Goal: Feedback & Contribution: Contribute content

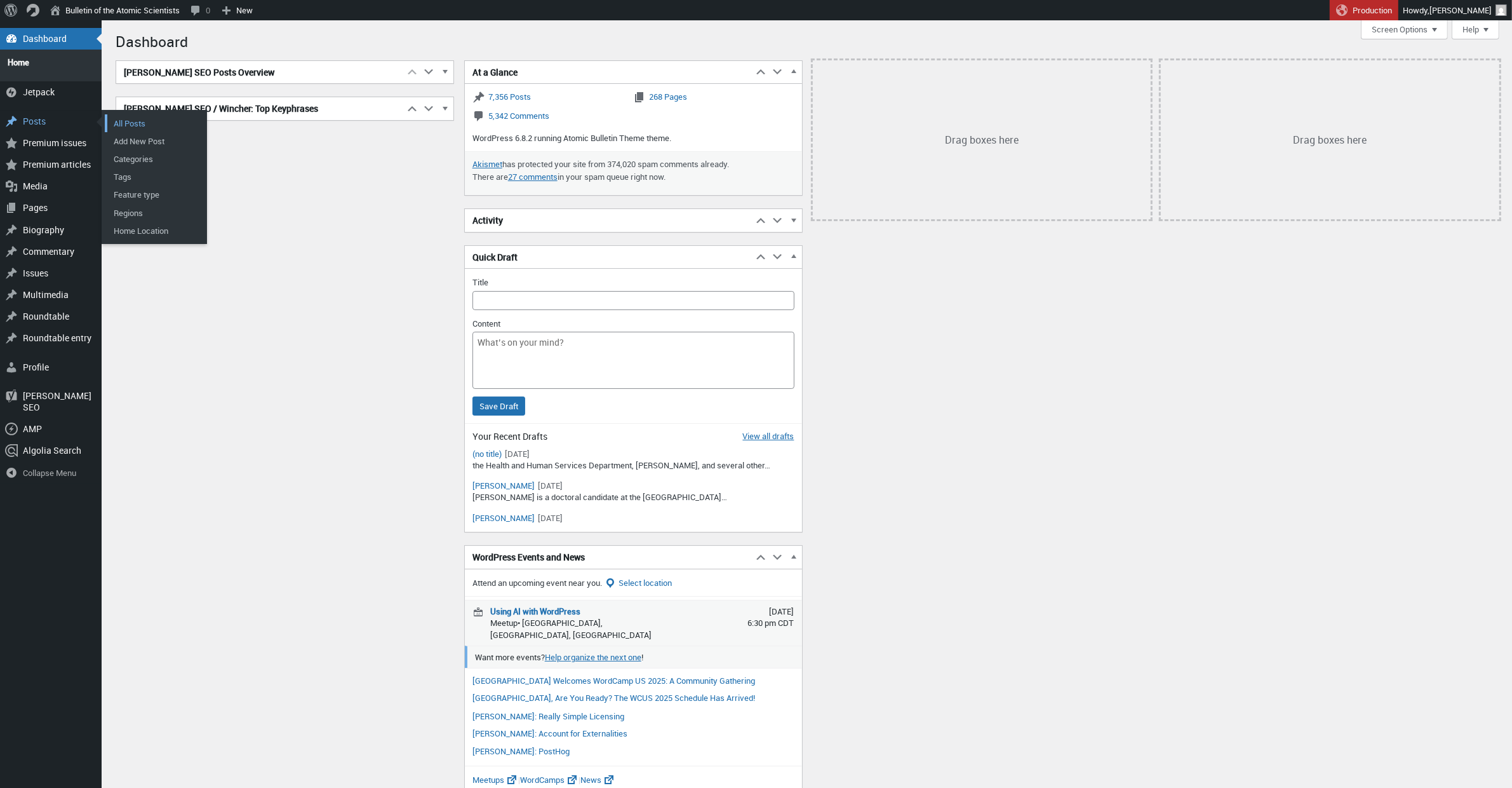
click at [151, 118] on link "All Posts" at bounding box center [155, 123] width 102 height 18
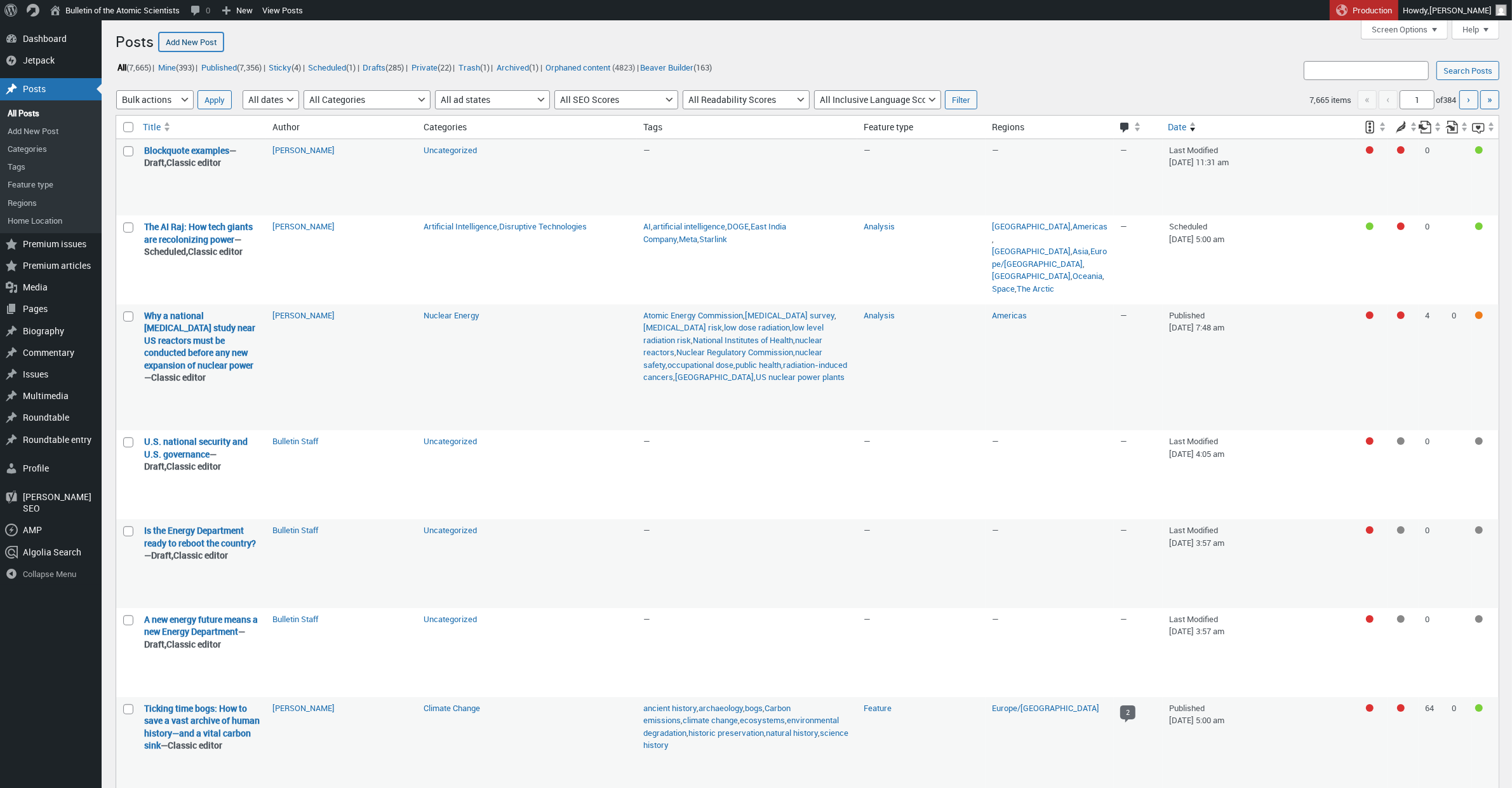
click at [190, 42] on link "Add New Post" at bounding box center [191, 42] width 65 height 19
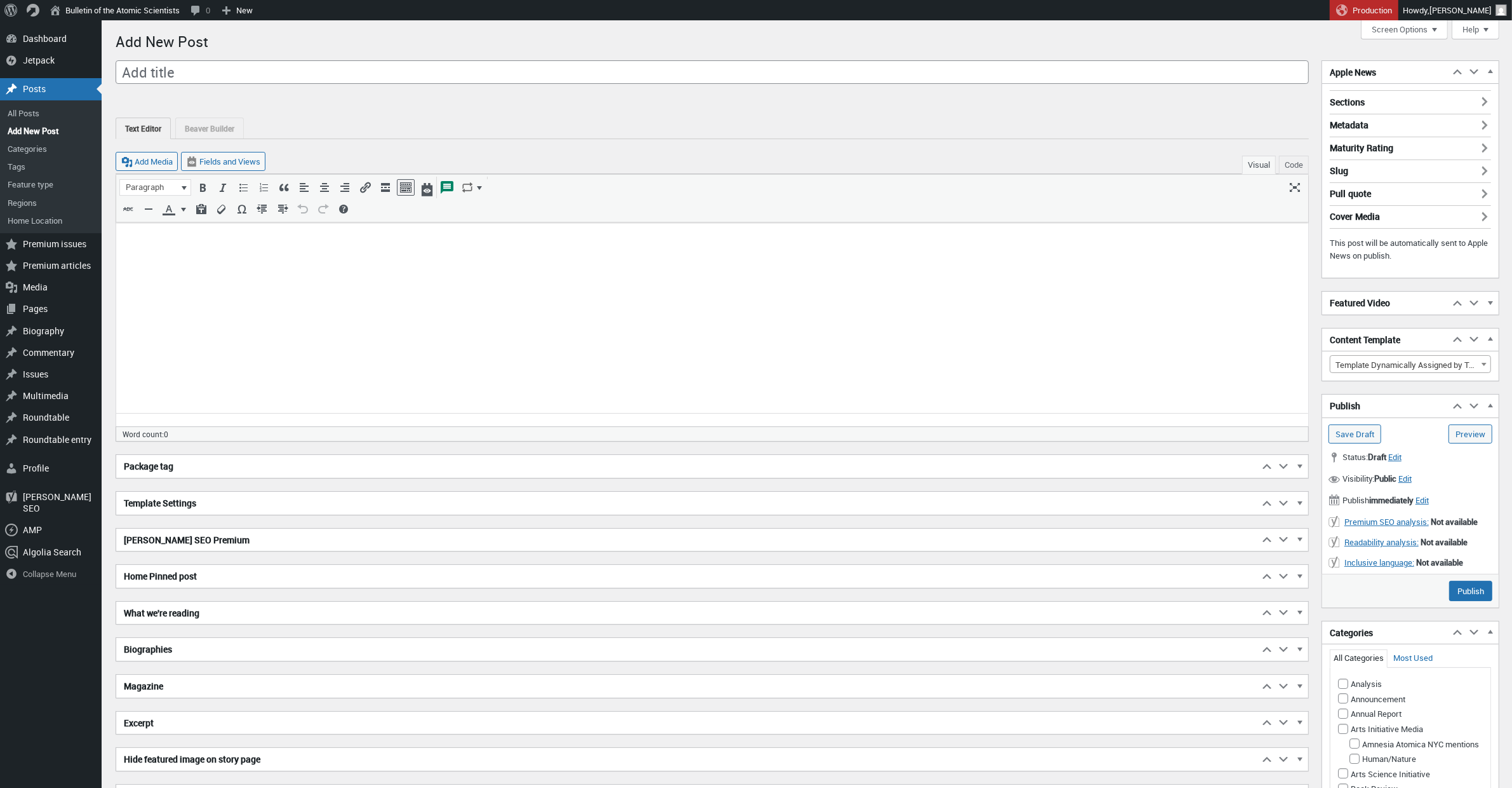
click at [248, 76] on input "Add title" at bounding box center [712, 72] width 1193 height 25
type input "How new technology could make it easier to identify covert bioweapons programs"
click at [296, 244] on p at bounding box center [711, 238] width 1176 height 16
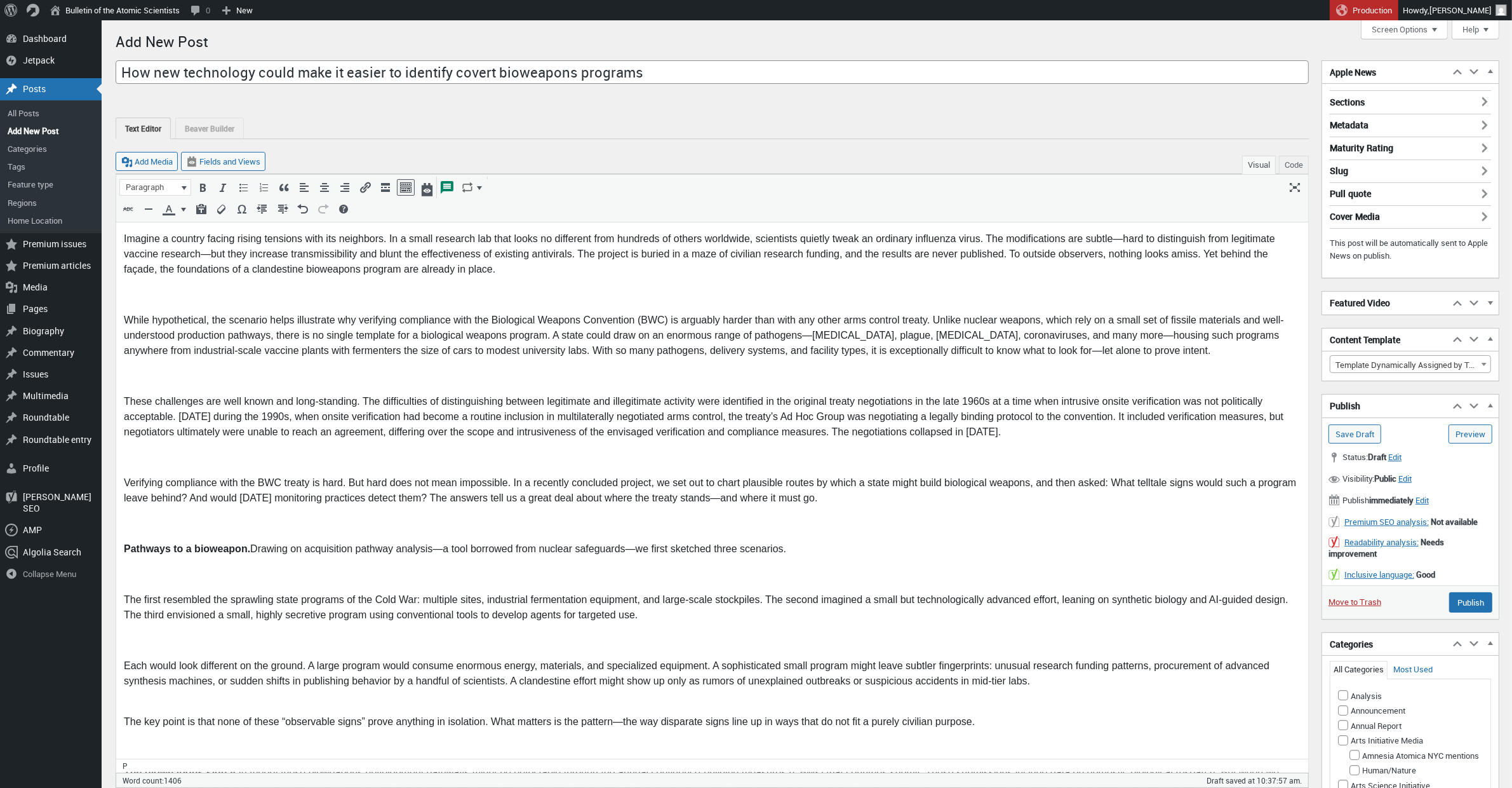
click at [169, 299] on p at bounding box center [711, 295] width 1176 height 16
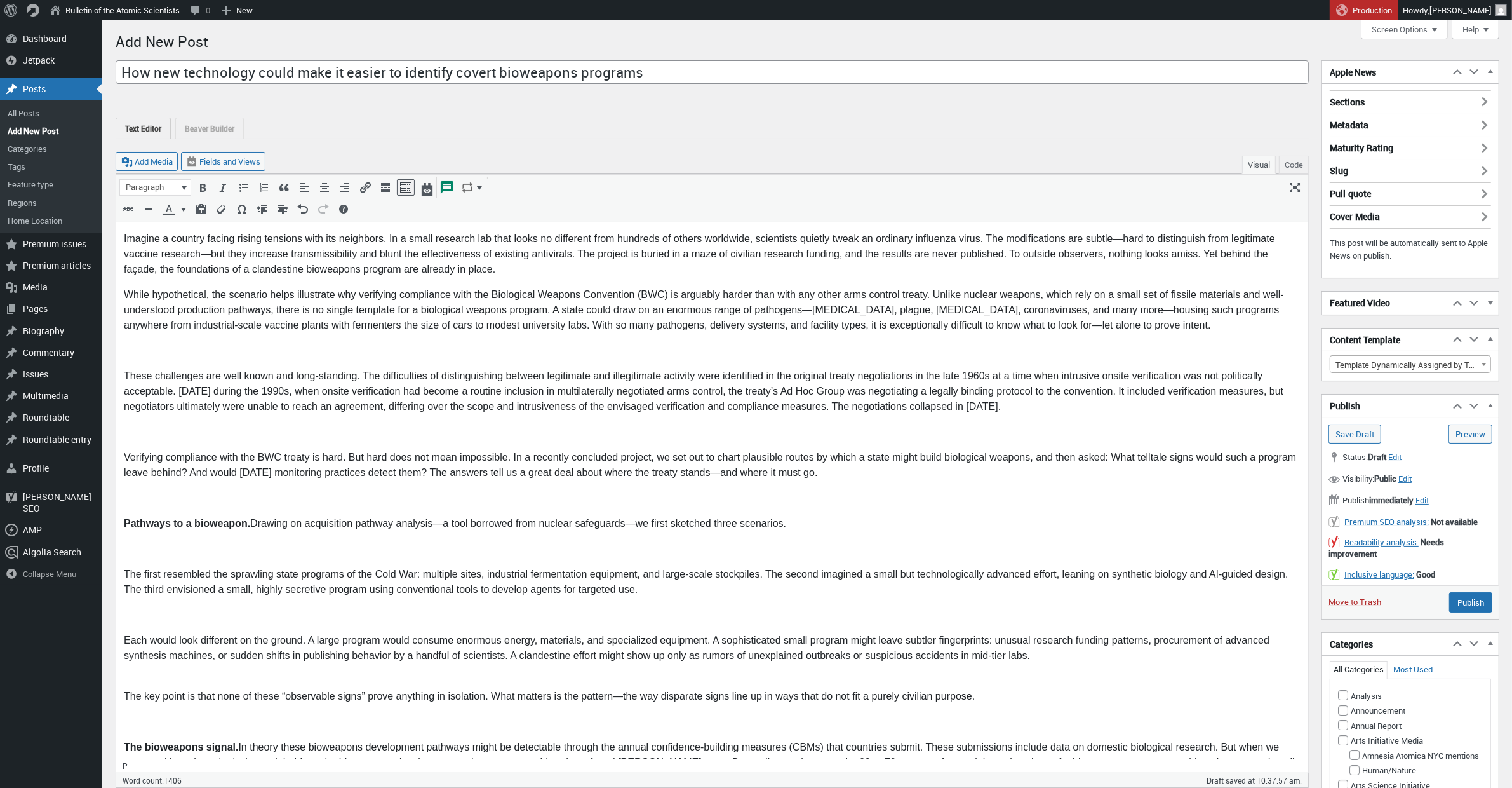
click at [135, 350] on p at bounding box center [711, 351] width 1176 height 16
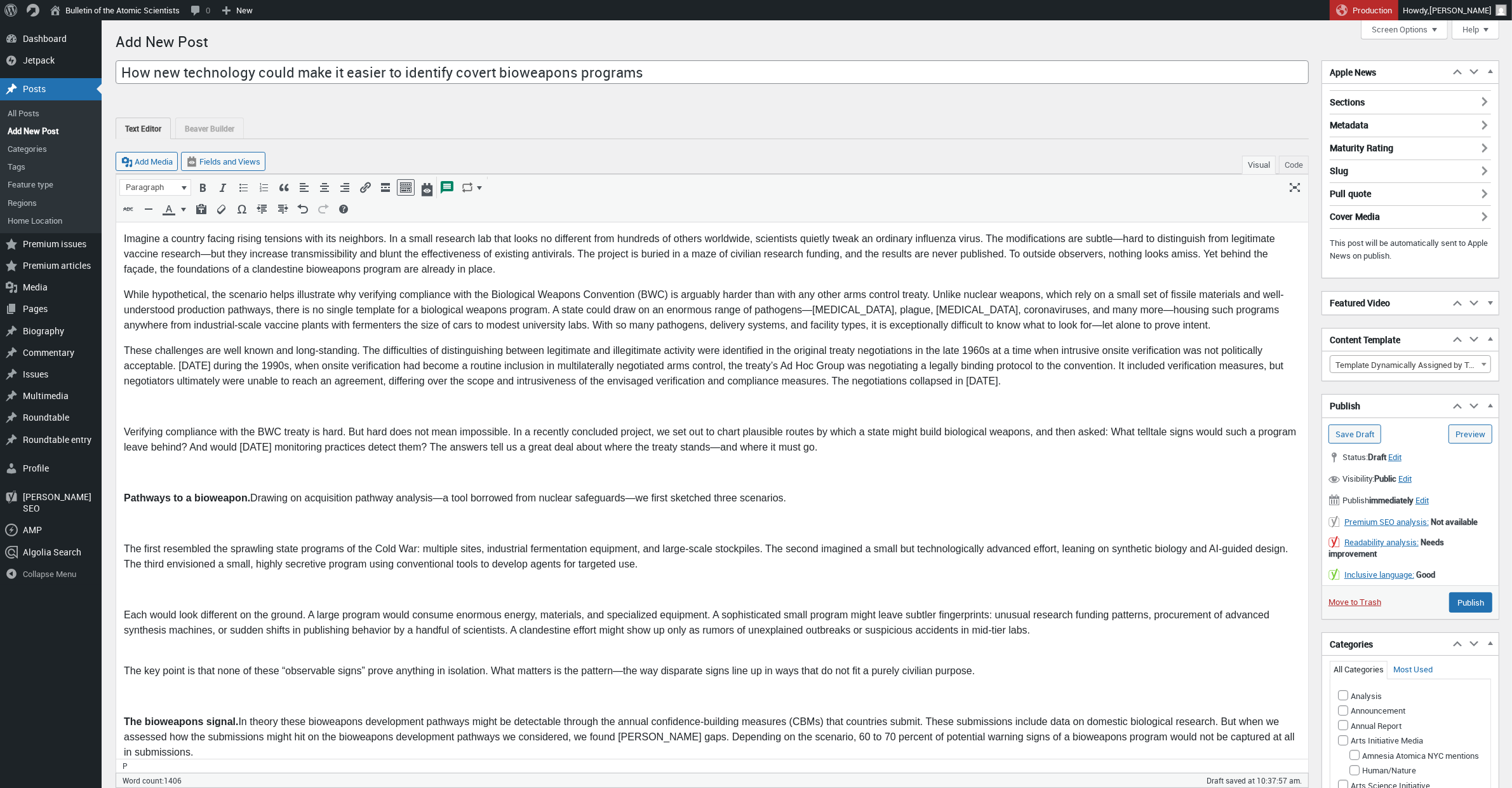
click at [145, 403] on p at bounding box center [711, 406] width 1176 height 16
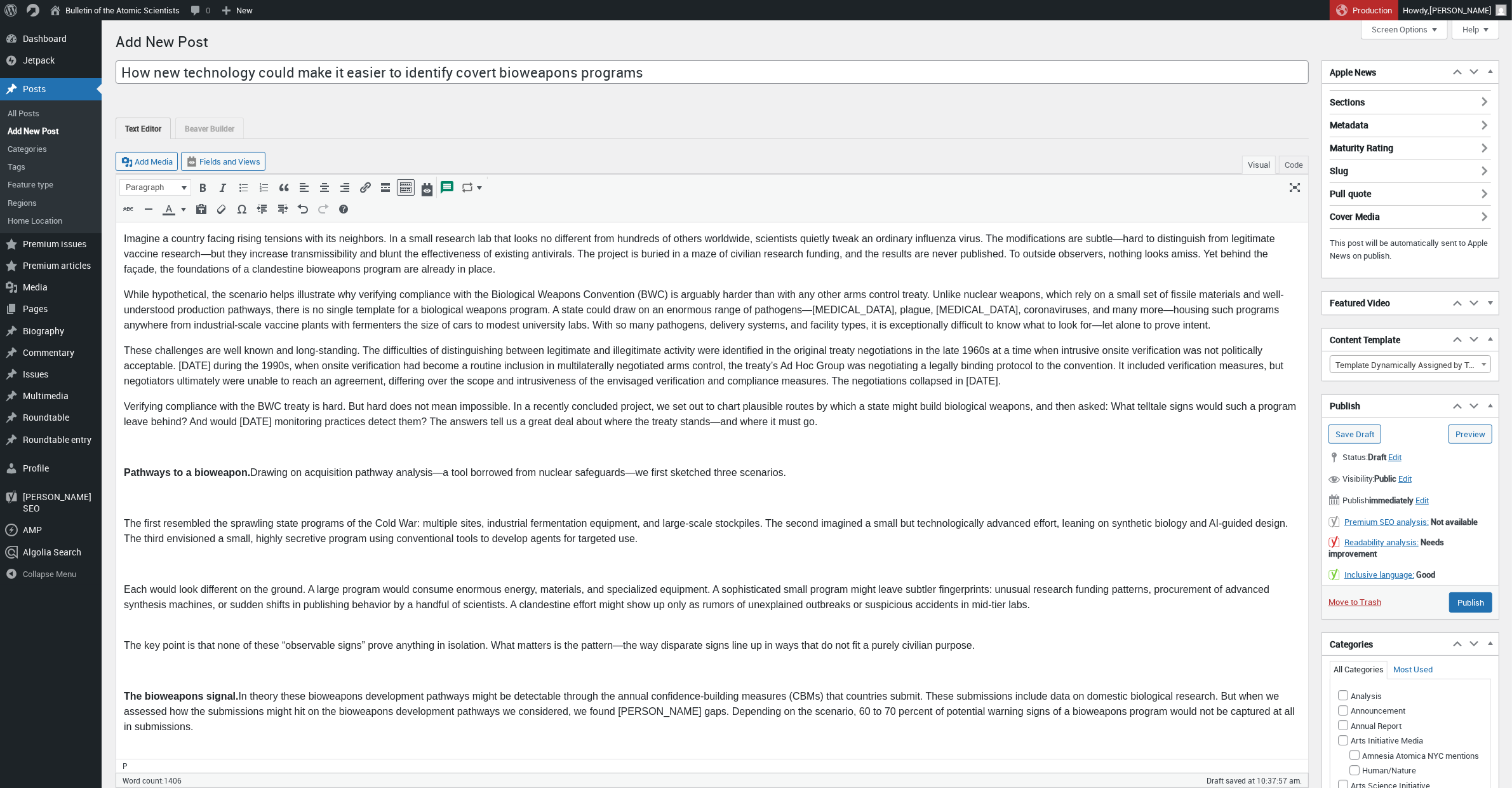
click at [140, 445] on p at bounding box center [711, 447] width 1176 height 16
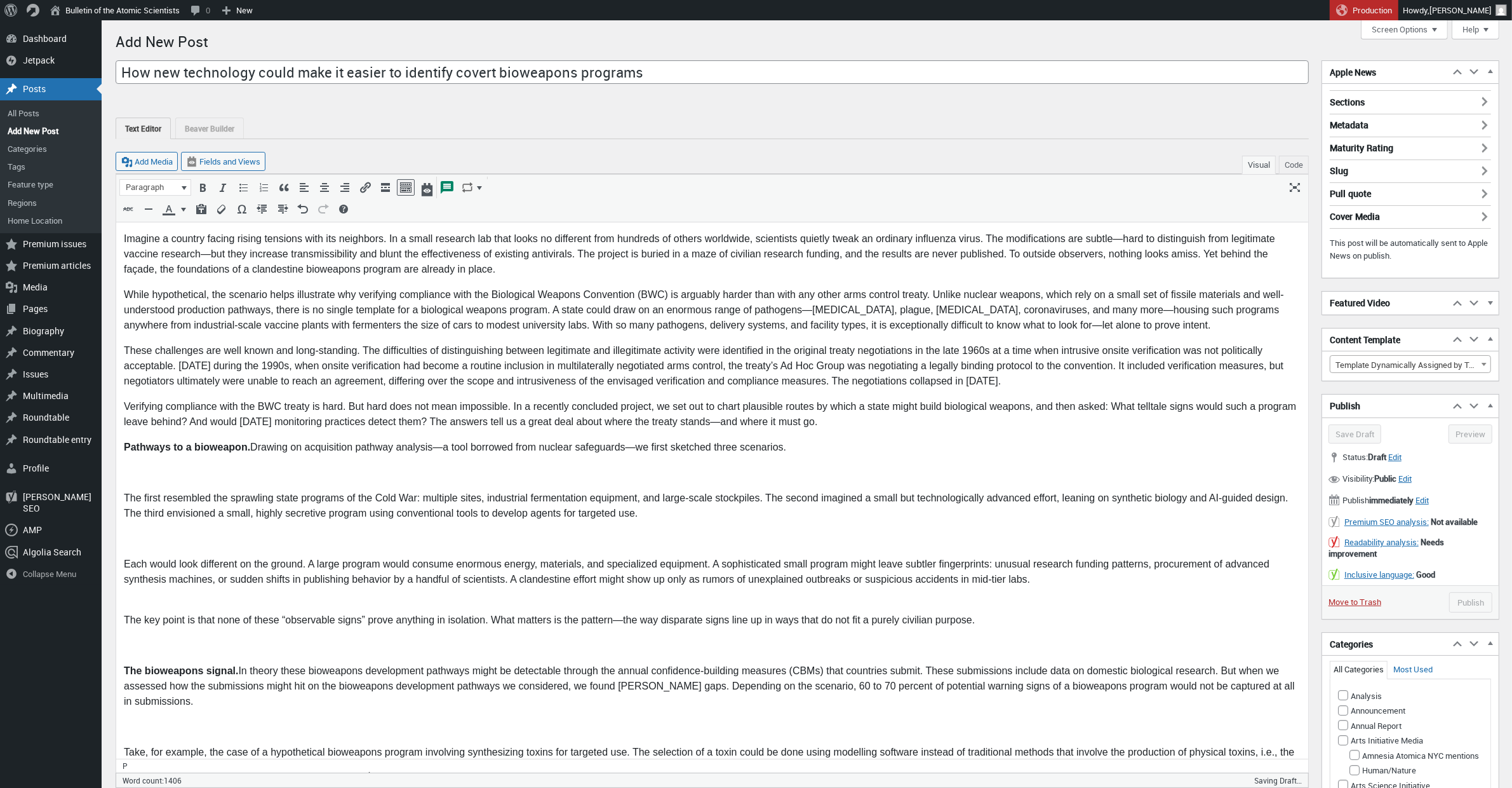
click at [143, 471] on p at bounding box center [711, 472] width 1176 height 16
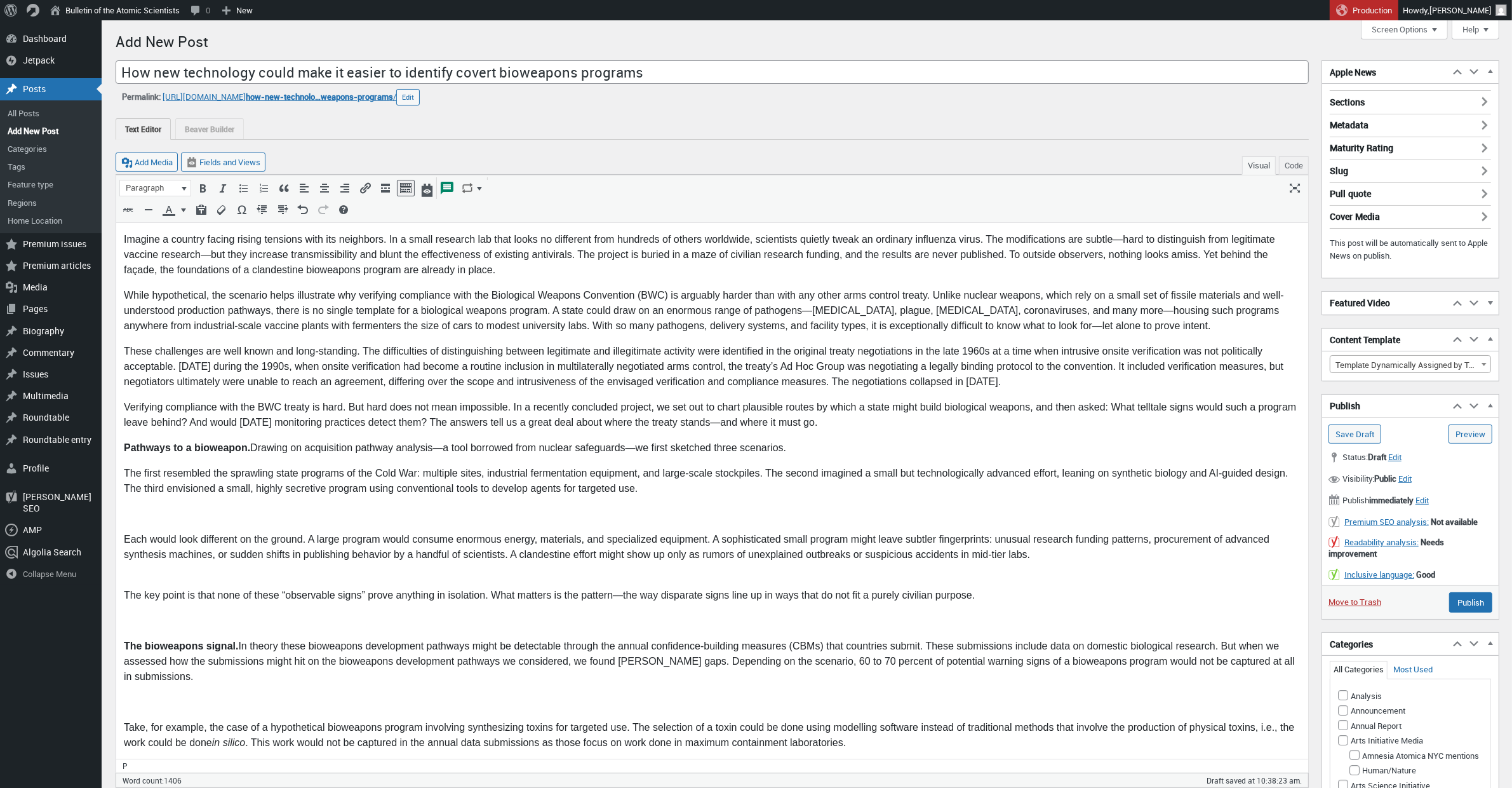
click at [131, 521] on p at bounding box center [711, 514] width 1176 height 16
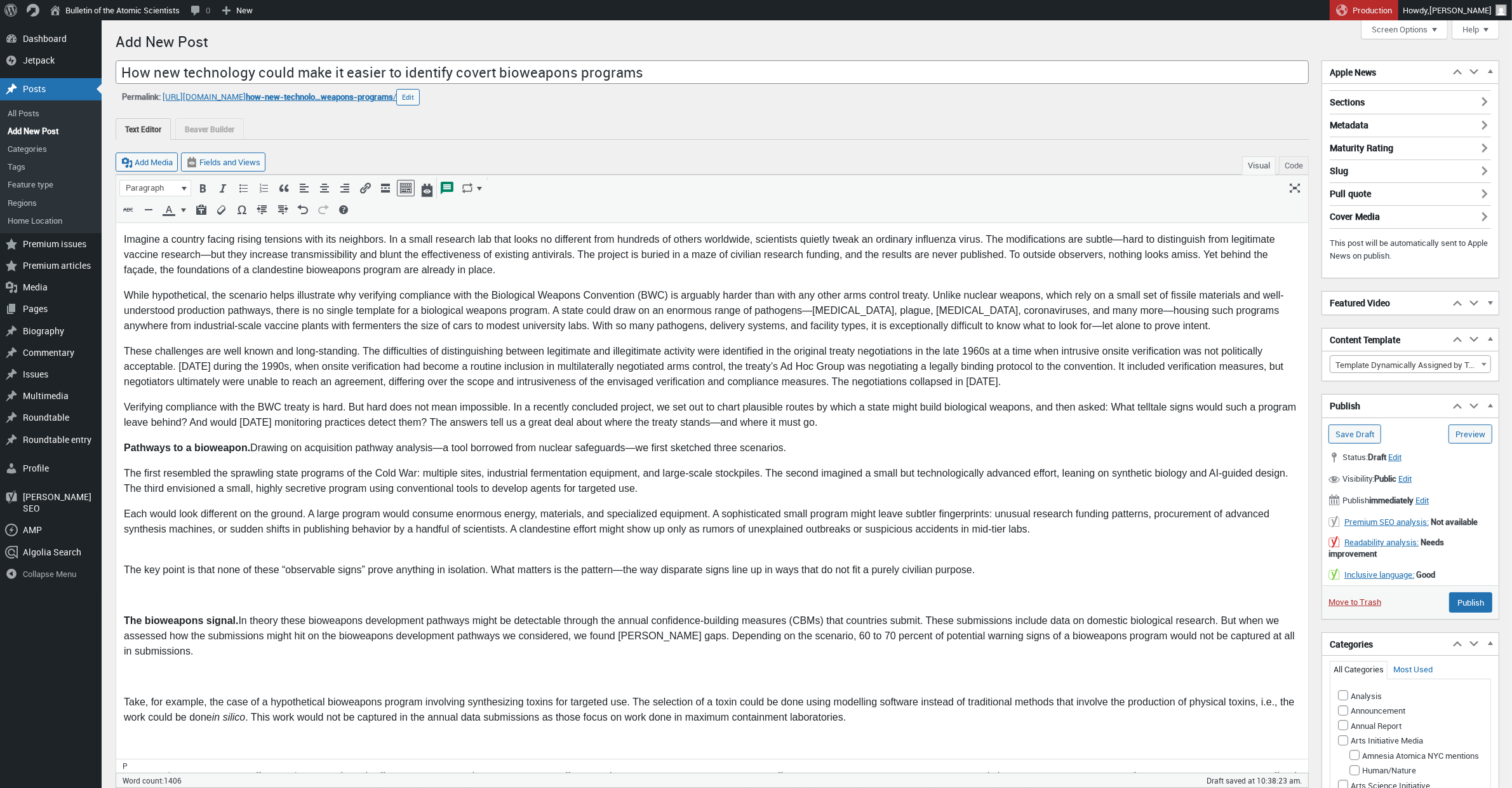
click at [132, 557] on p "The key point is that none of these “observable signs” prove anything in isolat…" at bounding box center [711, 561] width 1176 height 30
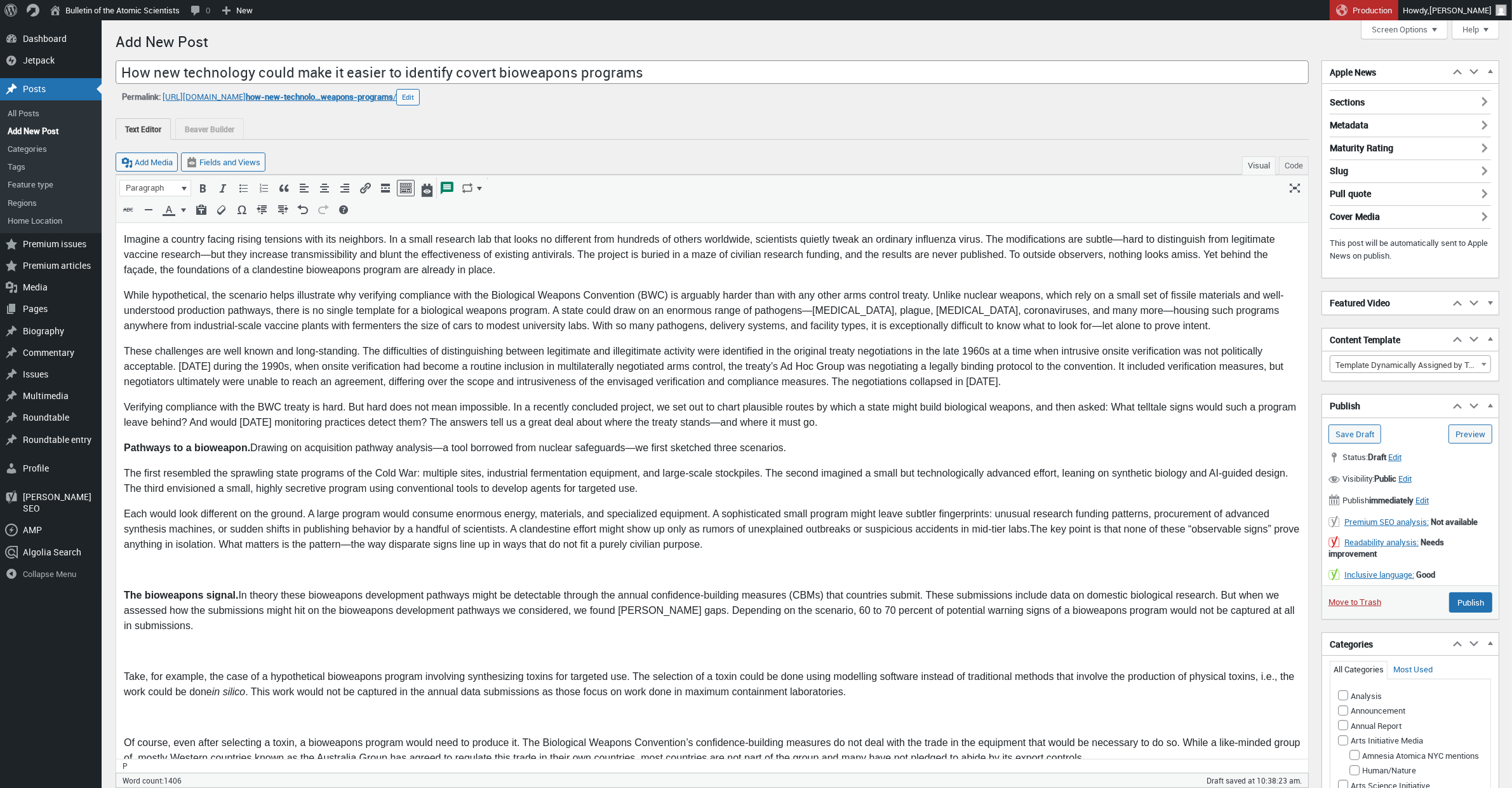
scroll to position [10, 0]
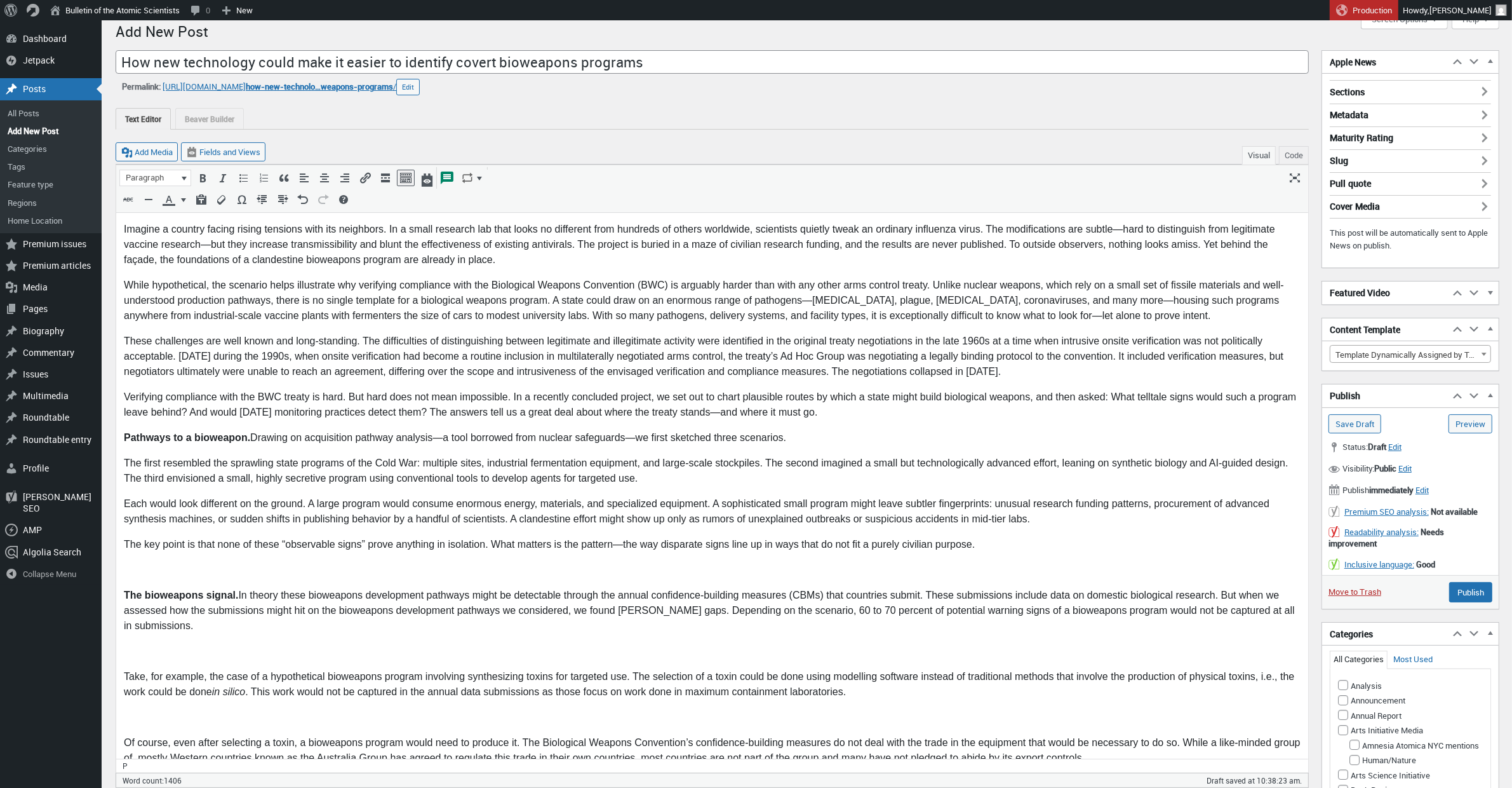
click at [168, 574] on p at bounding box center [711, 570] width 1176 height 16
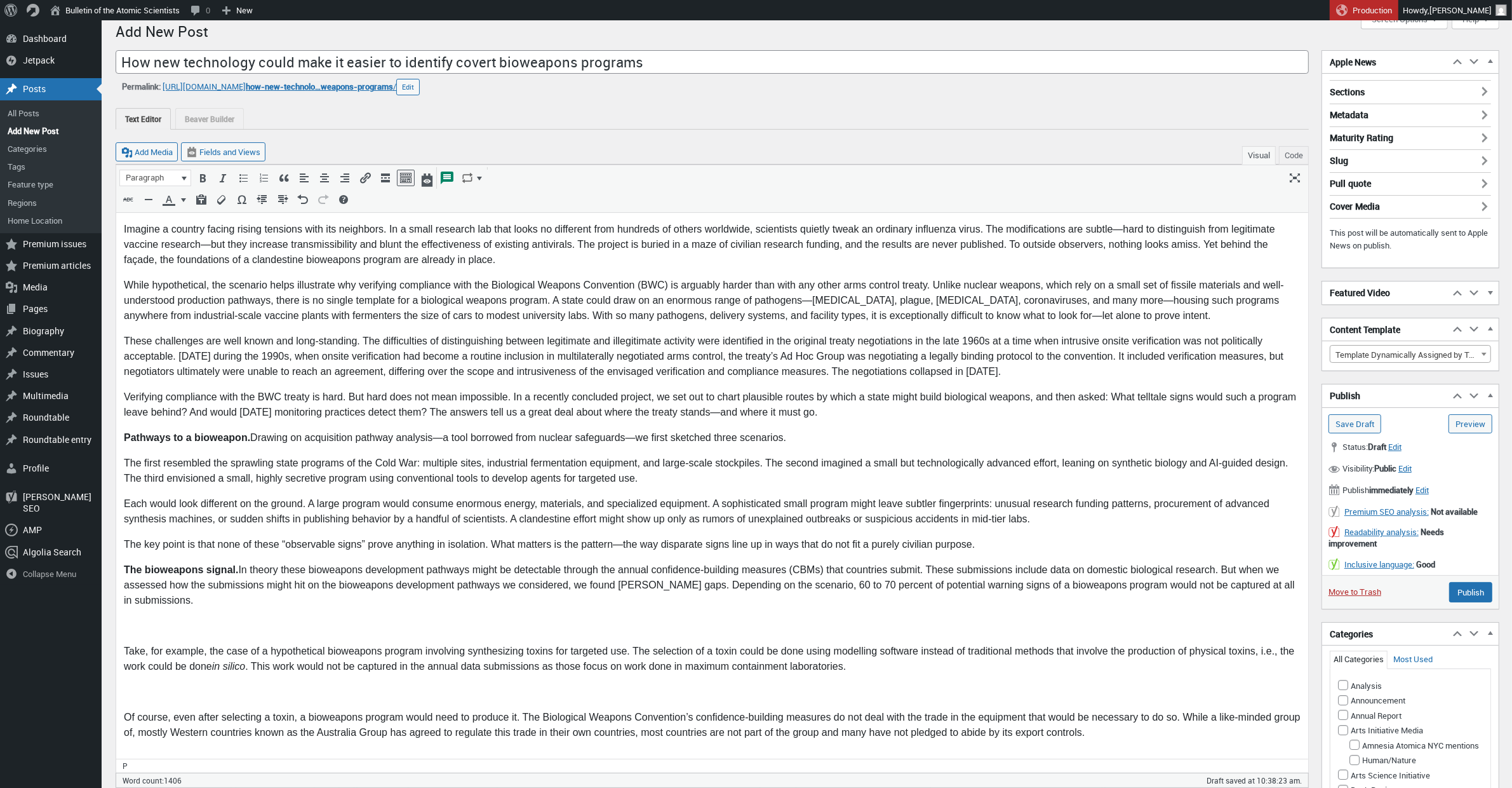
click at [144, 619] on p at bounding box center [711, 625] width 1176 height 16
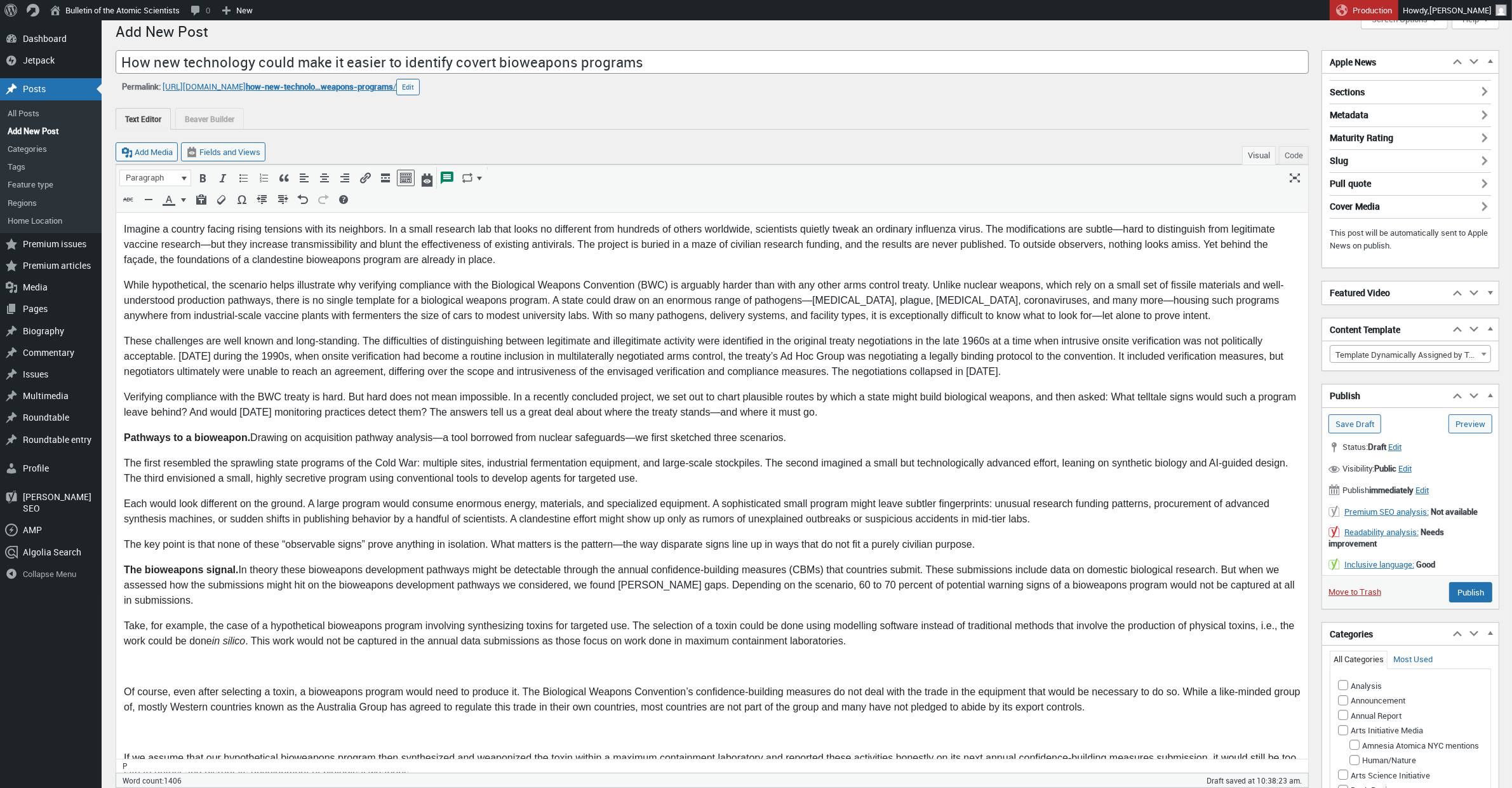
click at [129, 665] on p at bounding box center [711, 666] width 1176 height 16
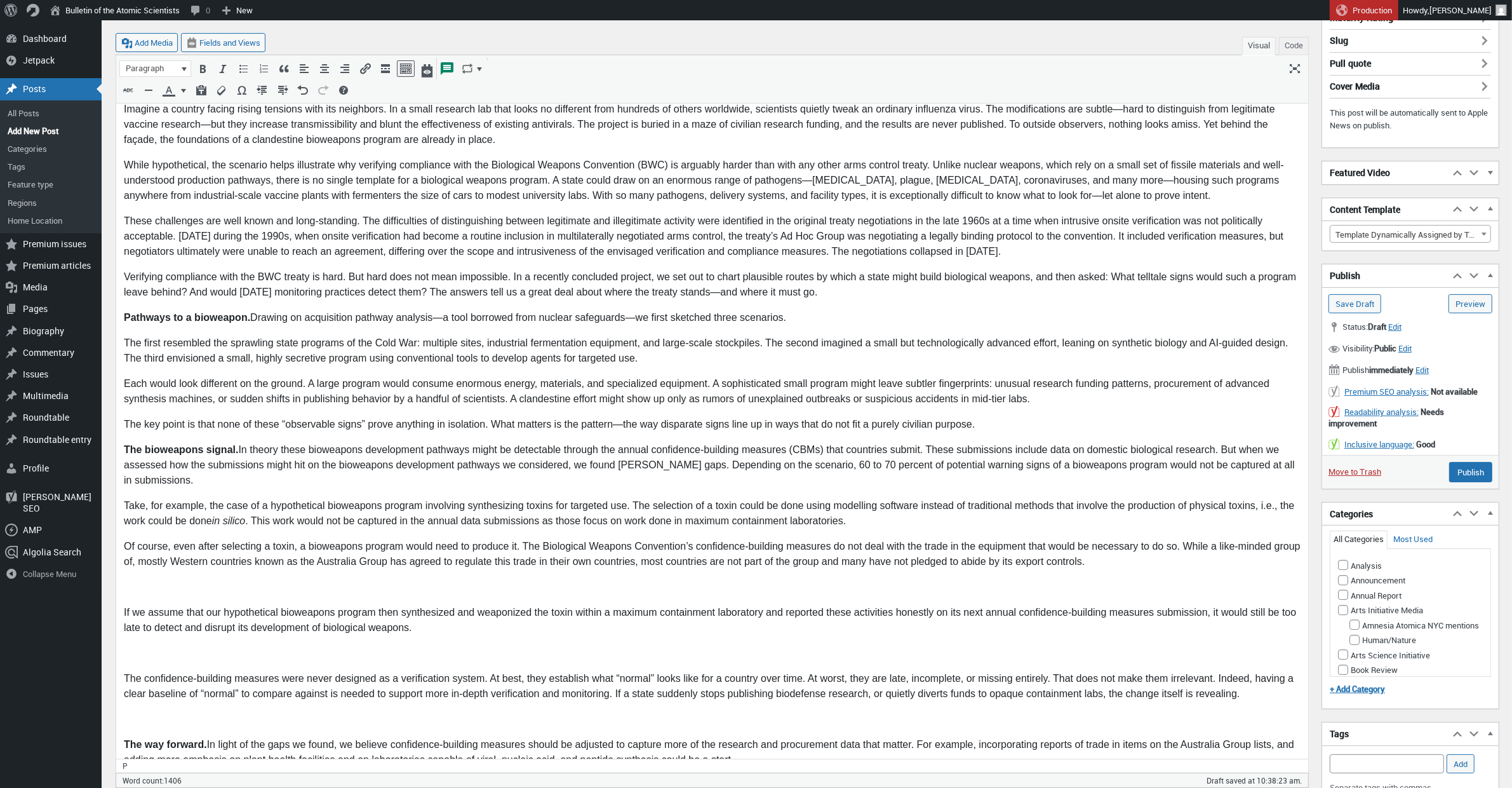
scroll to position [132, 0]
click at [138, 589] on p at bounding box center [711, 585] width 1176 height 16
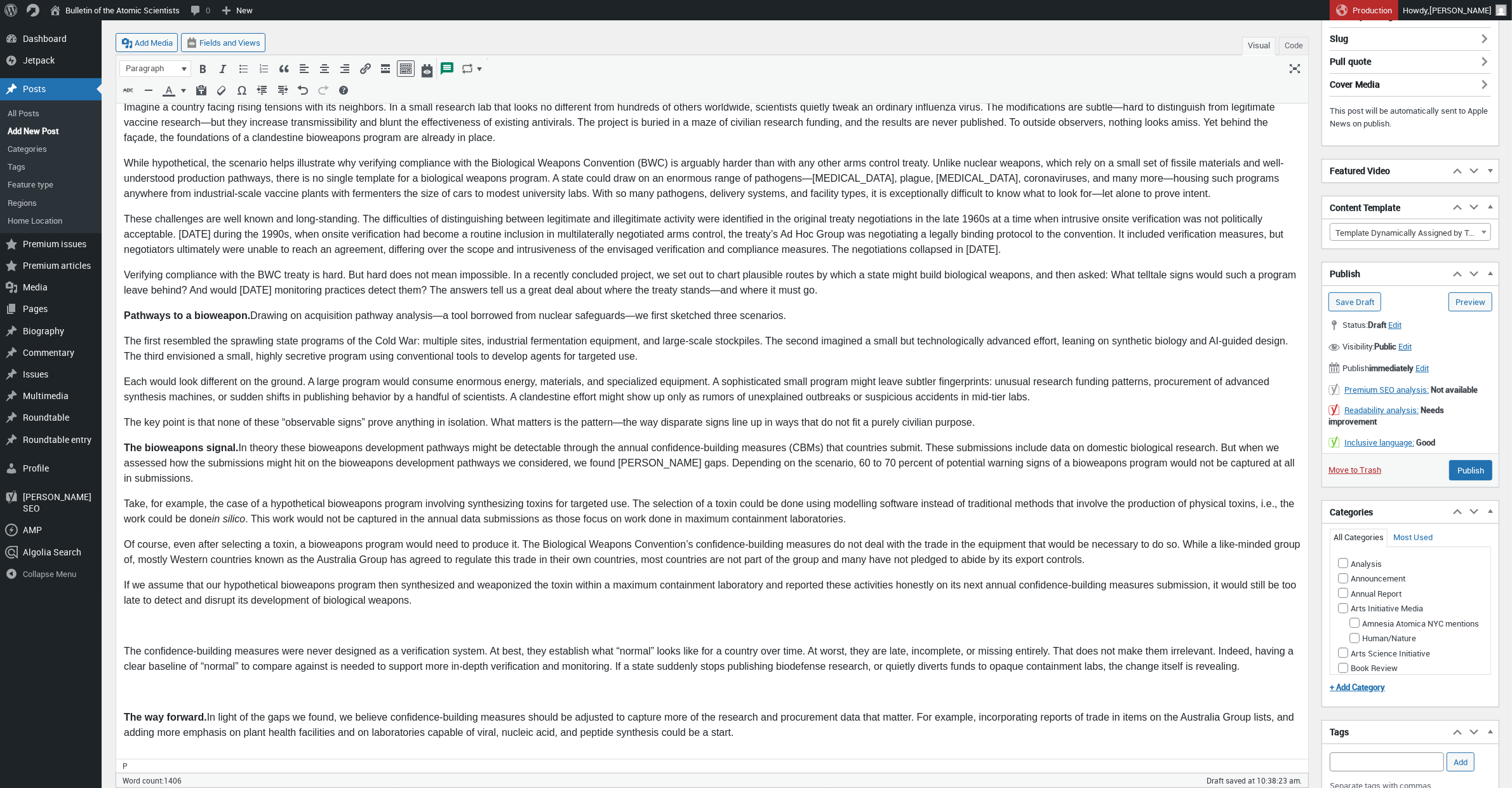
click at [129, 618] on p at bounding box center [711, 625] width 1176 height 16
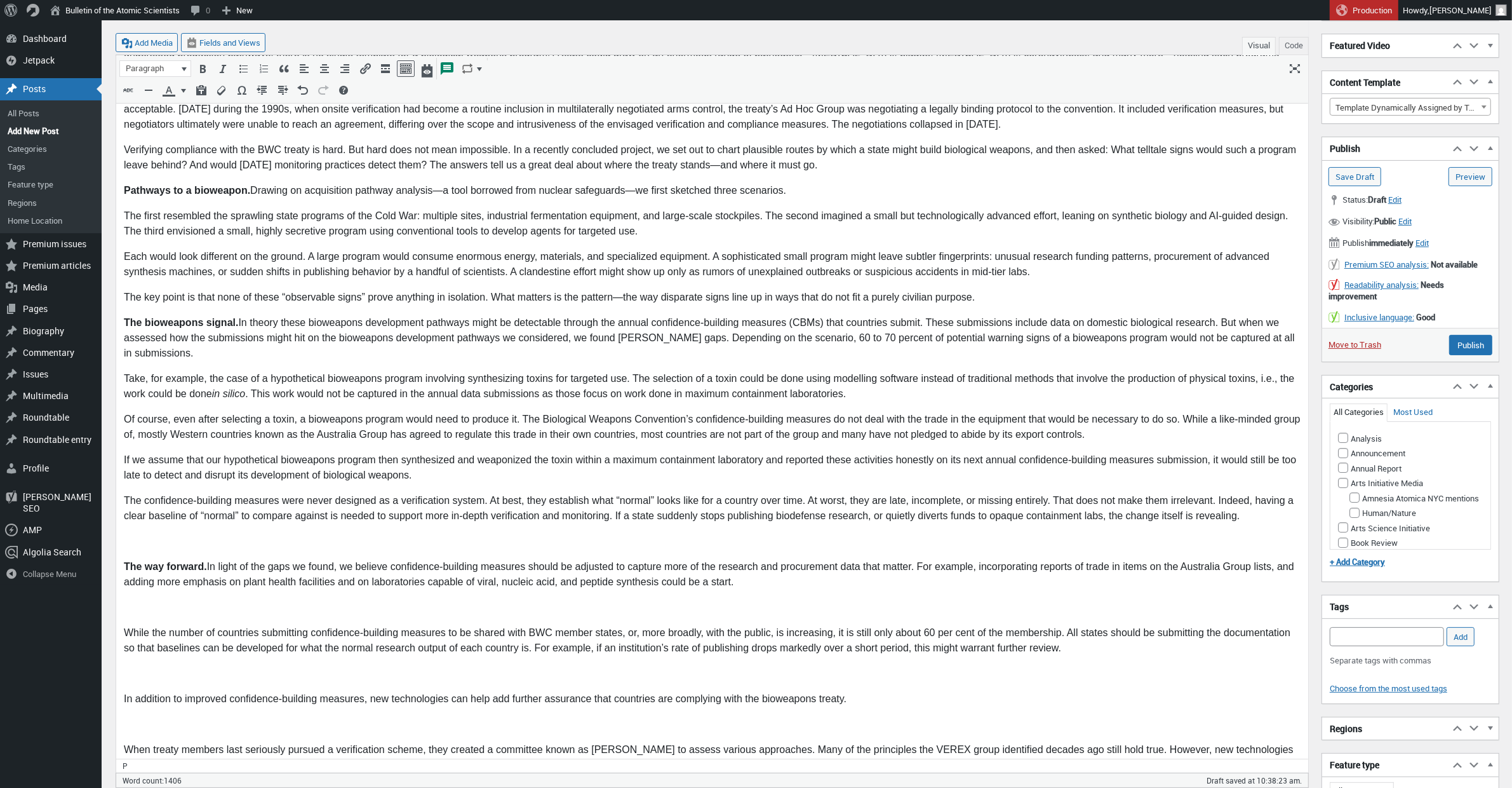
scroll to position [264, 0]
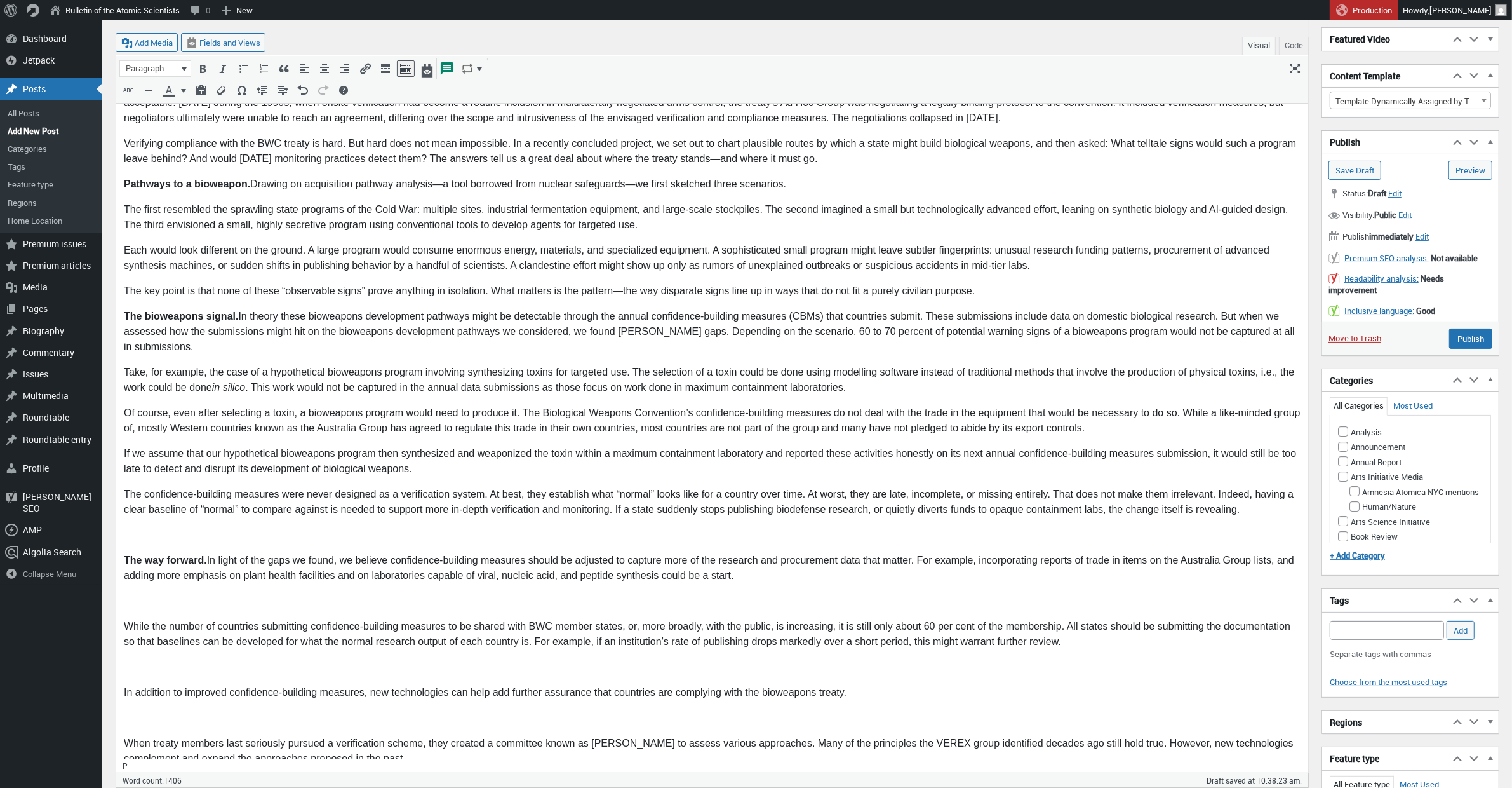
click at [148, 524] on body "Imagine a country facing rising tensions with its neighbors. In a small researc…" at bounding box center [711, 579] width 1176 height 1221
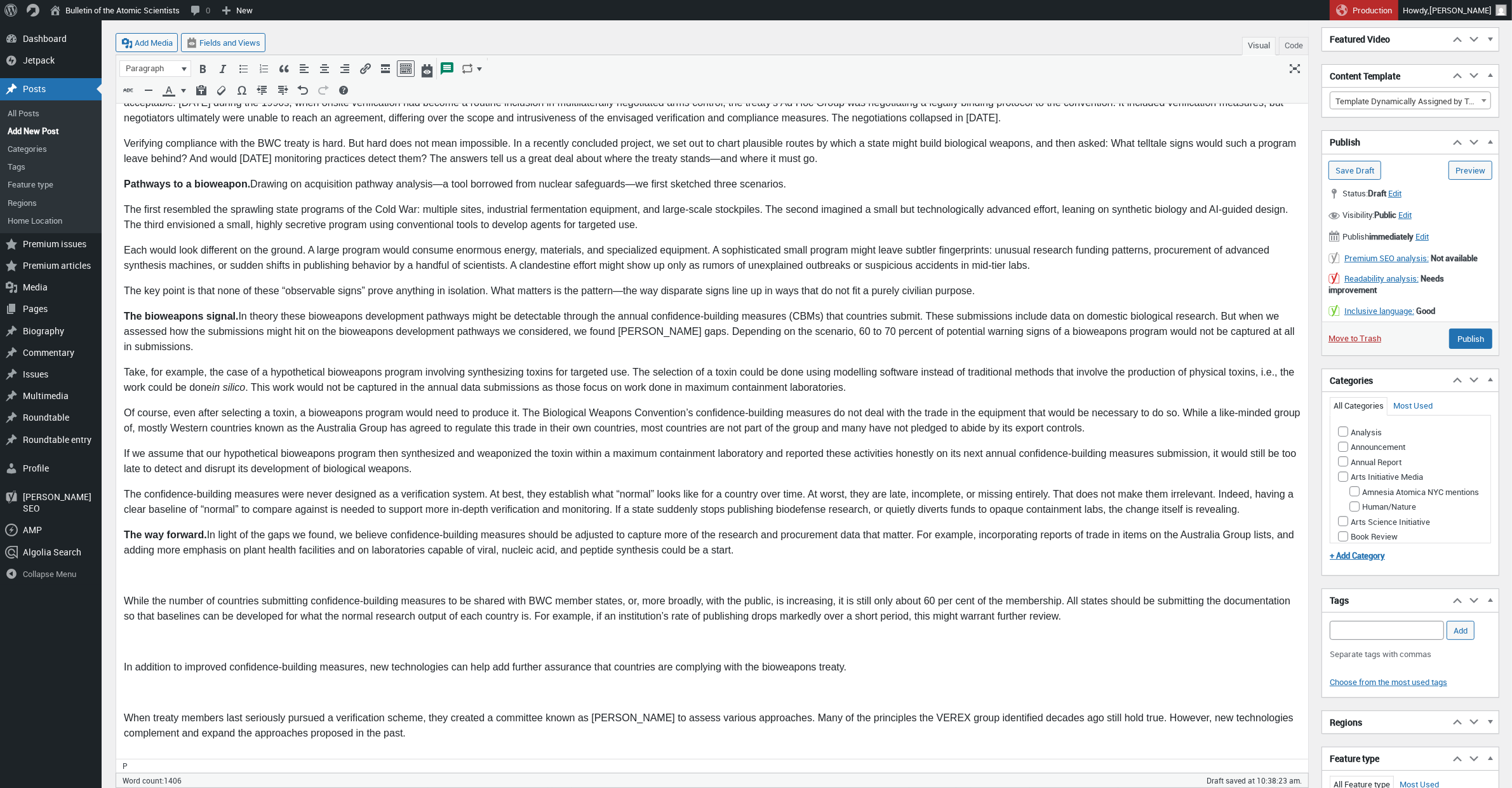
click at [145, 576] on p at bounding box center [711, 576] width 1176 height 16
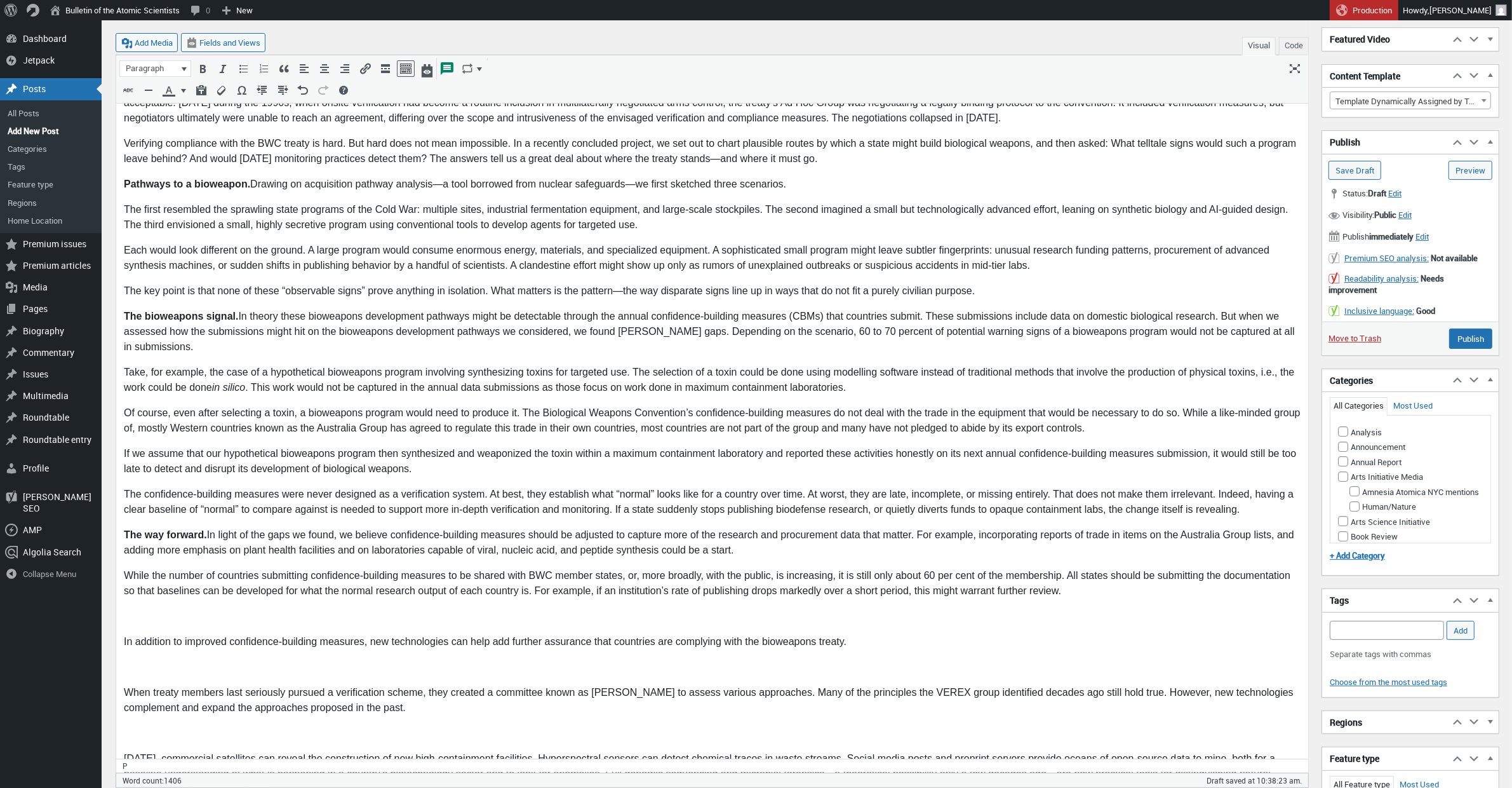
scroll to position [296, 0]
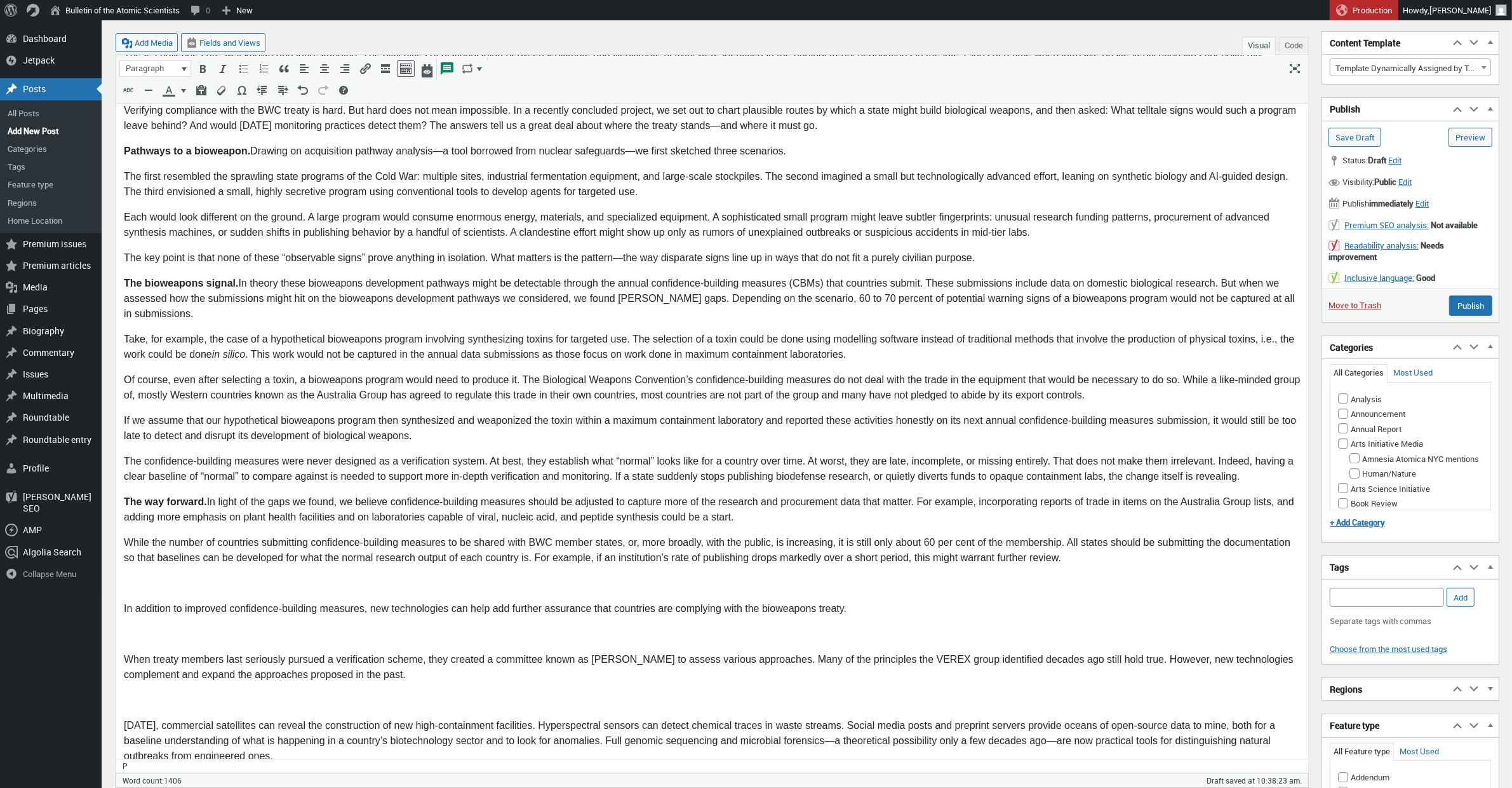
click at [134, 585] on p at bounding box center [711, 584] width 1176 height 16
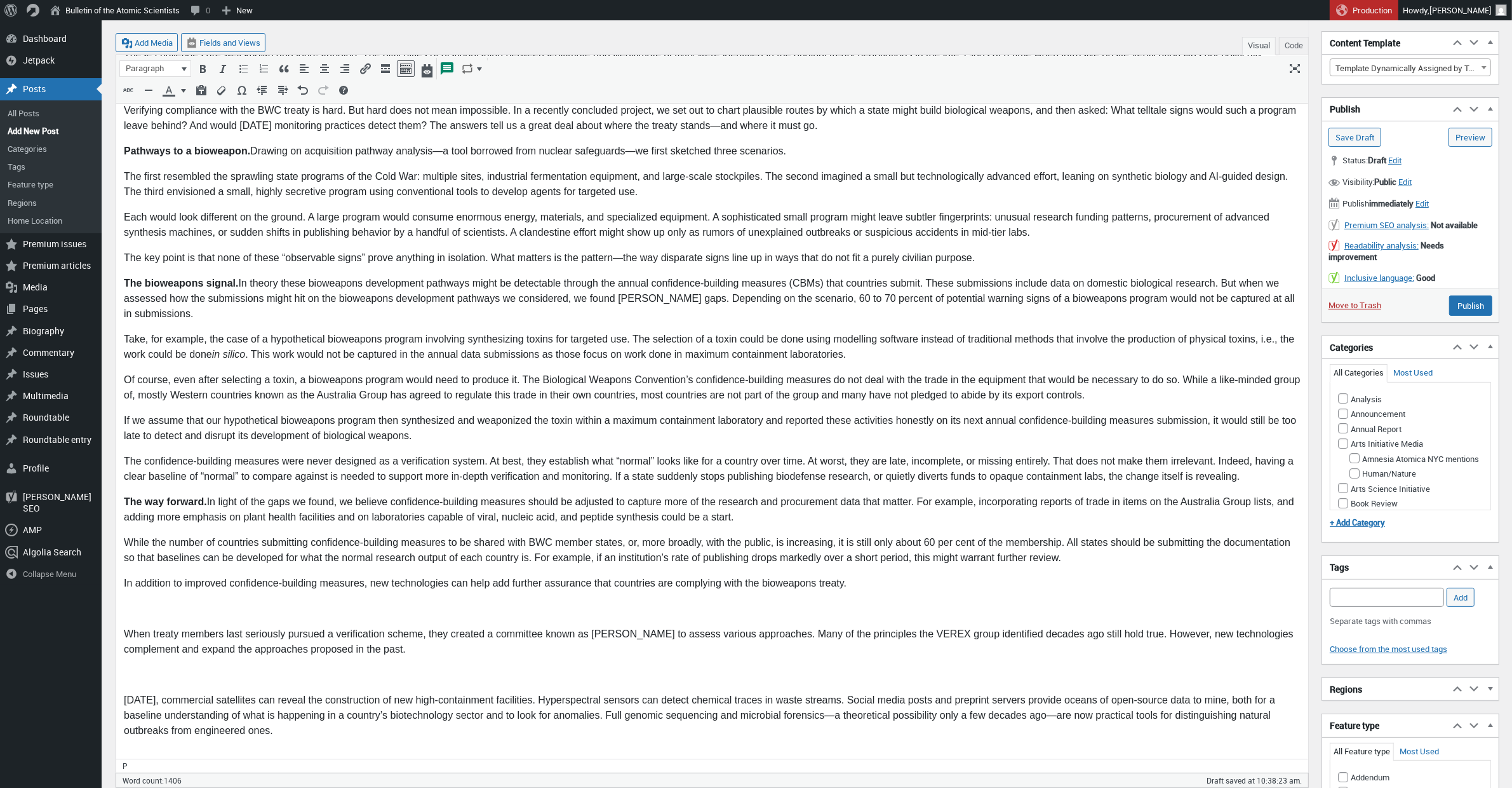
click at [129, 610] on p at bounding box center [711, 609] width 1176 height 16
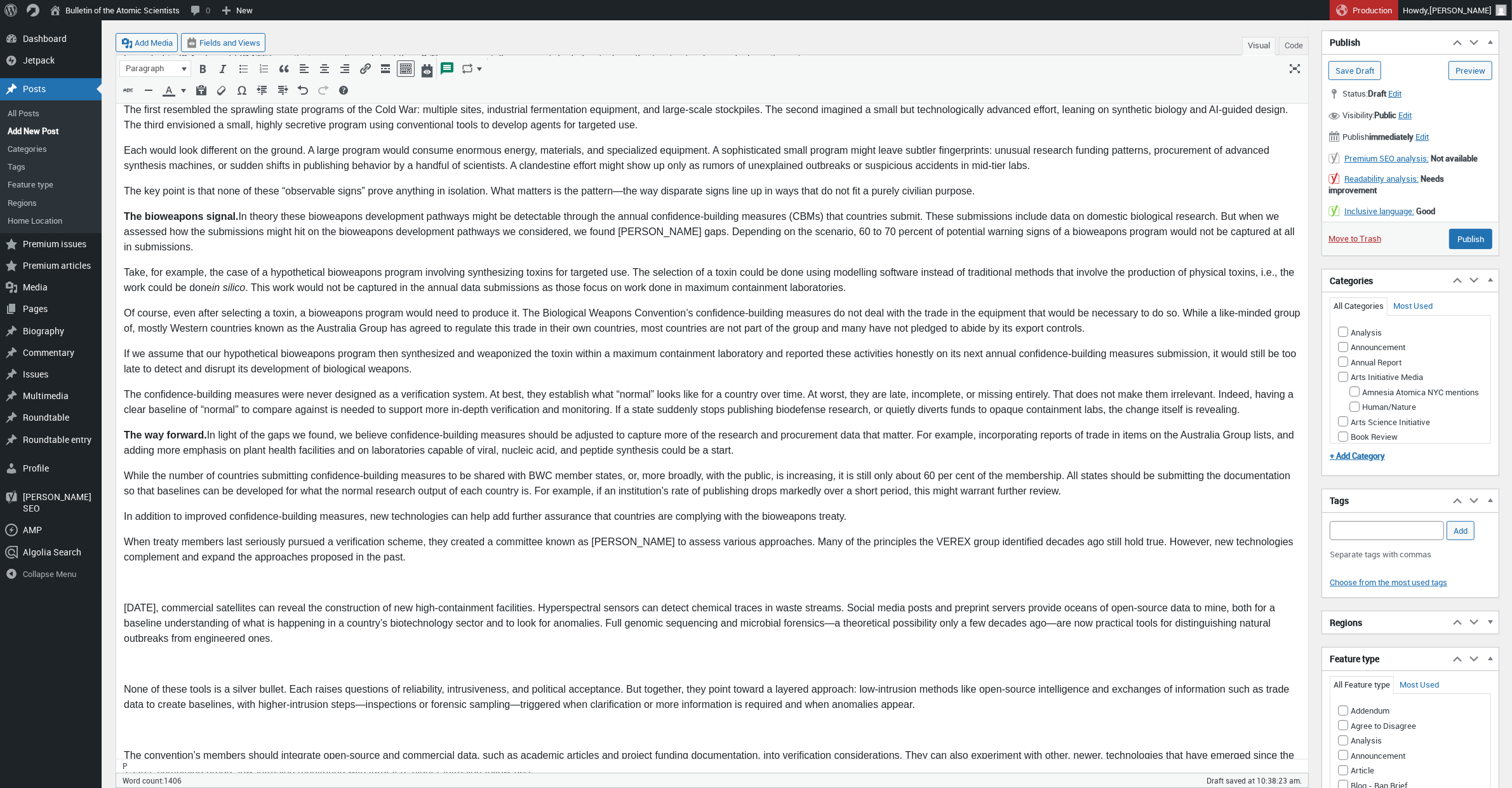
scroll to position [432, 0]
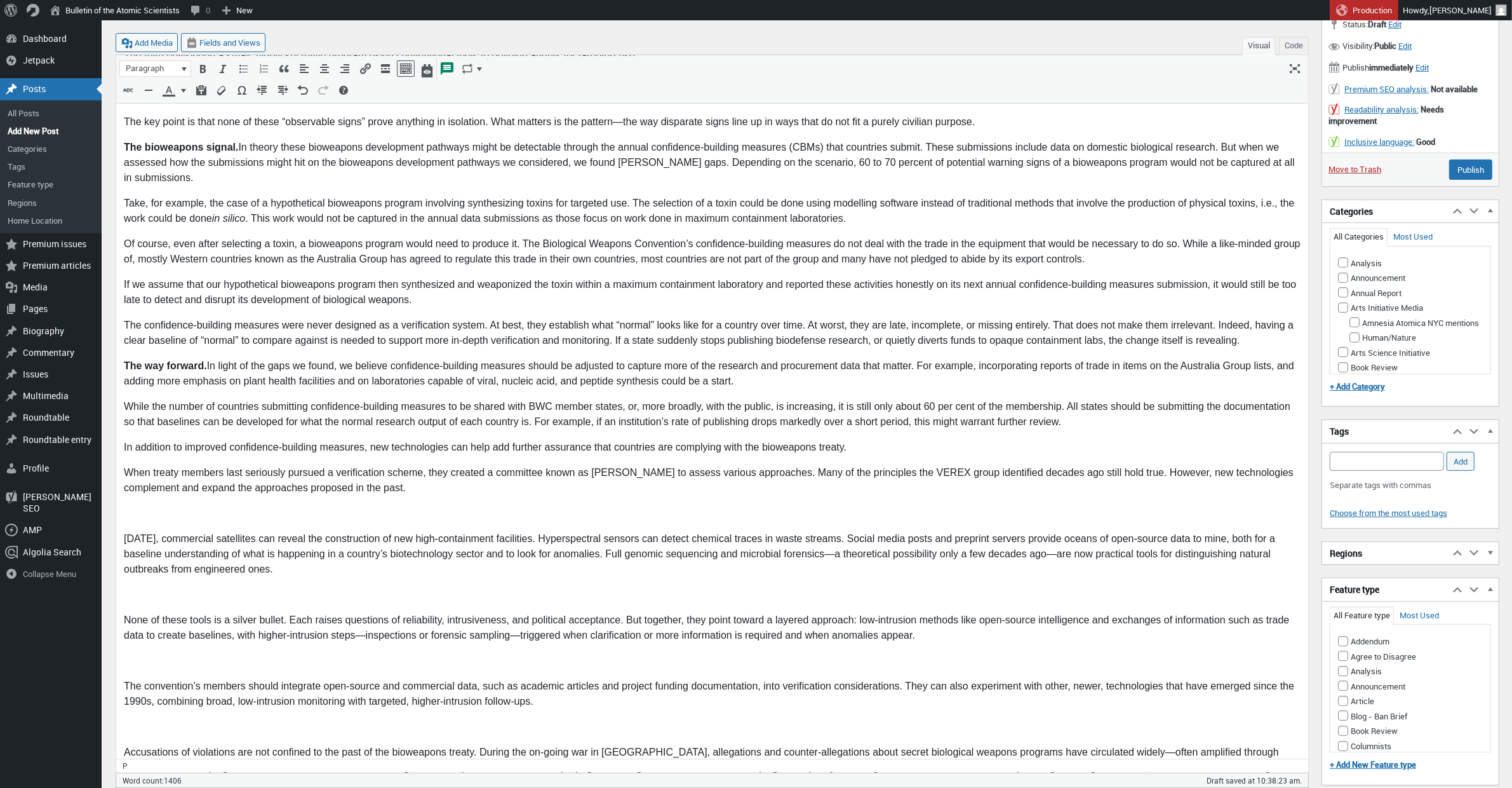
click at [143, 524] on body "Imagine a country facing rising tensions with its neighbors. In a small researc…" at bounding box center [711, 359] width 1176 height 1119
click at [137, 516] on p at bounding box center [711, 514] width 1176 height 16
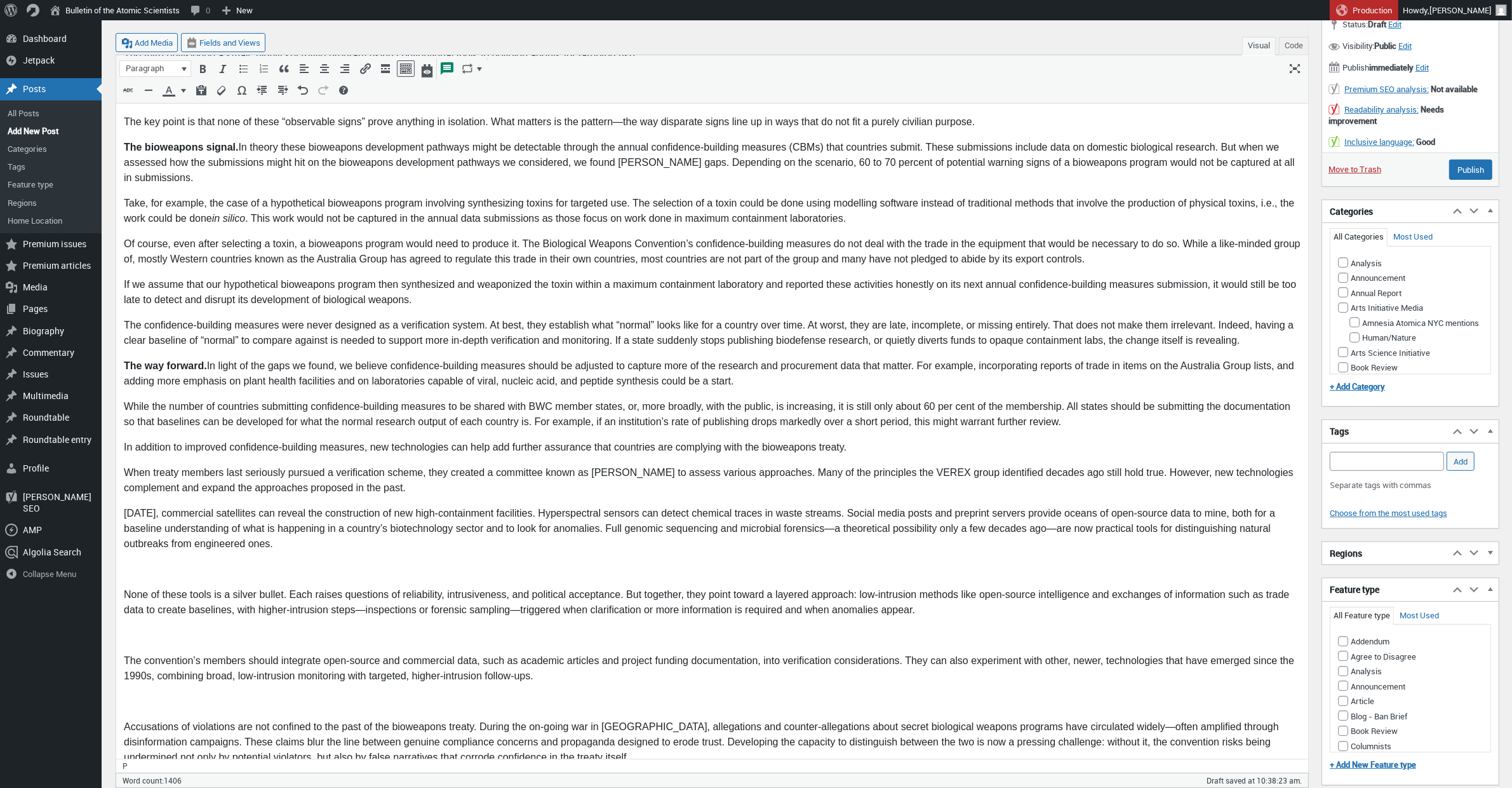
click at [132, 564] on p at bounding box center [711, 570] width 1176 height 16
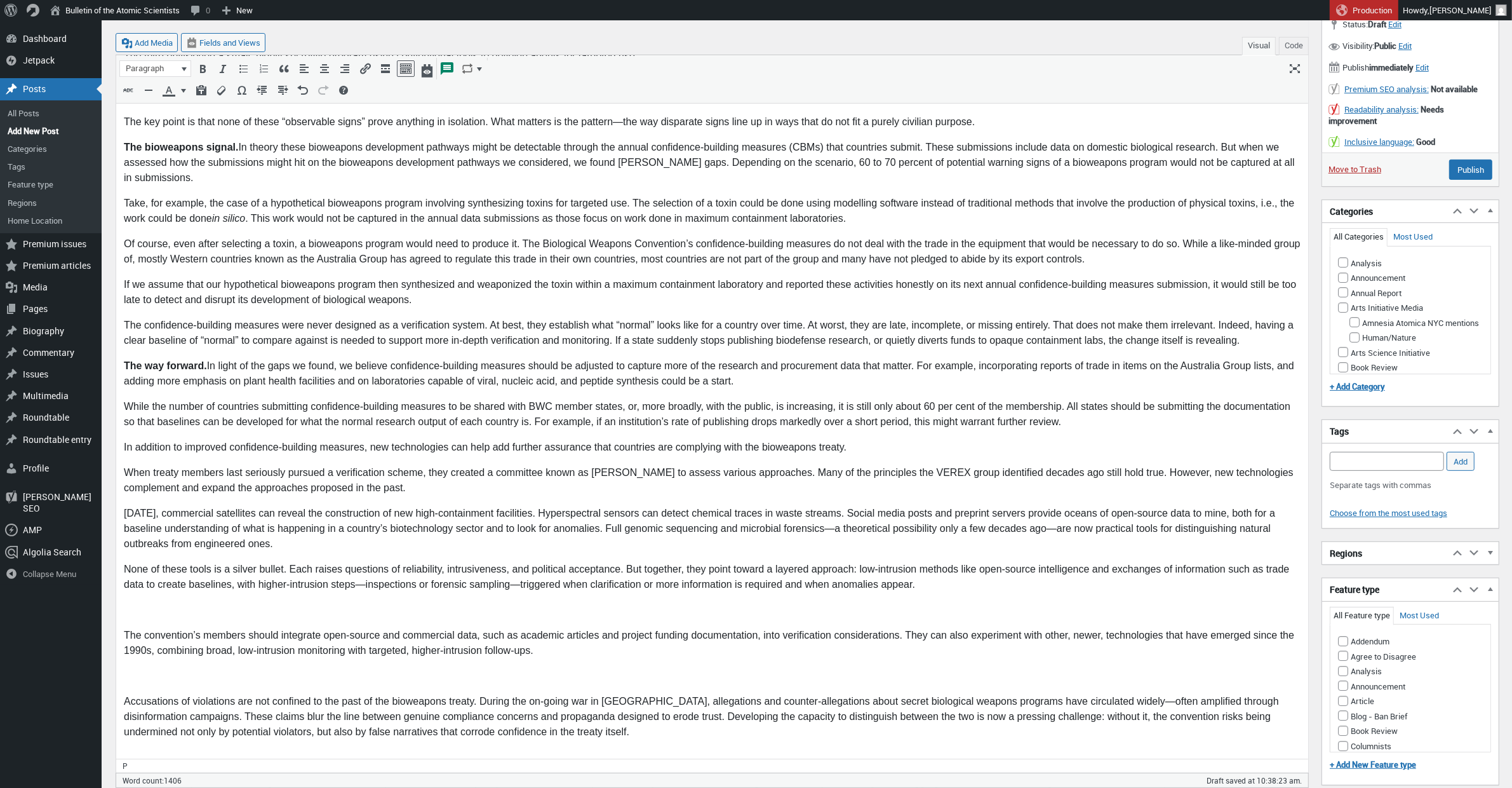
click at [145, 615] on p at bounding box center [711, 610] width 1176 height 16
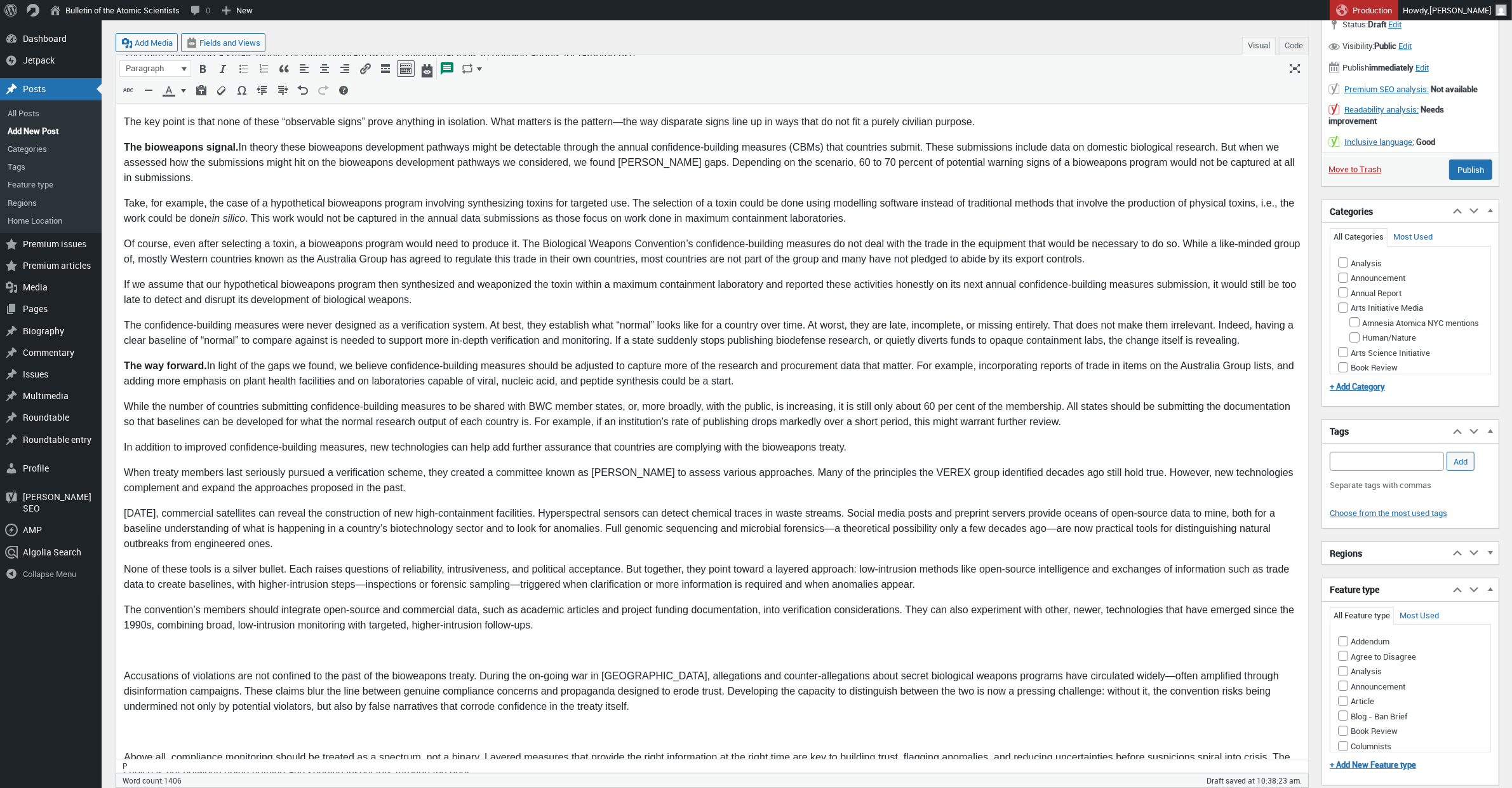
click at [146, 656] on p at bounding box center [711, 651] width 1176 height 16
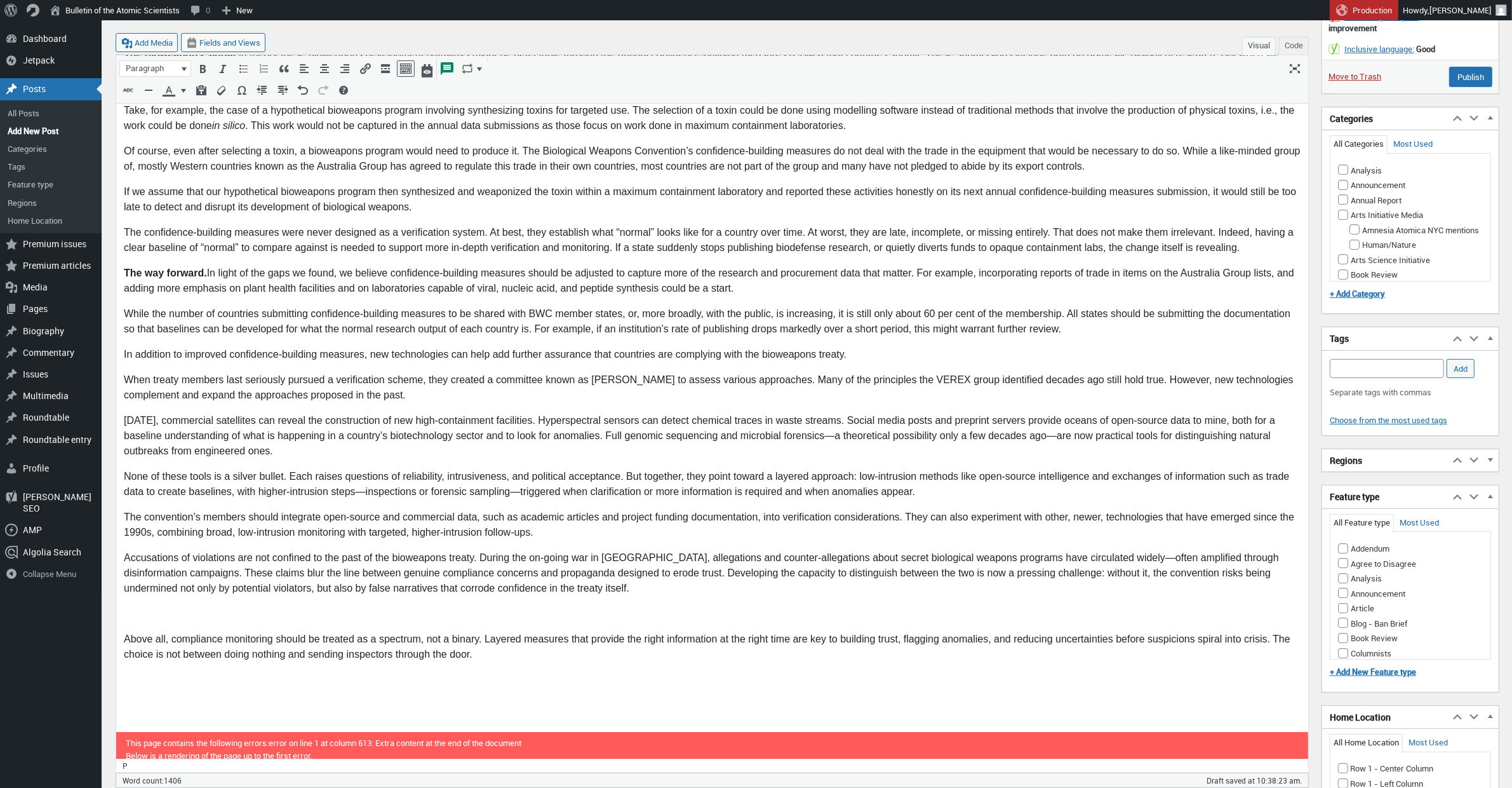
scroll to position [592, 0]
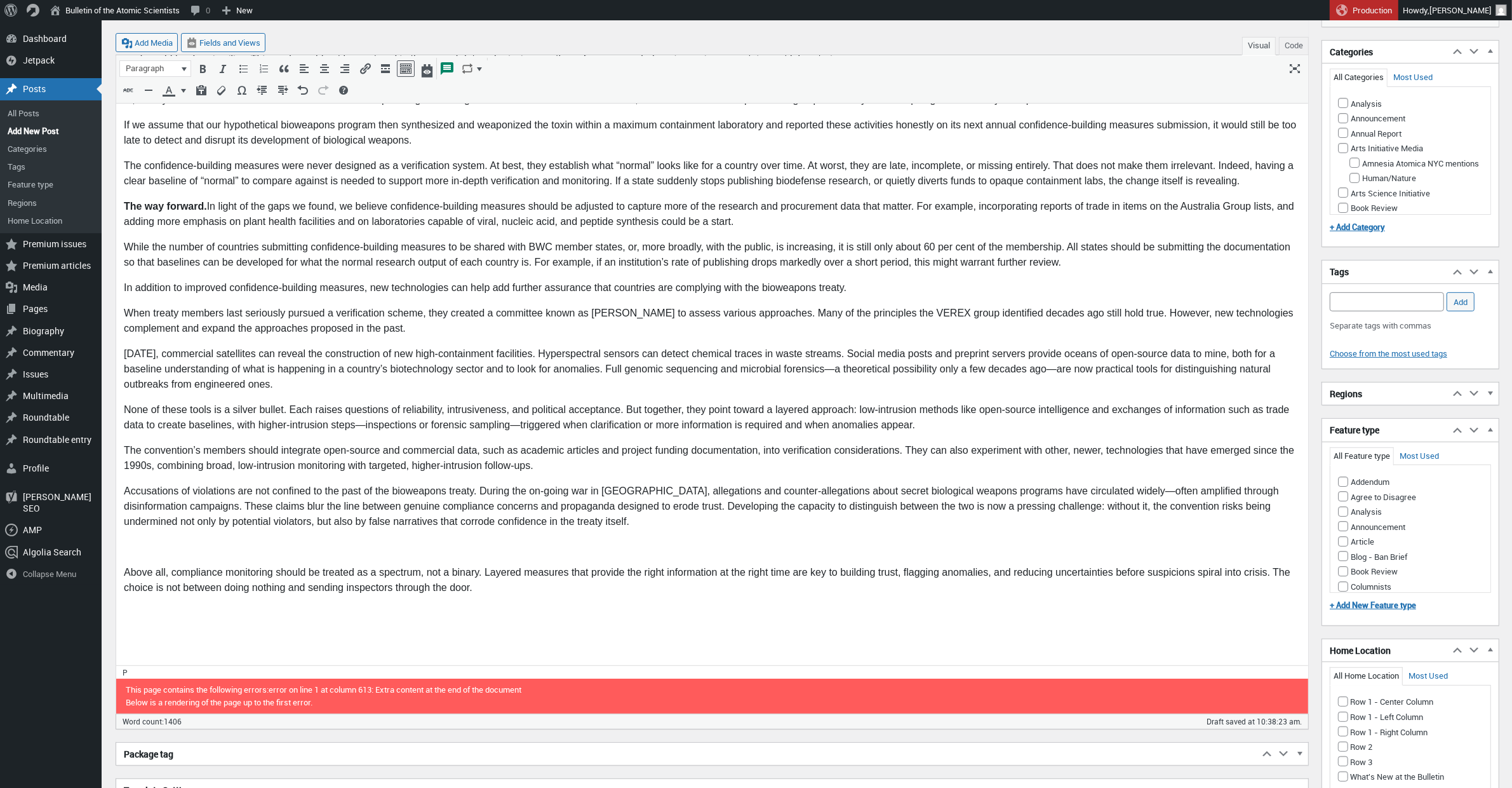
click at [134, 552] on p at bounding box center [711, 547] width 1176 height 16
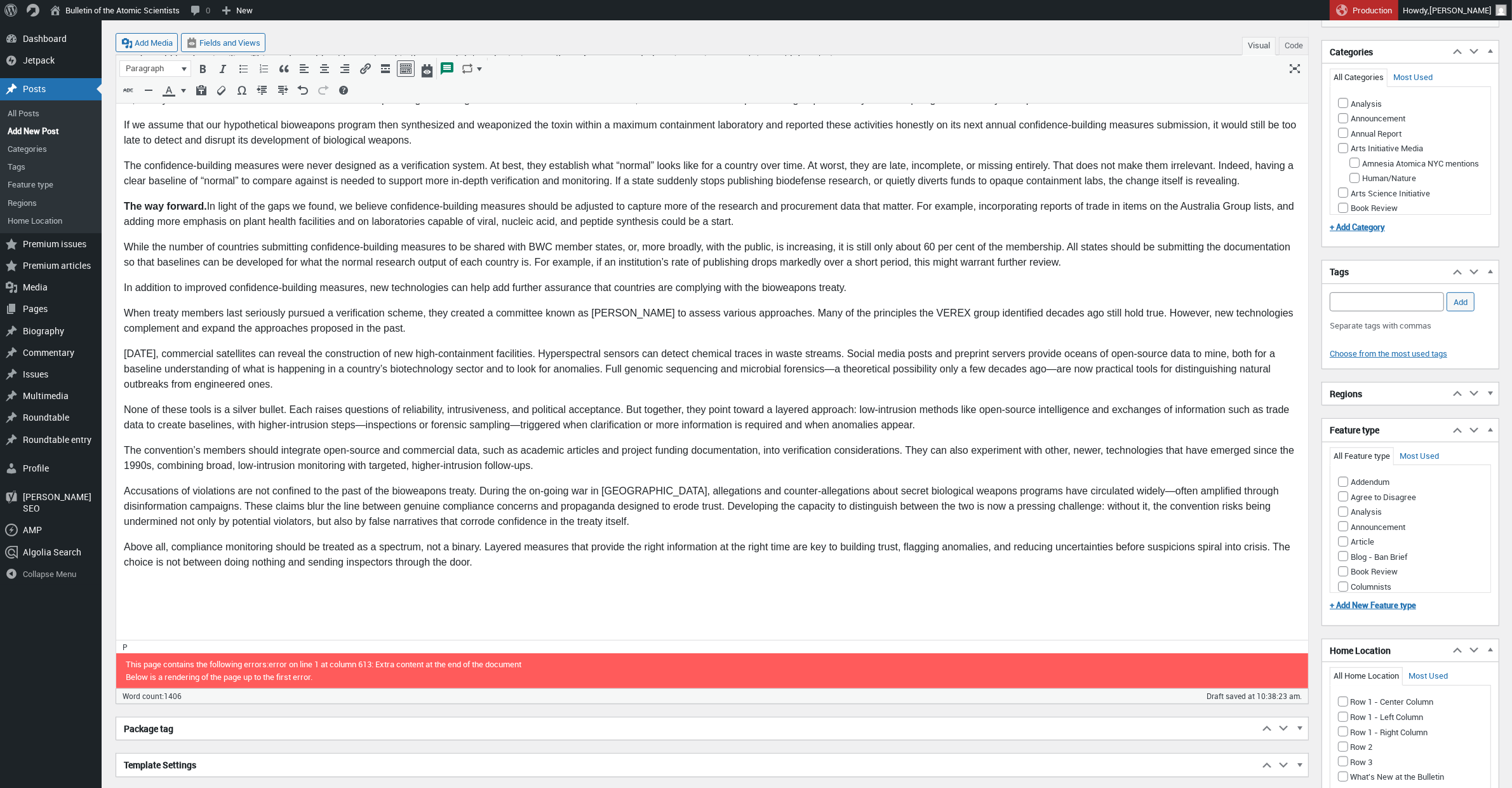
click at [143, 627] on body "Imagine a country facing rising tensions with its neighbors. In a small researc…" at bounding box center [711, 136] width 1176 height 992
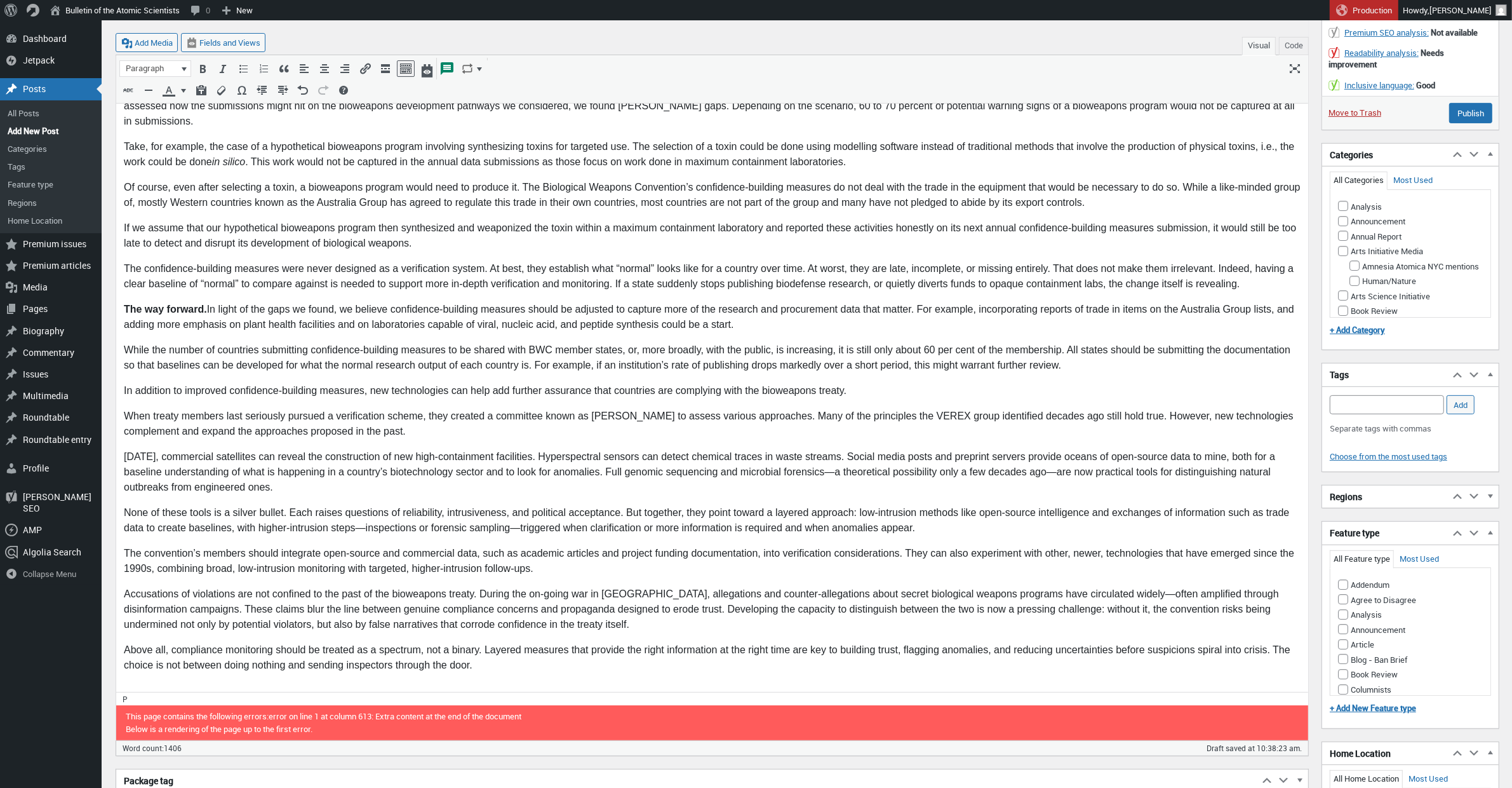
scroll to position [991, 0]
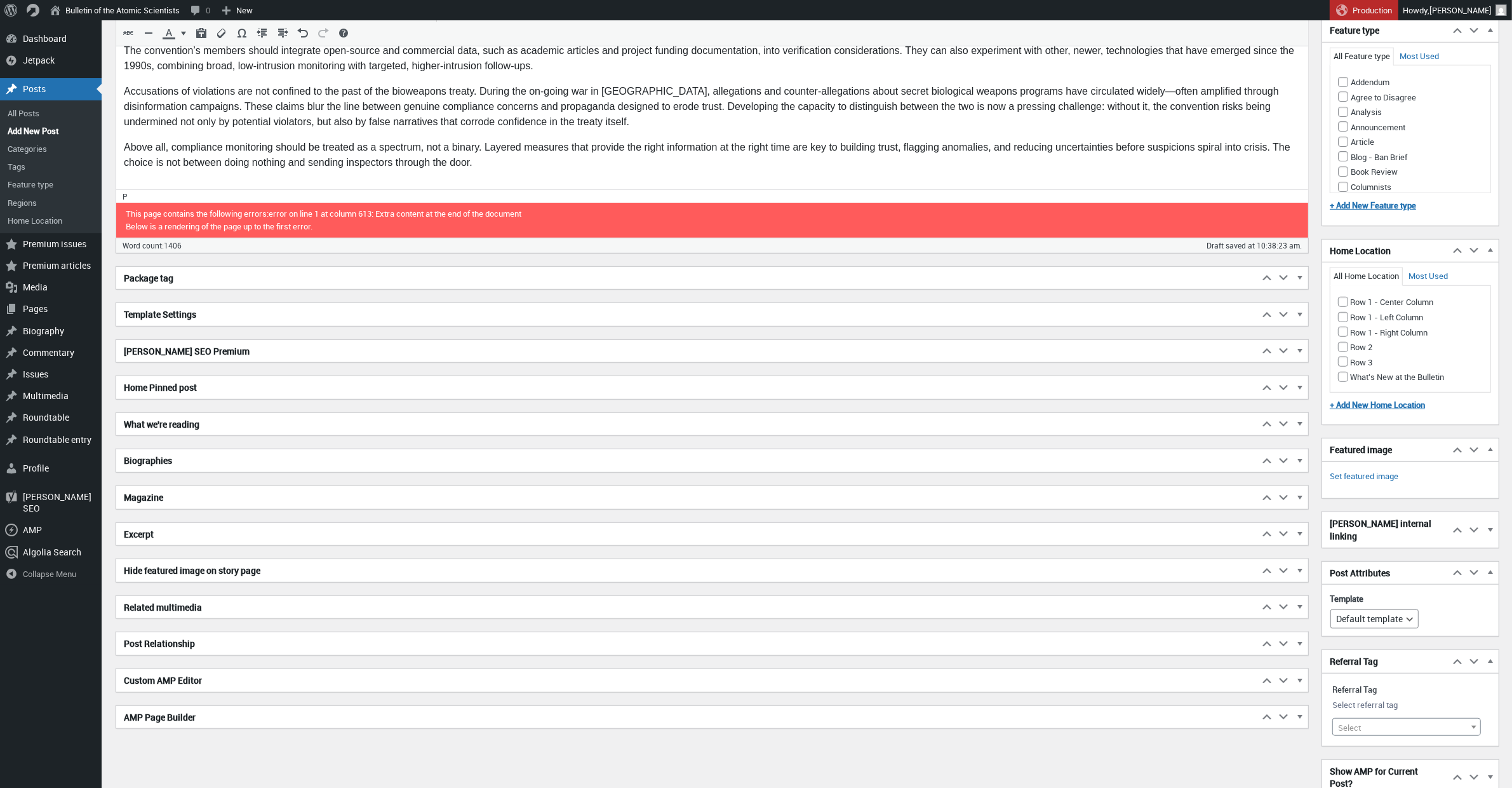
click at [259, 469] on h2 "Biographies" at bounding box center [687, 460] width 1142 height 23
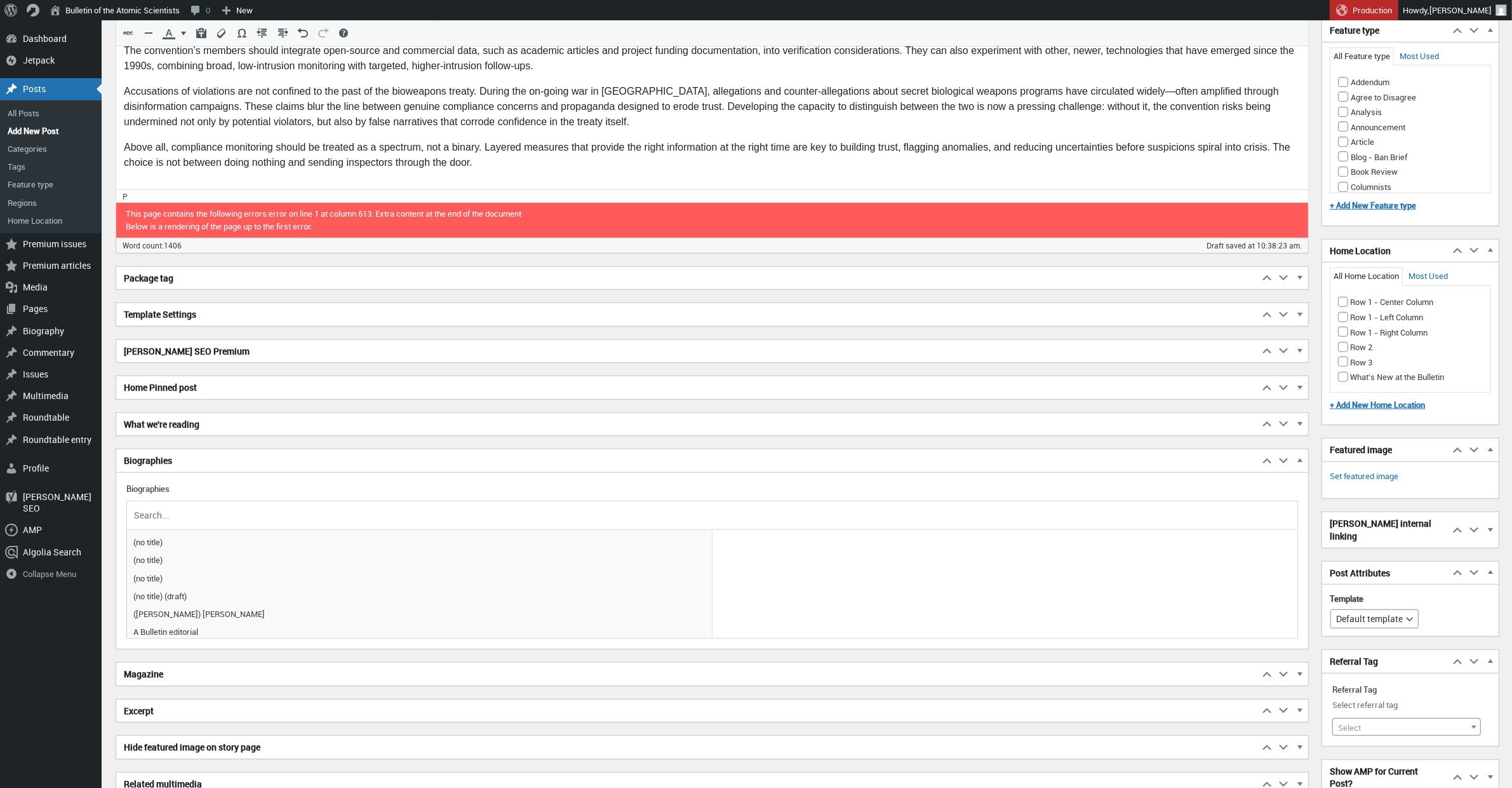
click at [229, 521] on input "text" at bounding box center [712, 515] width 1161 height 19
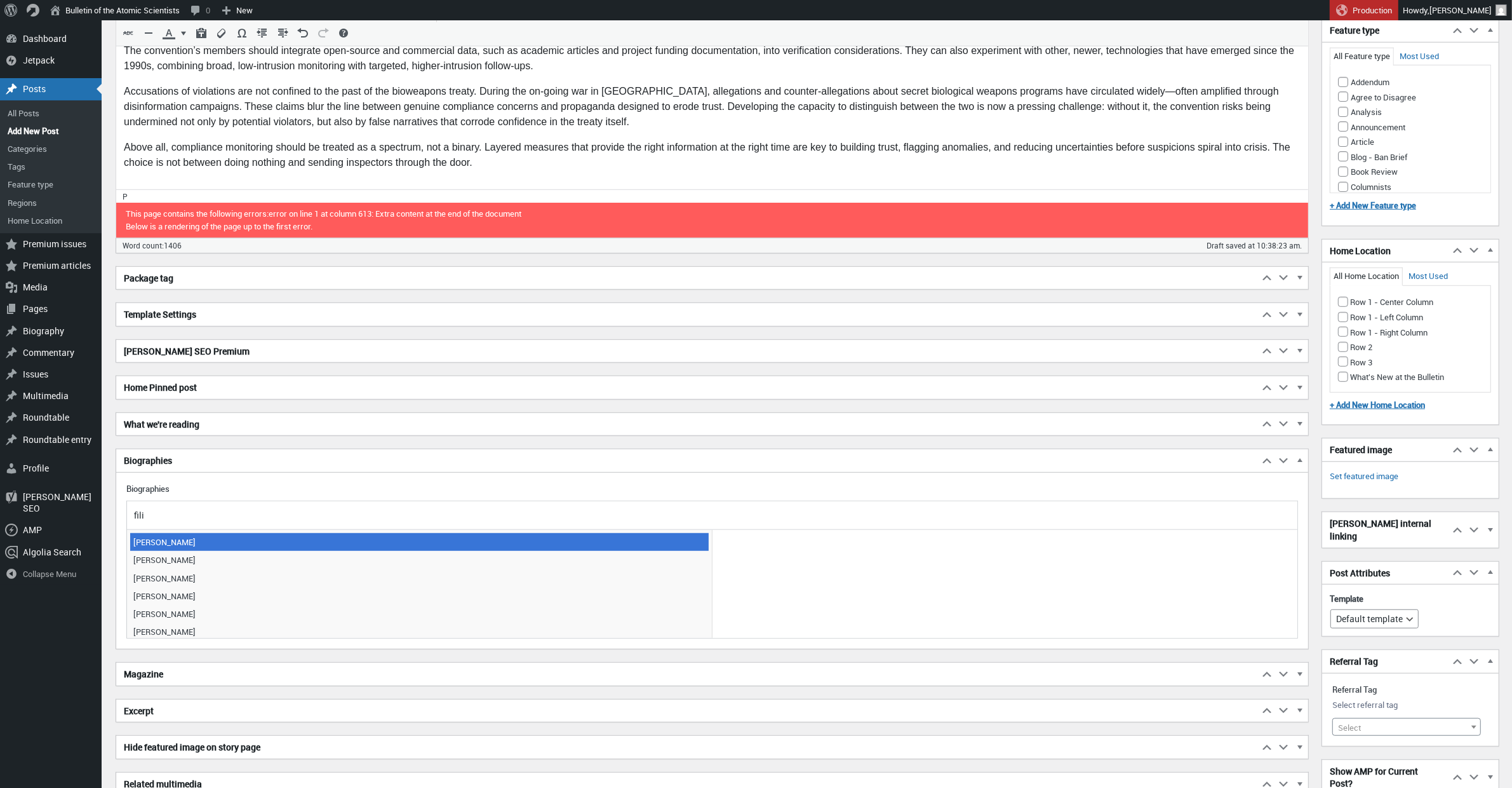
click at [170, 545] on span "Filippa Lentzos" at bounding box center [419, 542] width 578 height 18
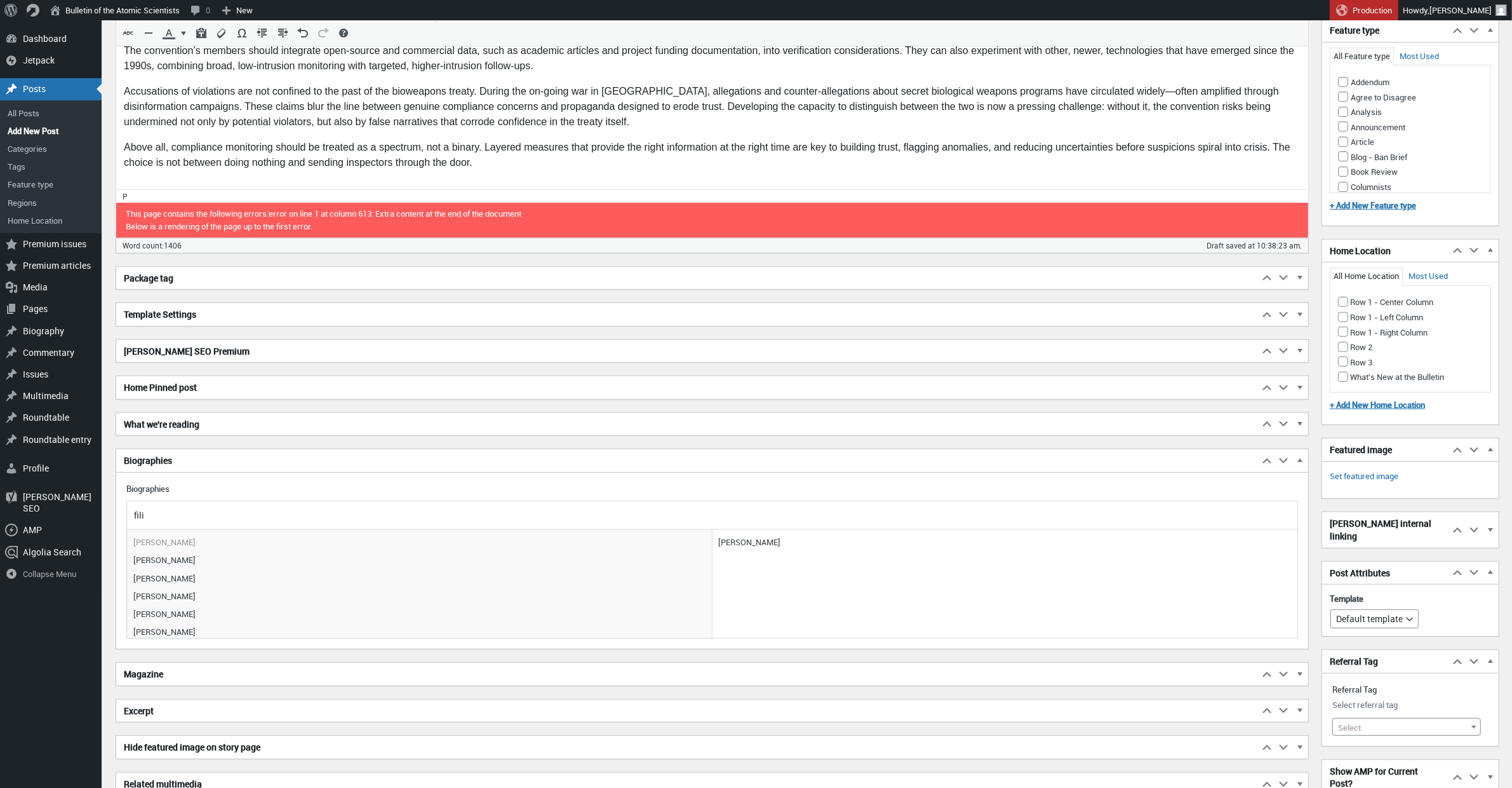
click at [200, 524] on input "fili" at bounding box center [712, 515] width 1161 height 19
drag, startPoint x: 117, startPoint y: 518, endPoint x: 85, endPoint y: 518, distance: 32.0
click at [85, 518] on div "Skip to main content Skip to toolbar Dashboard Dashboard Home Jetpack Jetpack M…" at bounding box center [756, 2] width 1512 height 1947
type input "hail"
click at [287, 505] on div "hail" at bounding box center [712, 515] width 1170 height 28
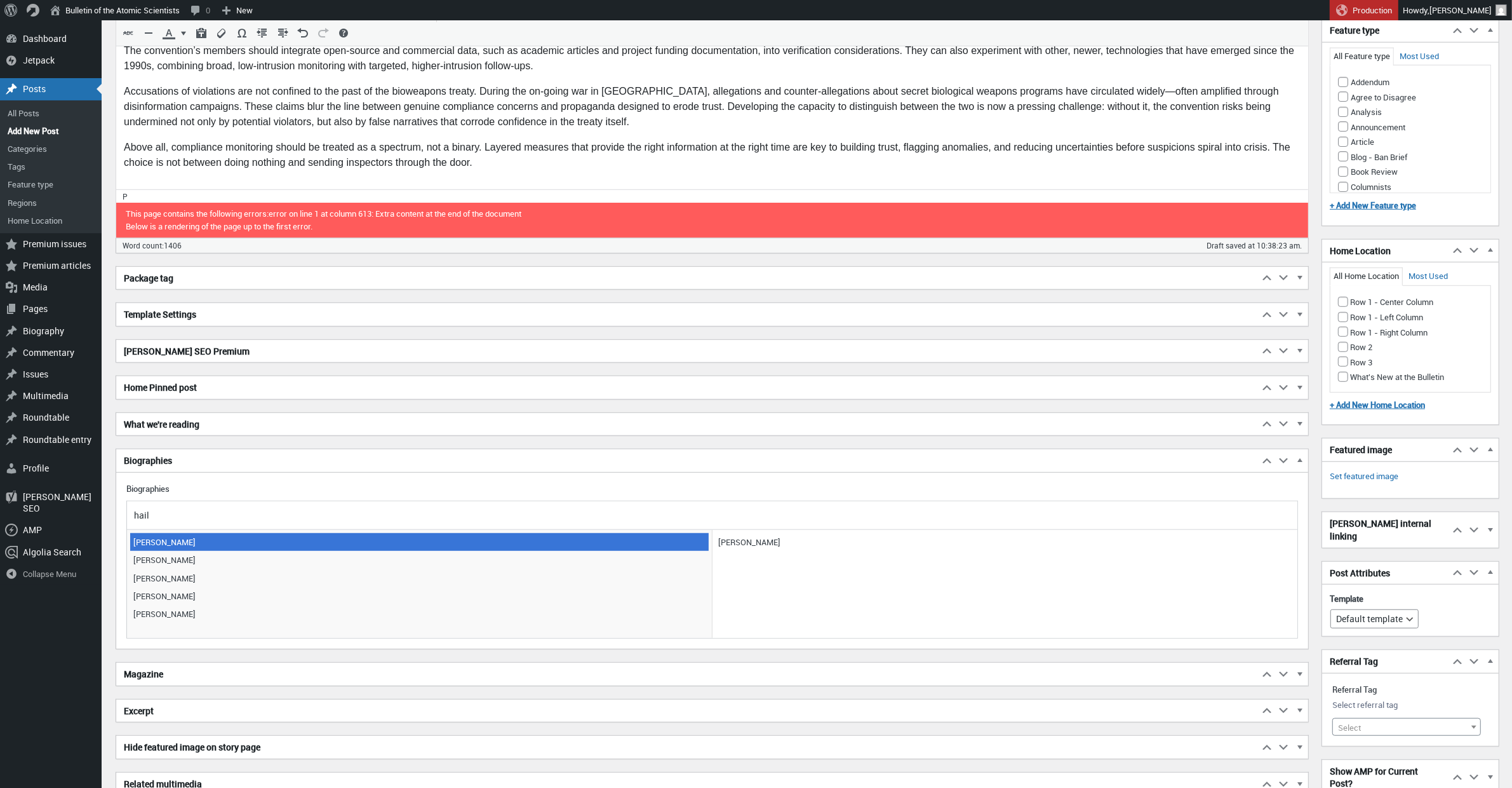
click at [188, 541] on span "Hailey Wingo" at bounding box center [419, 542] width 578 height 18
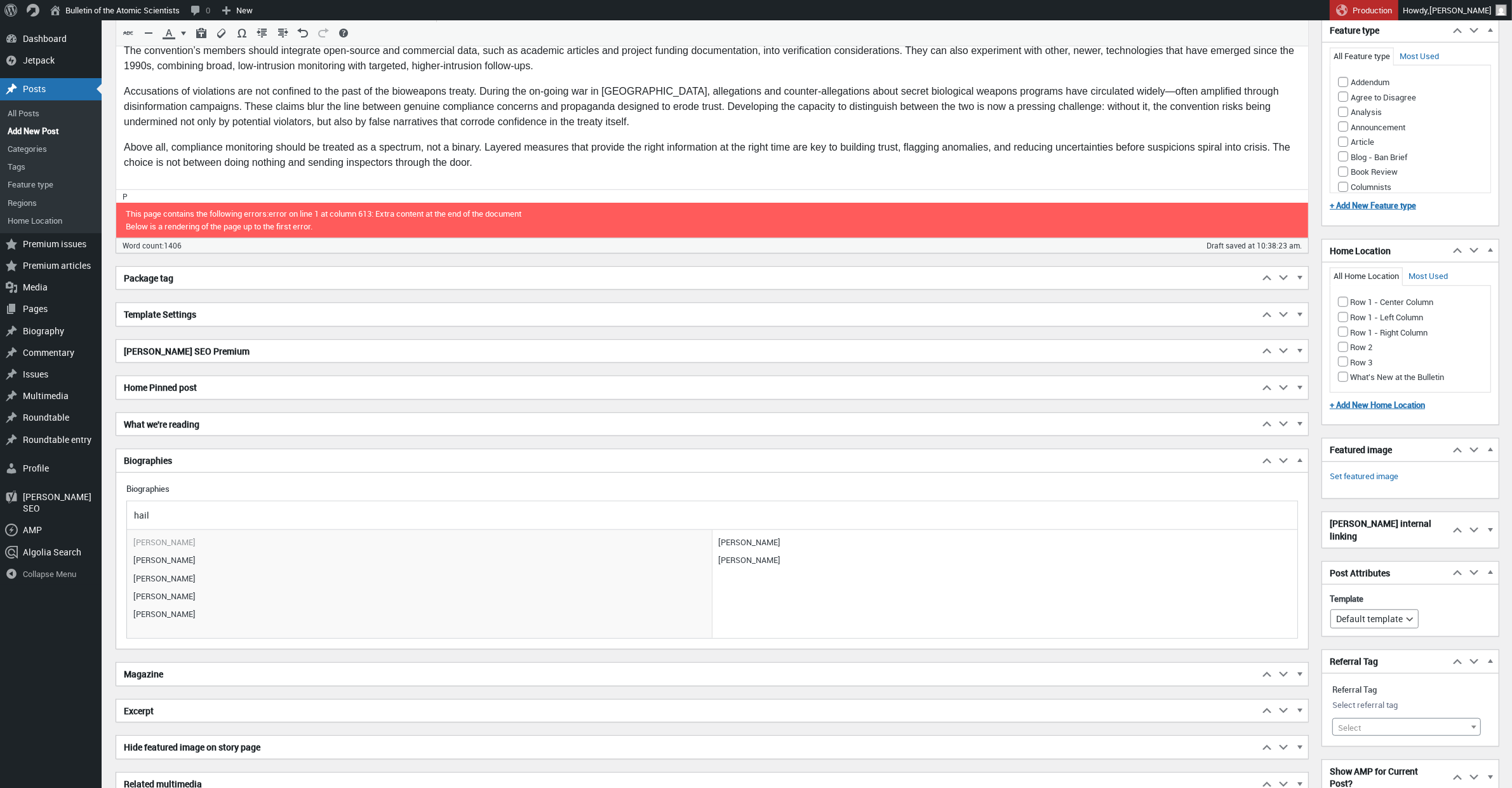
click at [183, 524] on input "hail" at bounding box center [712, 515] width 1161 height 19
drag, startPoint x: 177, startPoint y: 521, endPoint x: 62, endPoint y: 504, distance: 116.2
click at [62, 504] on div "Skip to main content Skip to toolbar Dashboard Dashboard Home Jetpack Jetpack M…" at bounding box center [756, 2] width 1512 height 1947
click at [266, 510] on input "hail" at bounding box center [712, 515] width 1161 height 19
drag, startPoint x: 168, startPoint y: 516, endPoint x: 133, endPoint y: 514, distance: 35.1
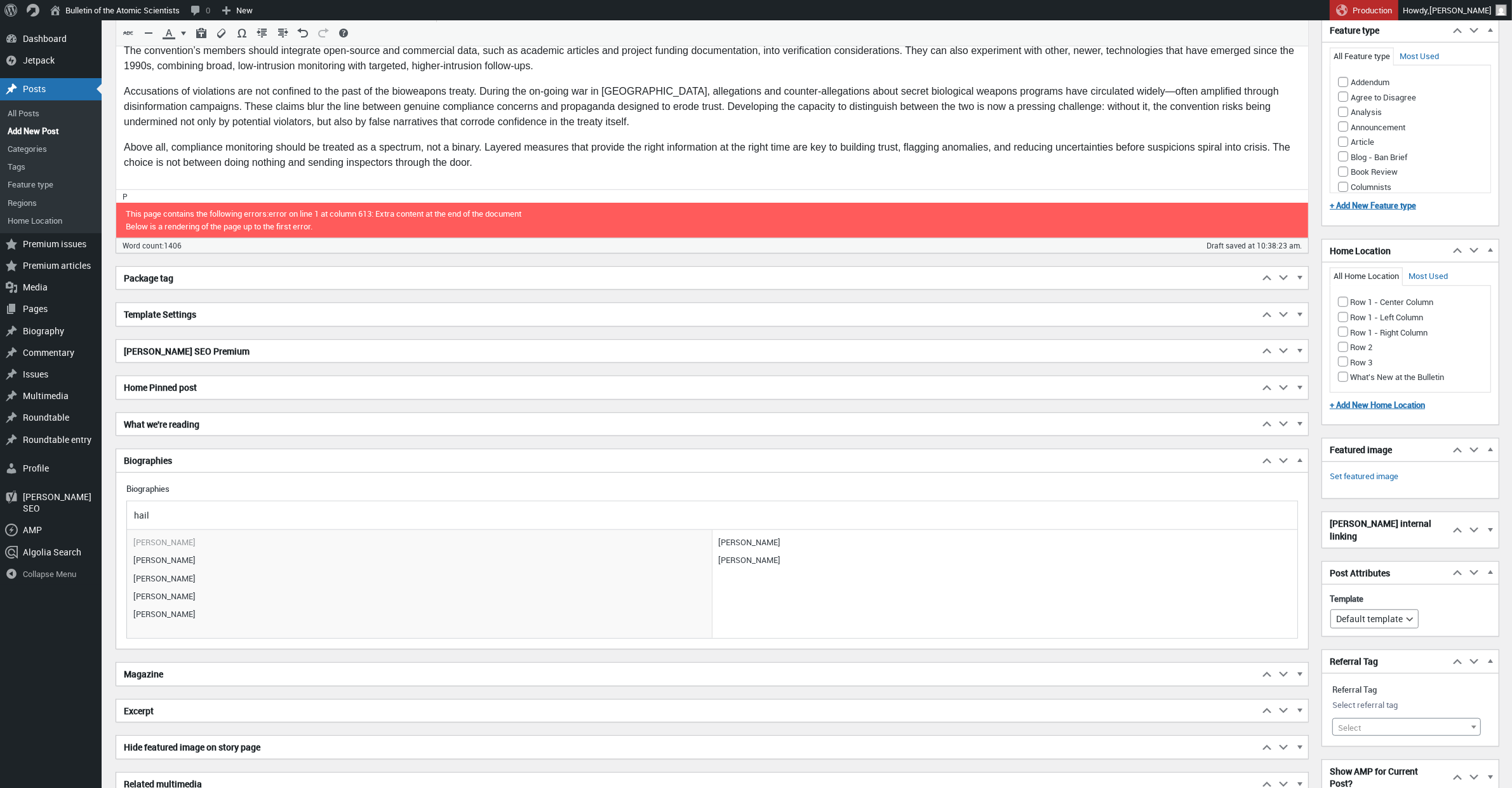
click at [133, 514] on input "hail" at bounding box center [712, 515] width 1161 height 19
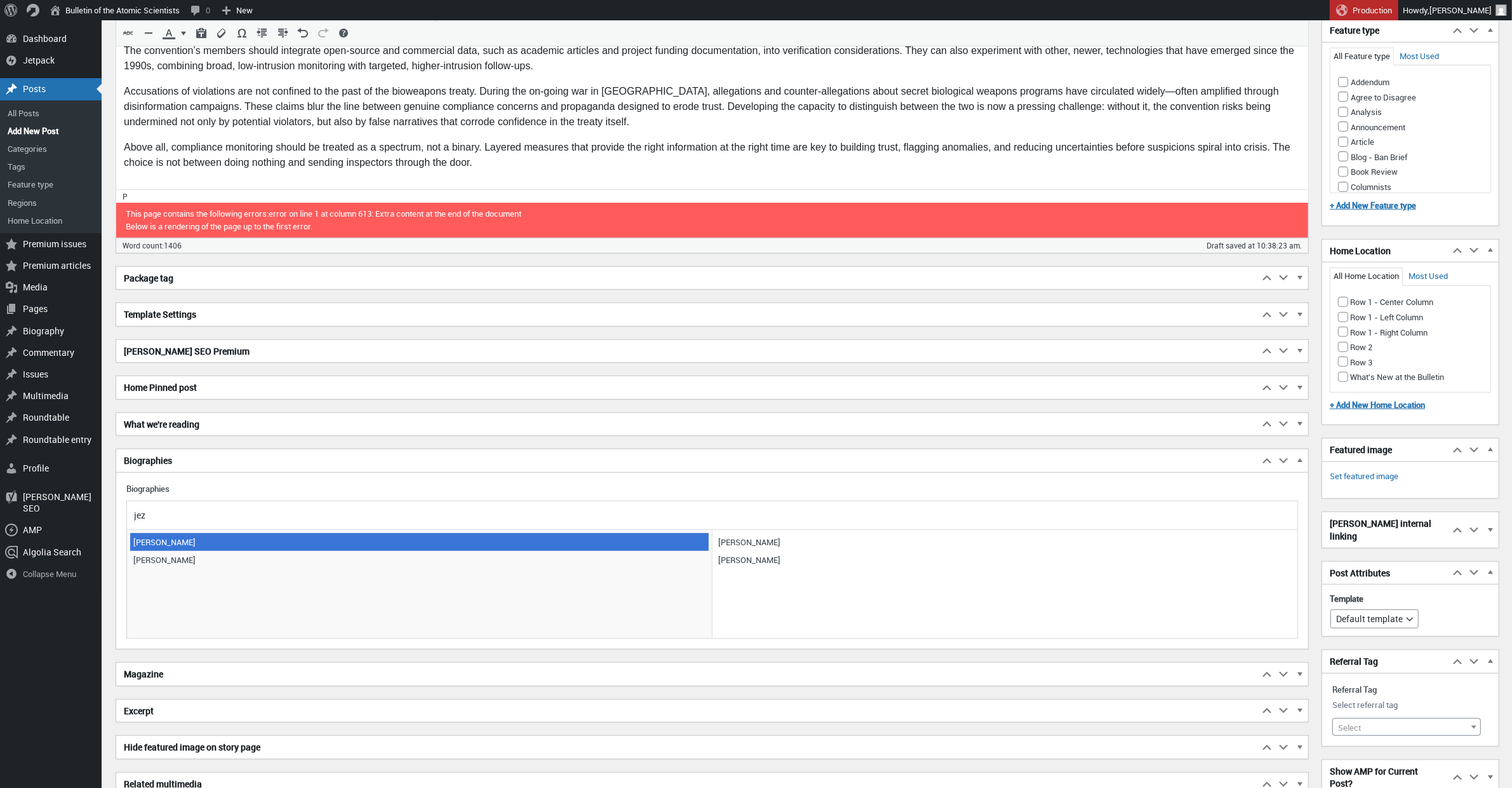
type input "jez"
click at [171, 540] on span "Jez Littlewood" at bounding box center [419, 542] width 578 height 18
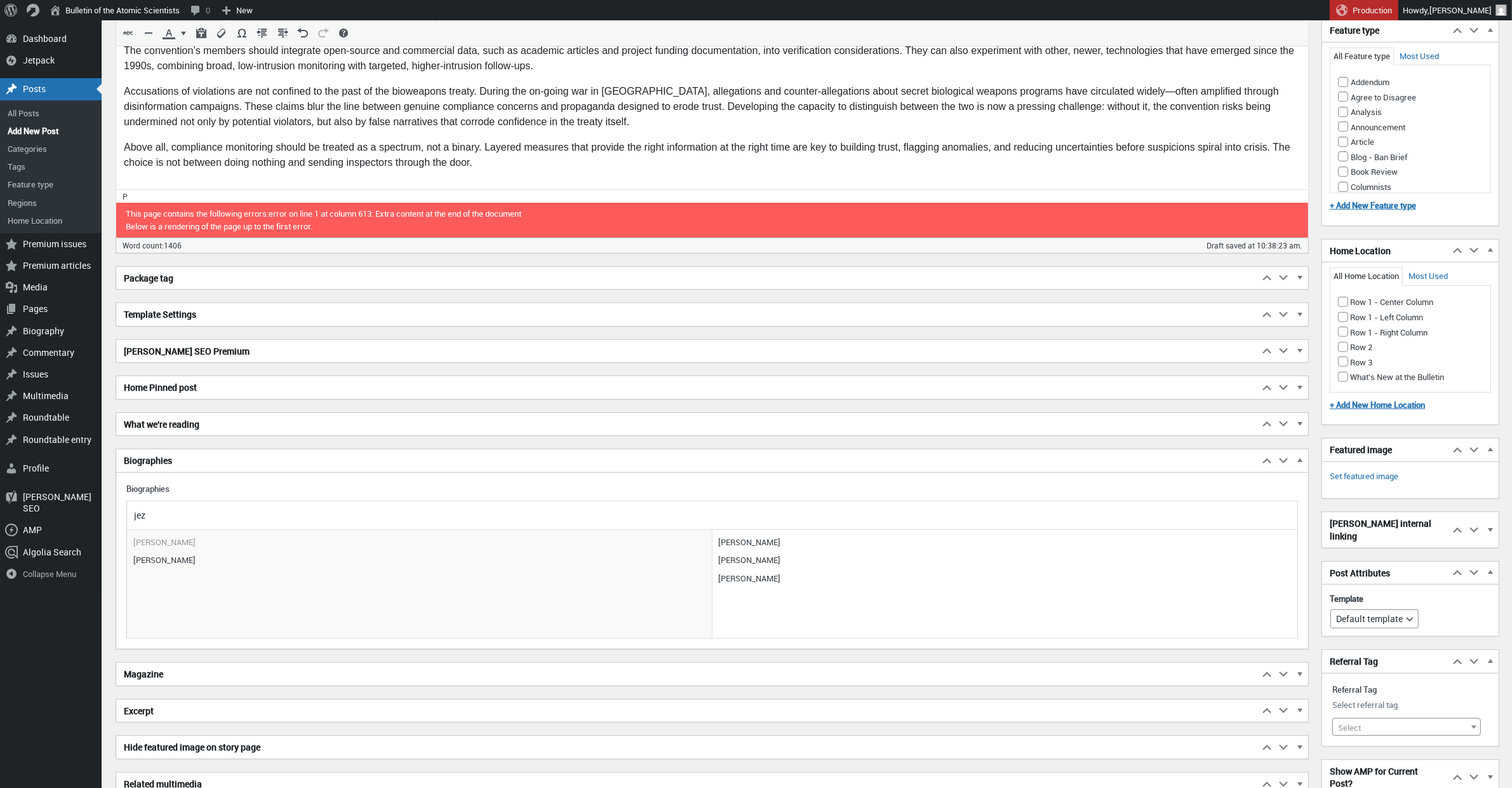
drag, startPoint x: 173, startPoint y: 520, endPoint x: 130, endPoint y: 514, distance: 43.4
click at [131, 514] on input "jez" at bounding box center [712, 515] width 1161 height 19
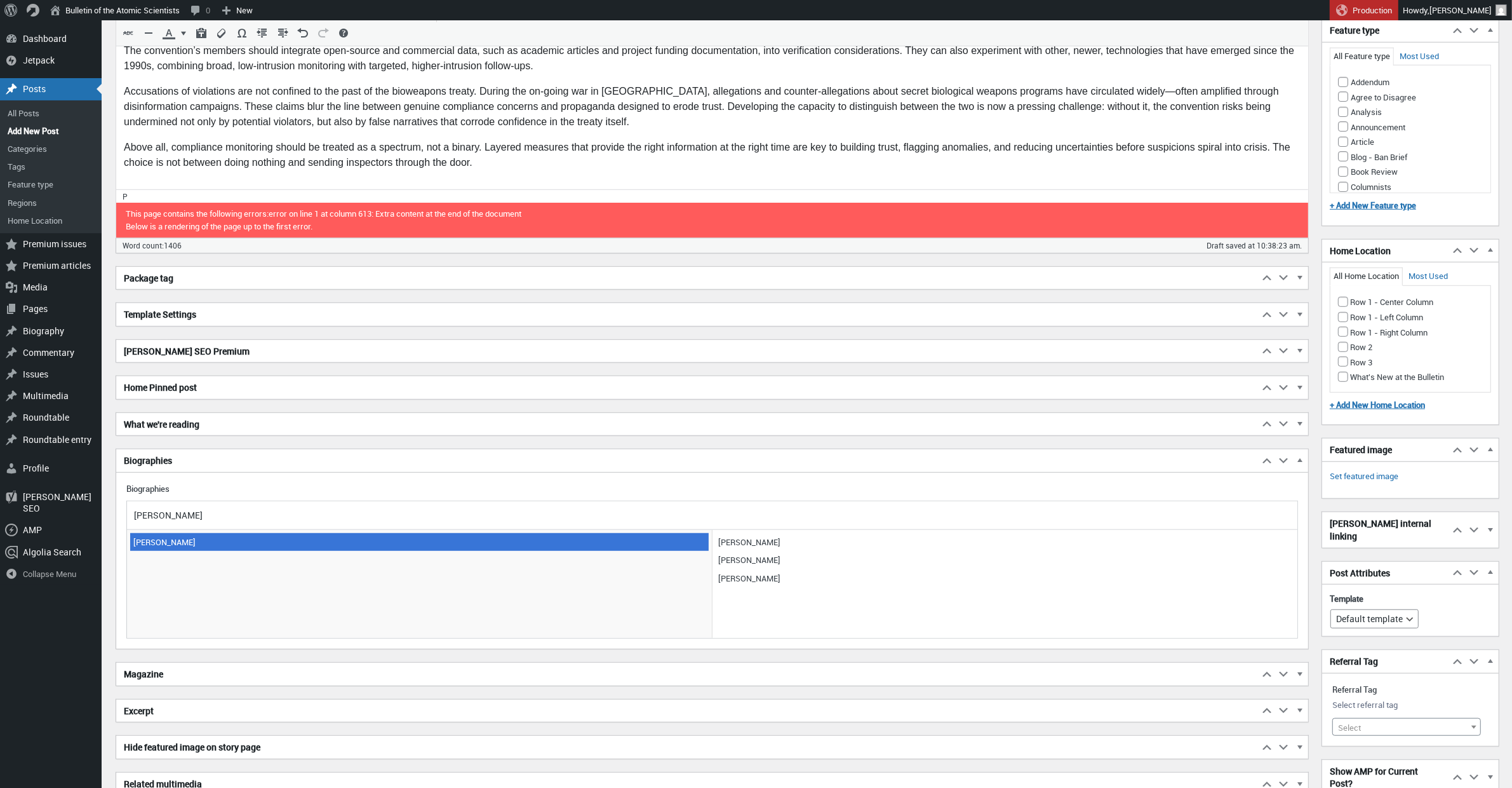
type input "alberto"
click at [155, 546] on span "Alberto Muti" at bounding box center [419, 542] width 578 height 18
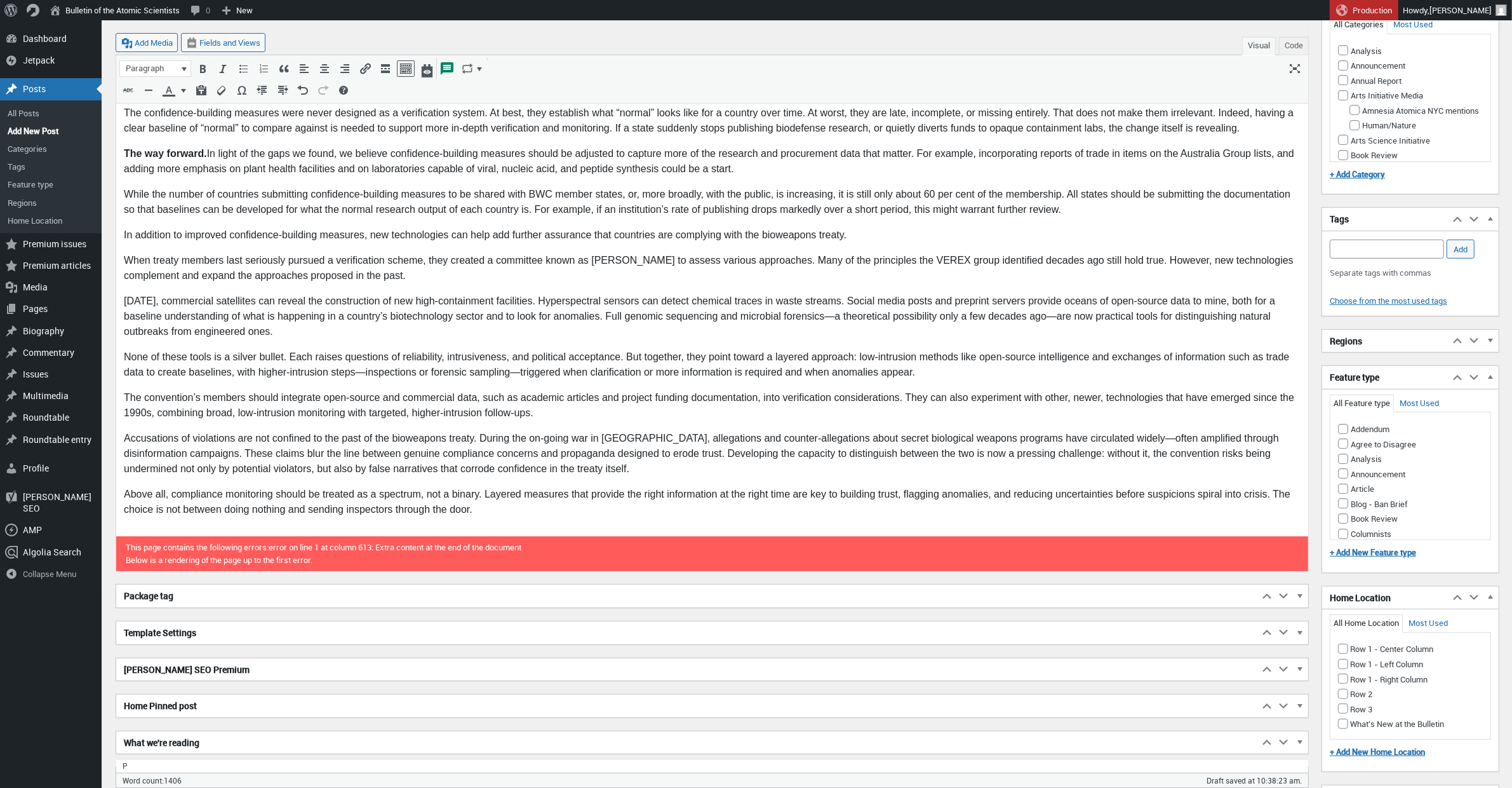
scroll to position [0, 0]
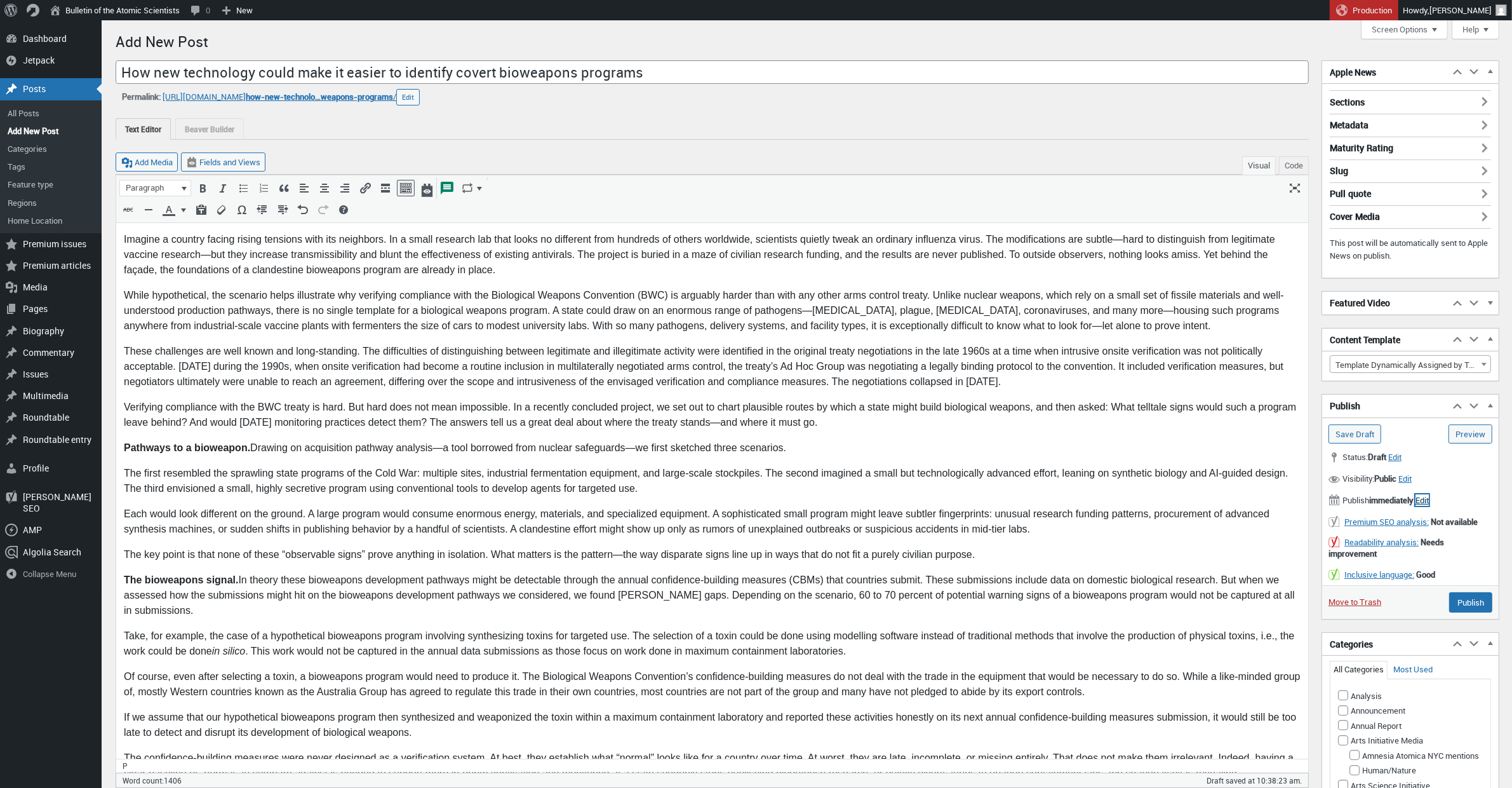
click at [1429, 504] on span "Edit" at bounding box center [1422, 499] width 13 height 11
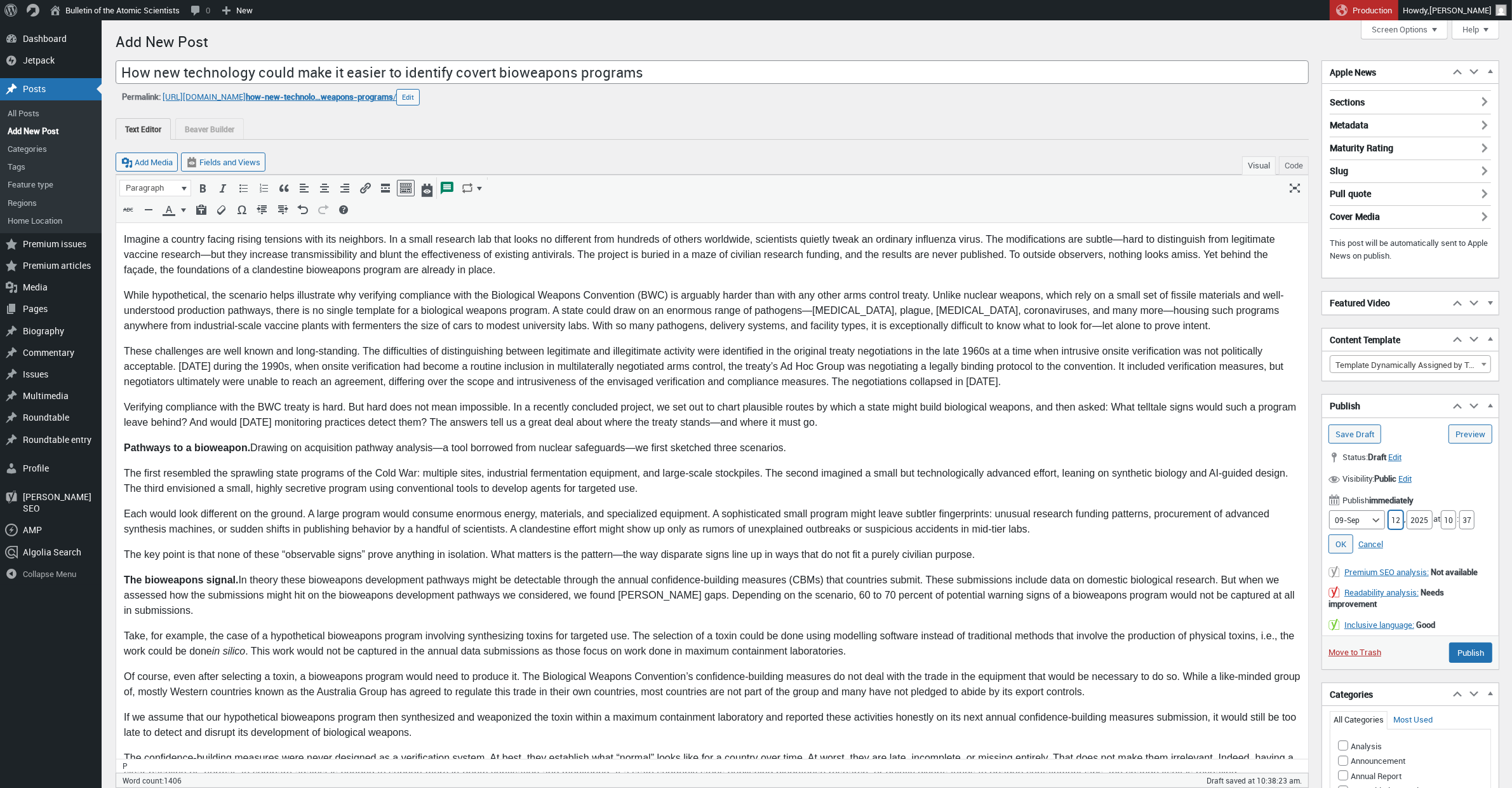
drag, startPoint x: 1397, startPoint y: 523, endPoint x: 1381, endPoint y: 521, distance: 16.1
click at [1381, 521] on div "Month 01-Jan 02-Feb 03-Mar 04-Apr 05-May 06-Jun 07-Jul 08-Aug 09-Sep 10-Oct 11-…" at bounding box center [1410, 520] width 164 height 19
type input "15"
drag, startPoint x: 1456, startPoint y: 522, endPoint x: 1423, endPoint y: 522, distance: 33.0
click at [1423, 522] on div "Month 01-Jan 02-Feb 03-Mar 04-Apr 05-May 06-Jun 07-Jul 08-Aug 09-Sep 10-Oct 11-…" at bounding box center [1410, 520] width 164 height 19
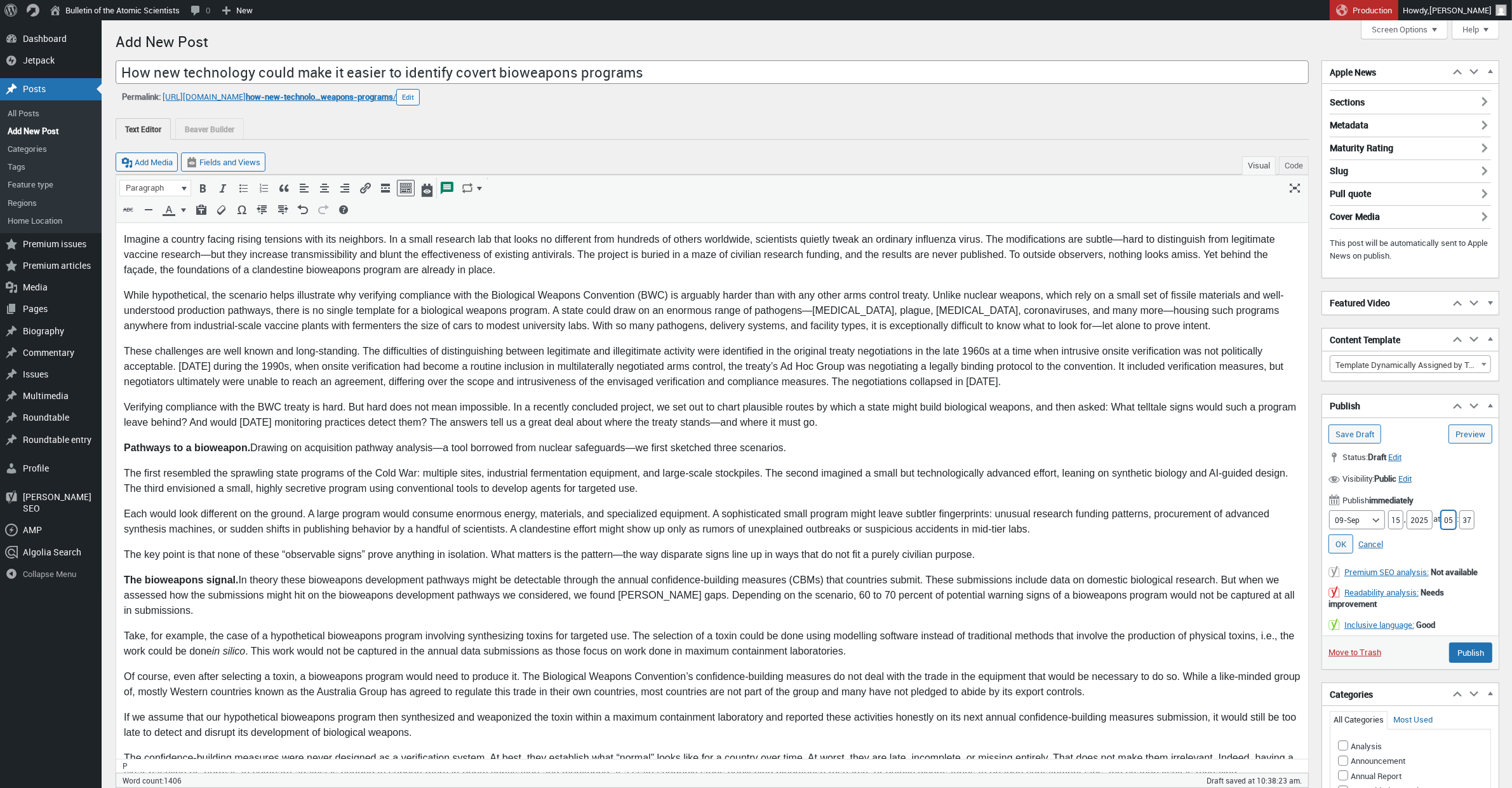
type input "05"
drag, startPoint x: 1468, startPoint y: 523, endPoint x: 1499, endPoint y: 523, distance: 31.0
type input "3"
type input "00"
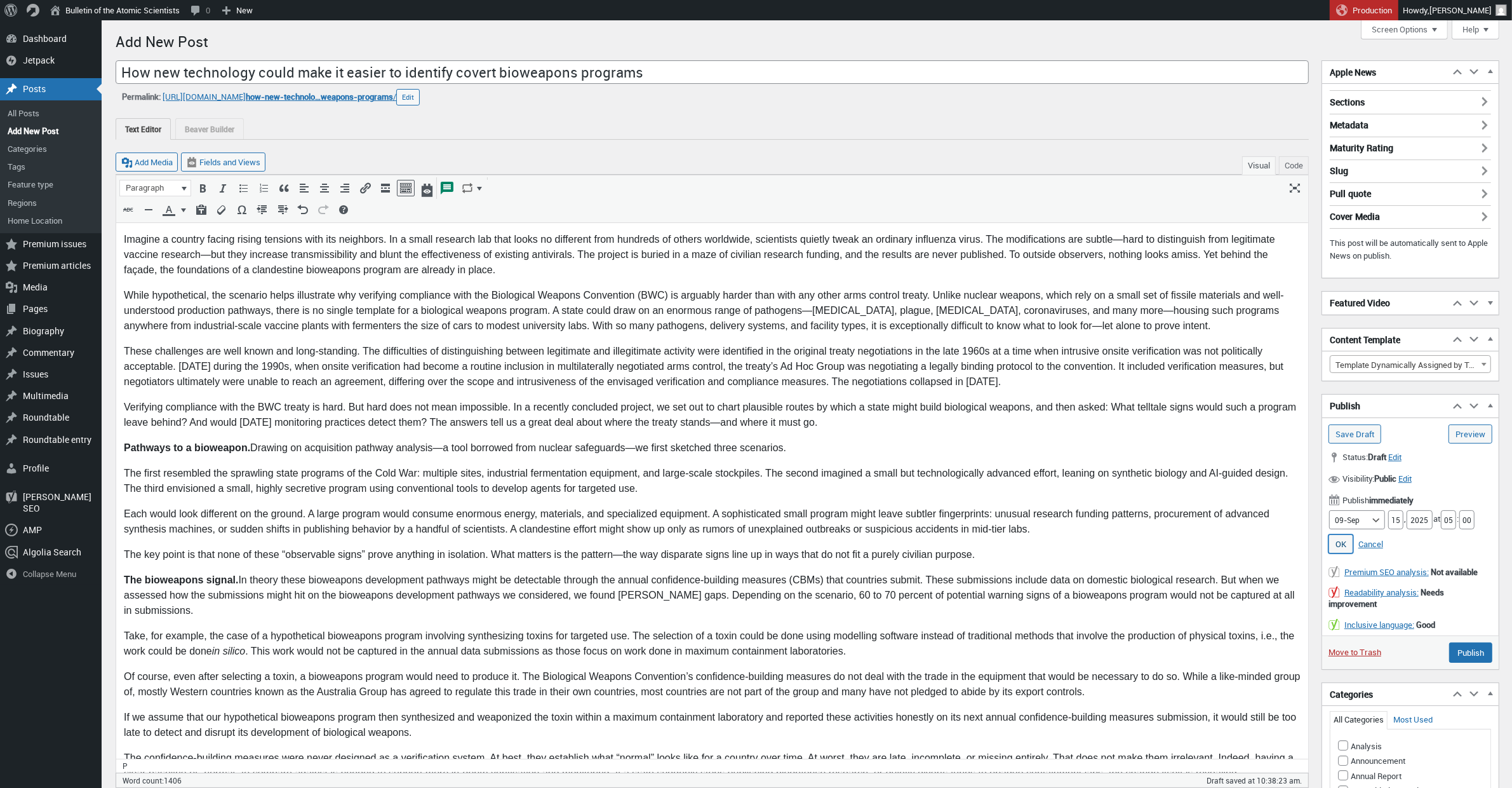
click at [1342, 549] on link "OK" at bounding box center [1340, 544] width 24 height 19
type input "Schedule"
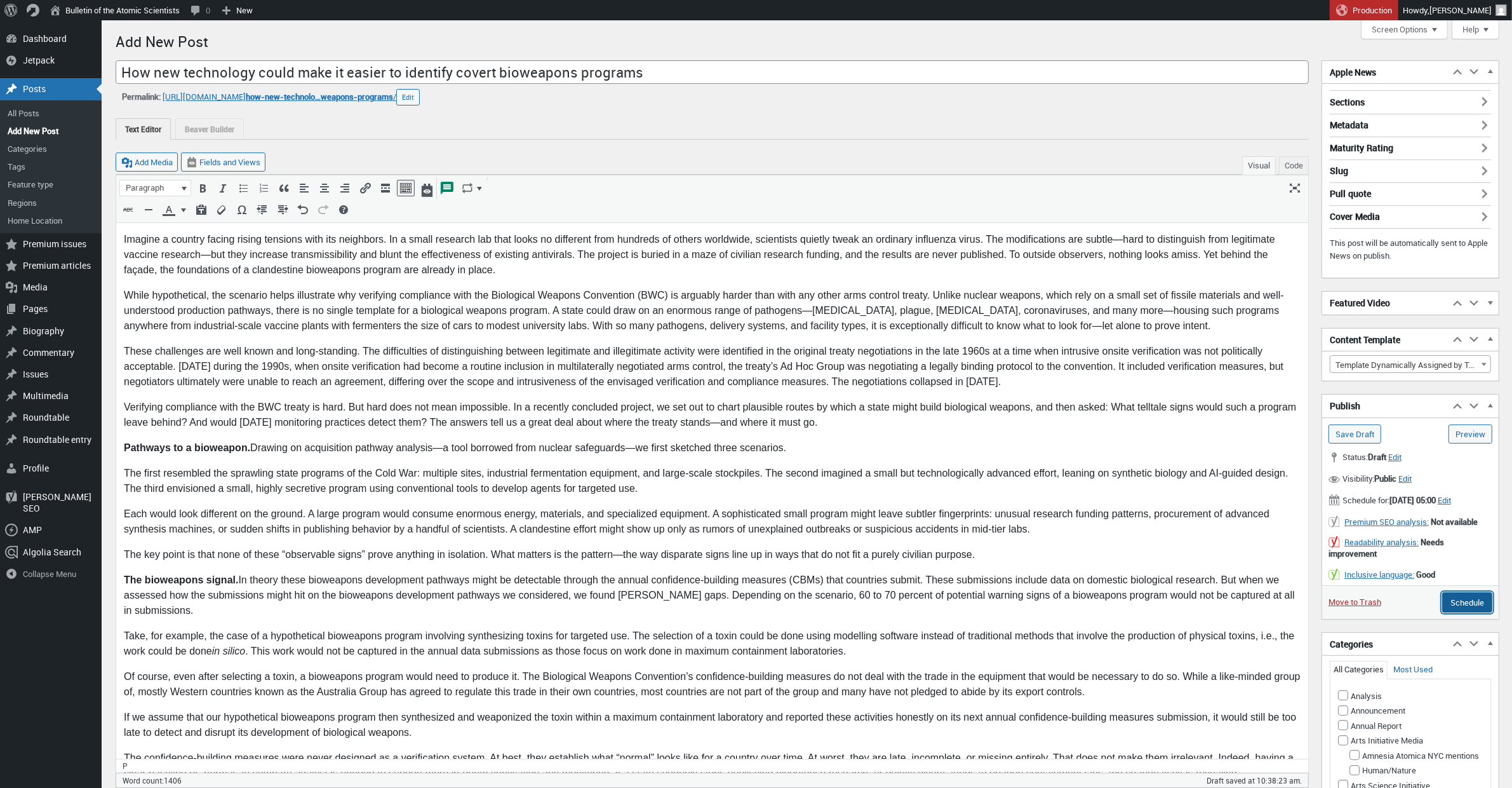
click at [1453, 613] on input "Schedule" at bounding box center [1467, 602] width 50 height 20
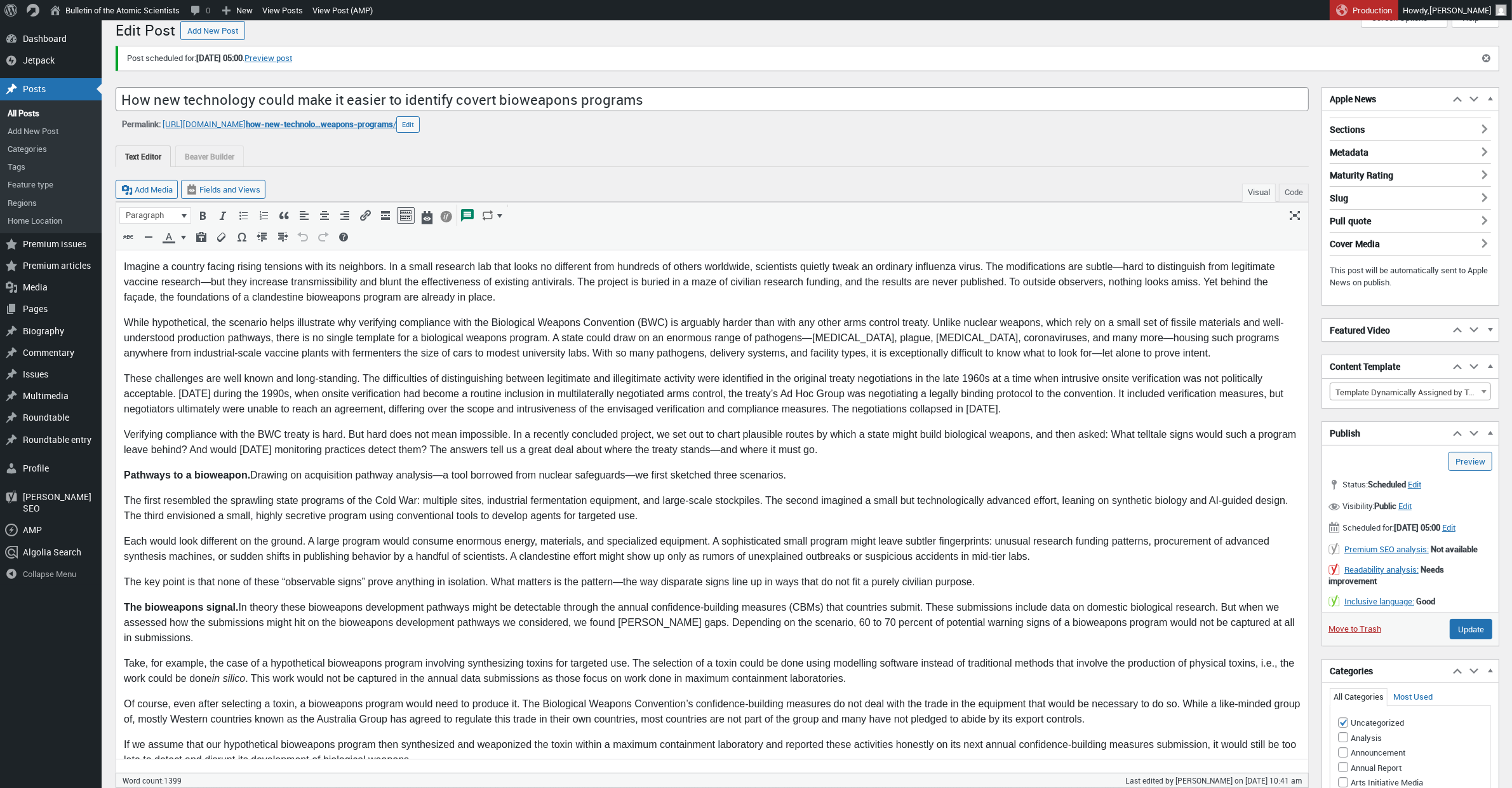
scroll to position [25, 0]
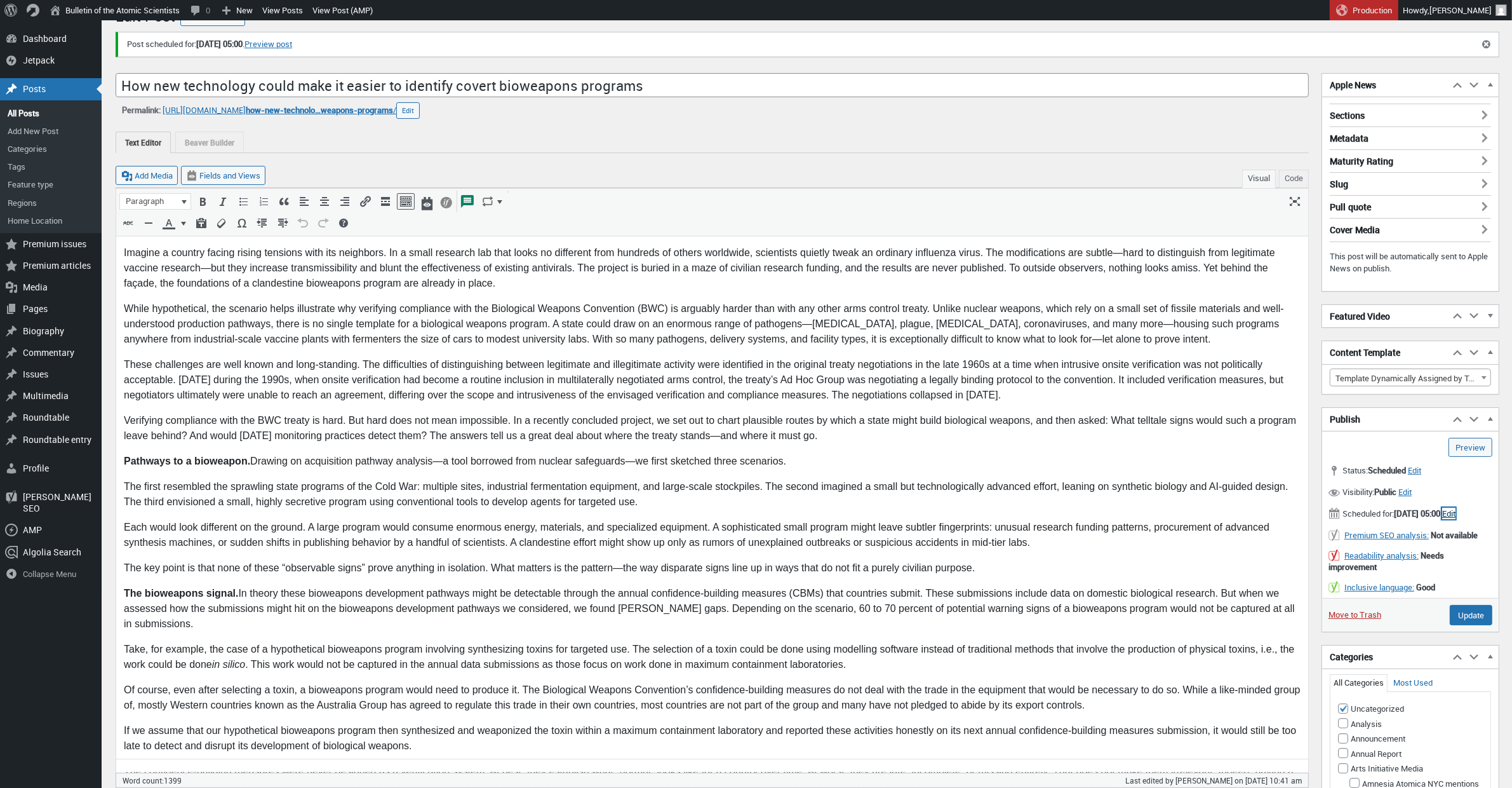
click at [1441, 519] on span "Edit" at bounding box center [1448, 512] width 13 height 11
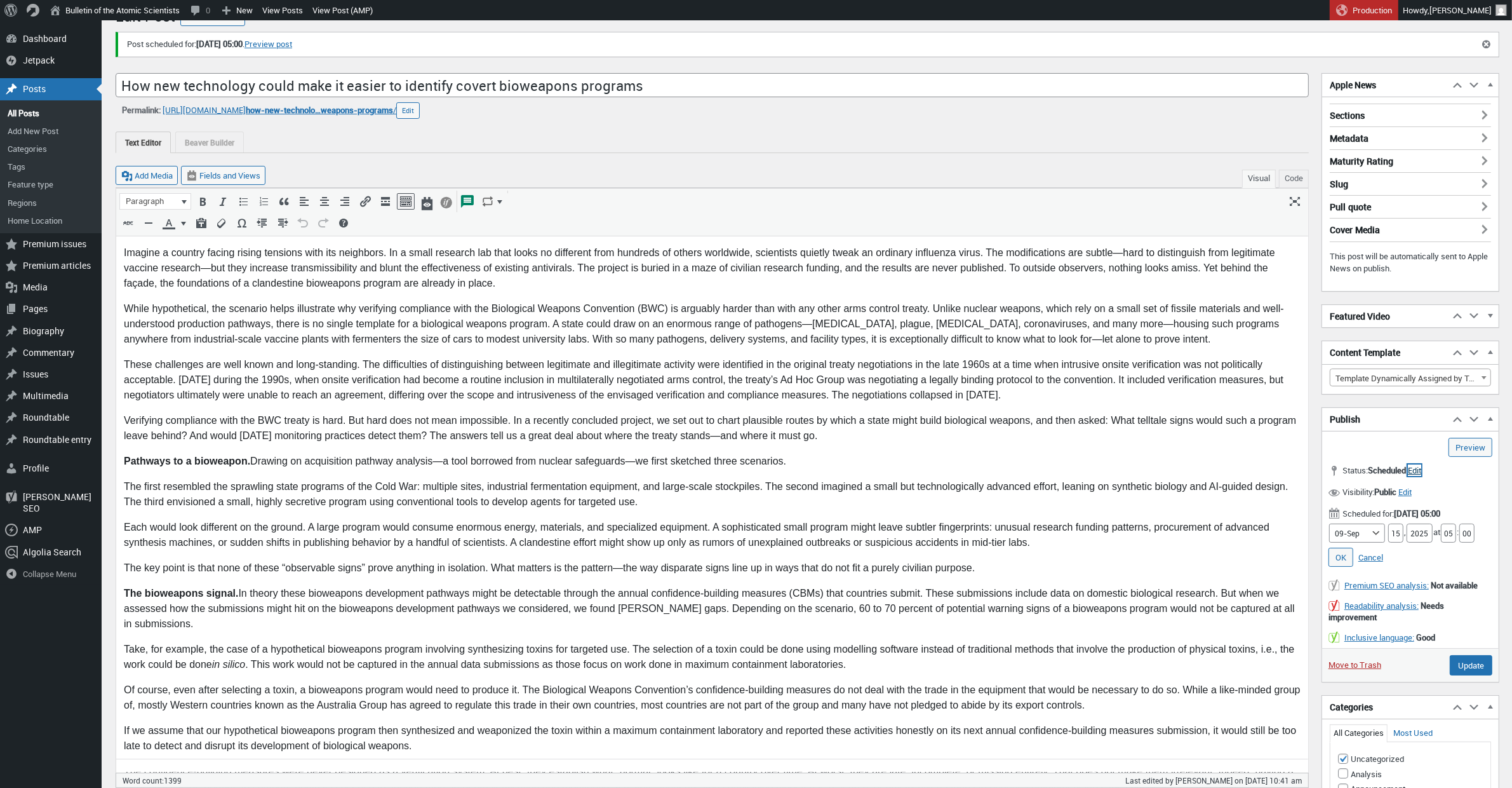
click at [1421, 474] on span "Edit" at bounding box center [1414, 469] width 13 height 11
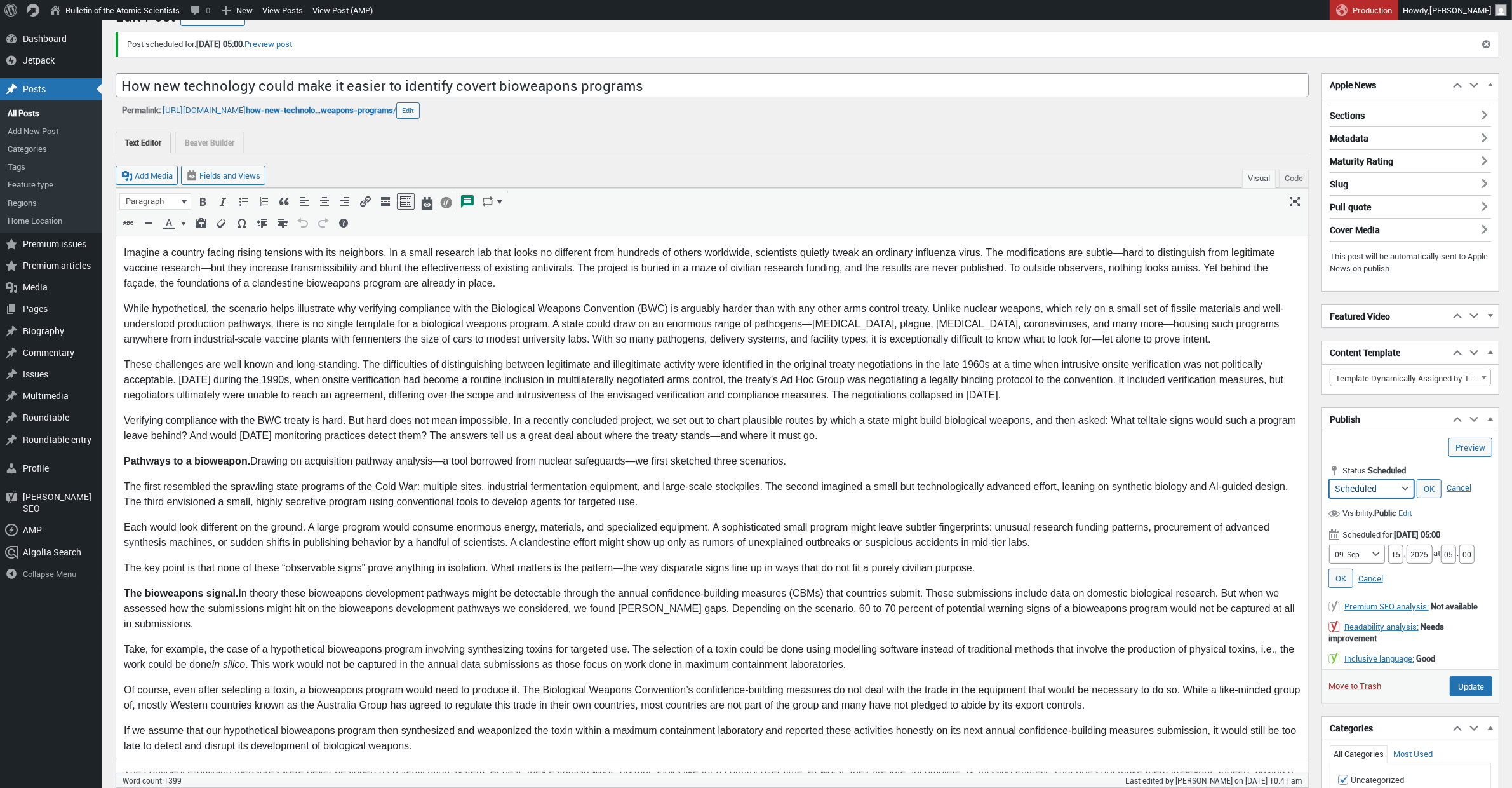
click at [1407, 486] on select "Scheduled Pending Review Draft Archived" at bounding box center [1371, 489] width 85 height 19
select select "draft"
click at [1329, 482] on select "Scheduled Pending Review Draft Archived" at bounding box center [1371, 489] width 85 height 19
click at [1471, 696] on input "Update" at bounding box center [1470, 686] width 42 height 20
type input "Schedule"
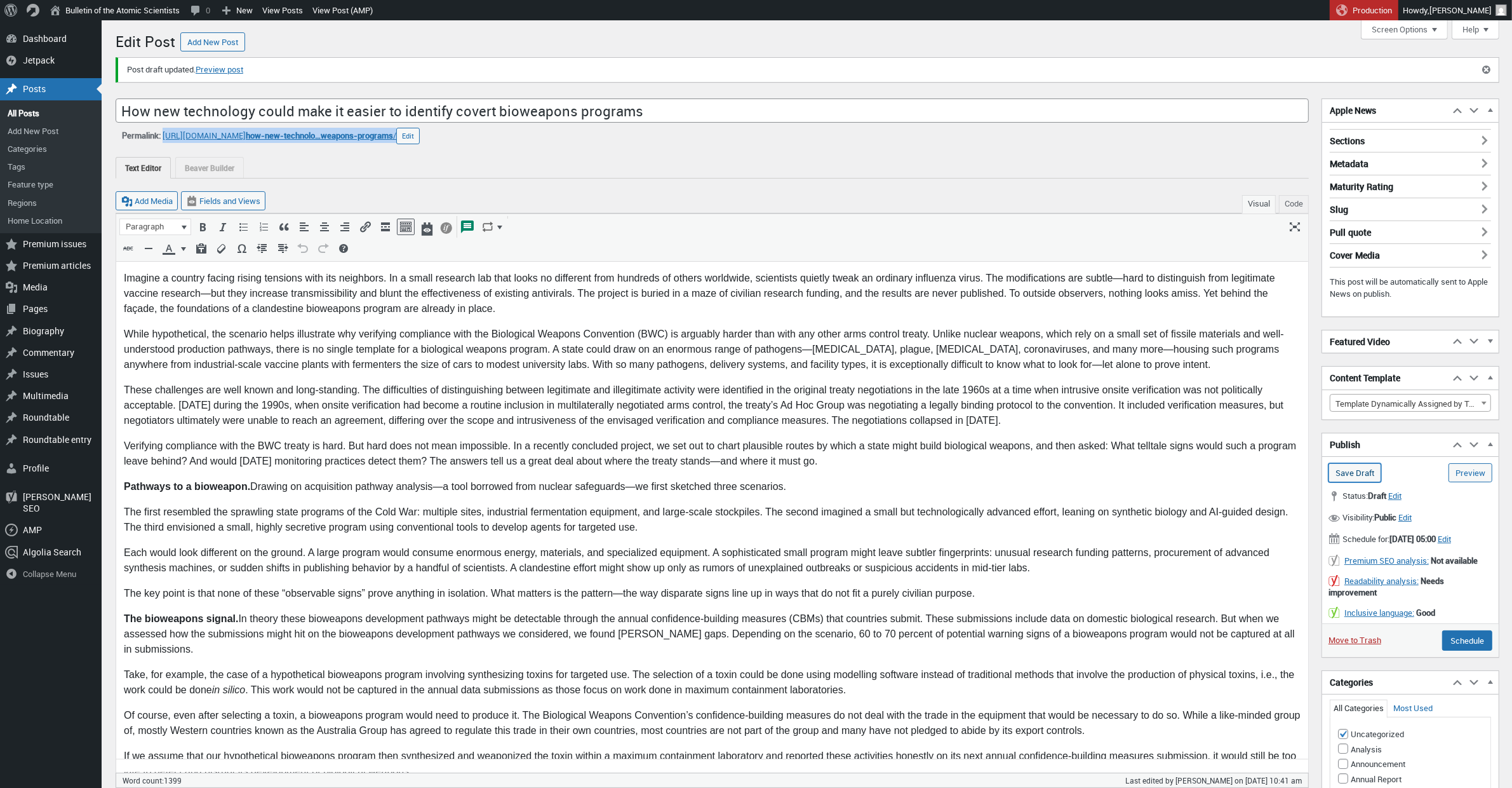
click at [1339, 472] on input "Save Draft" at bounding box center [1354, 473] width 53 height 19
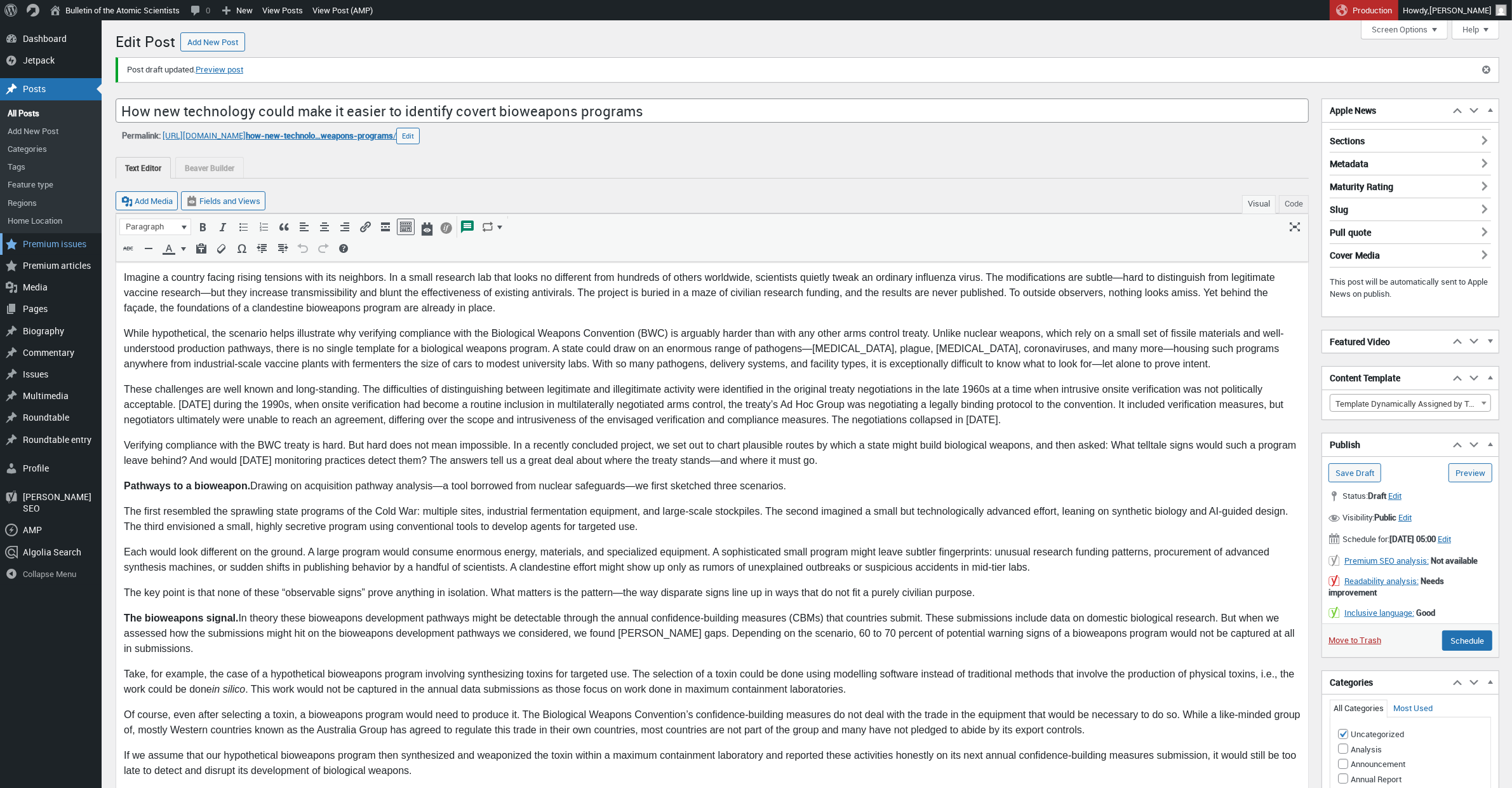
scroll to position [10, 0]
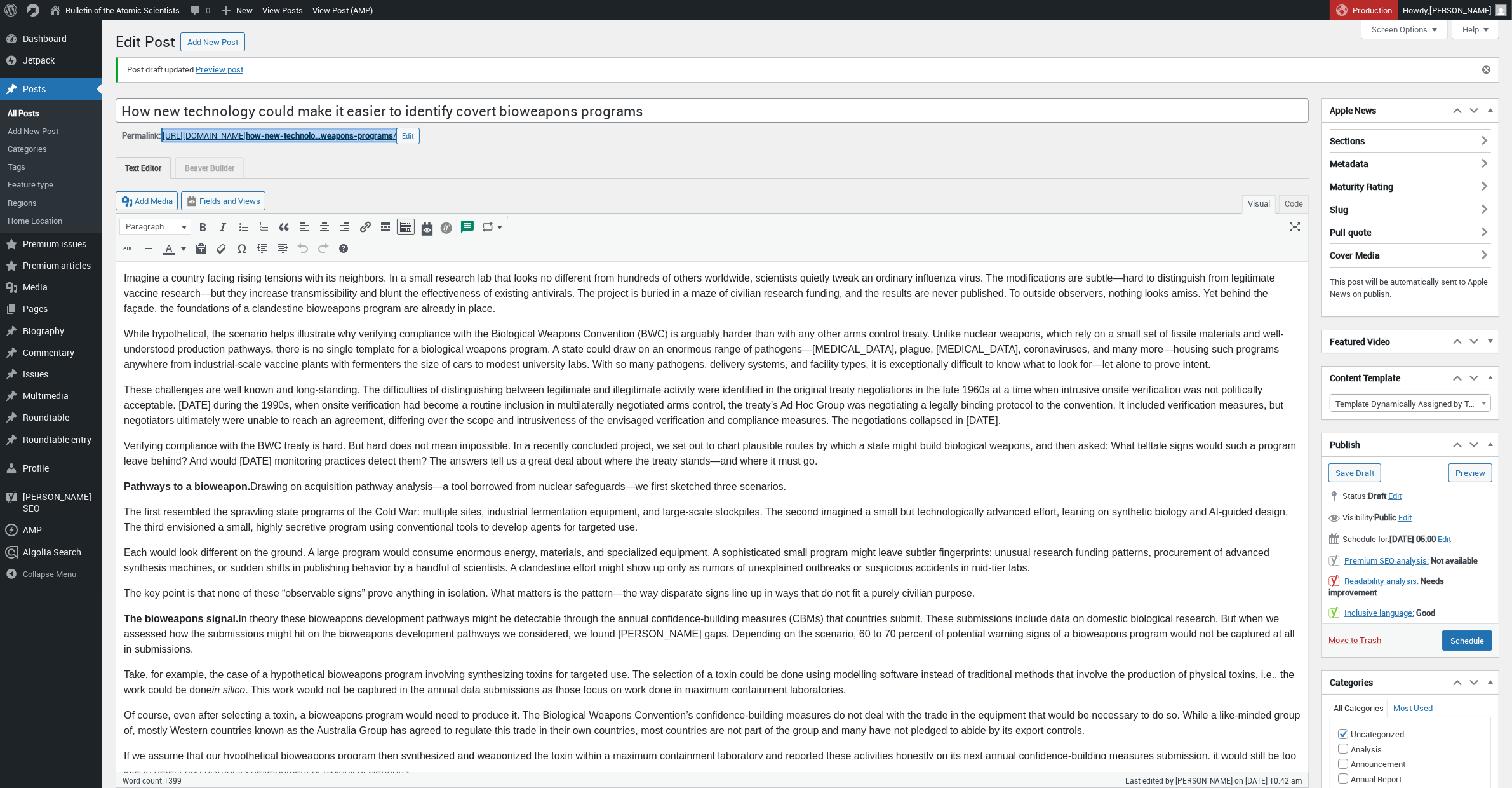
click at [277, 137] on link "[URL][DOMAIN_NAME] how-new-technolo…weapons-programs /" at bounding box center [279, 134] width 234 height 11
click at [402, 159] on div "Text Editor Beaver Builder" at bounding box center [712, 167] width 1193 height 22
click at [210, 137] on link "[URL][DOMAIN_NAME] how-new-technolo…weapons-programs /" at bounding box center [279, 134] width 234 height 11
click at [1401, 495] on span "Edit" at bounding box center [1395, 495] width 13 height 11
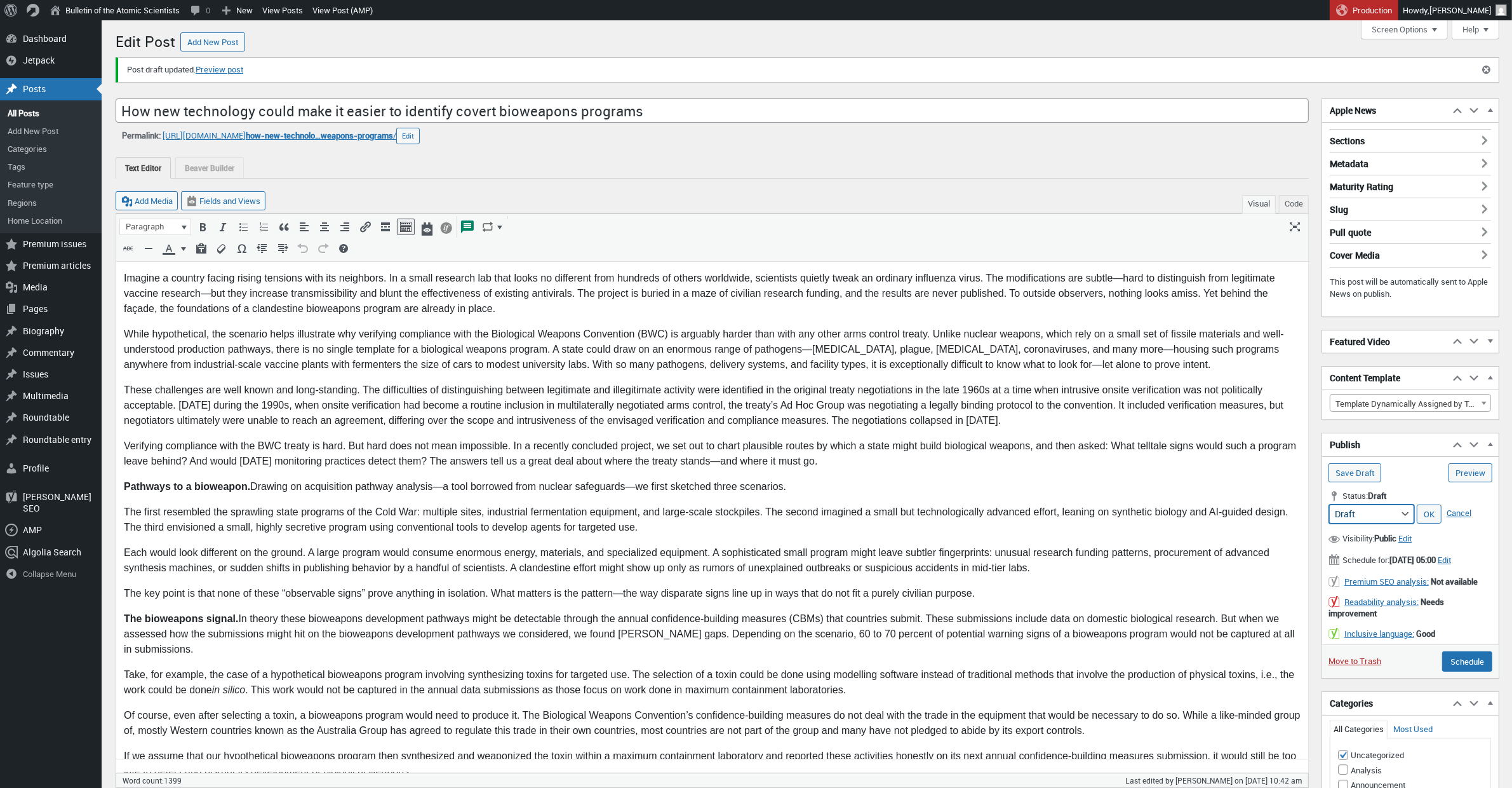
click at [1403, 518] on select "Pending Review Draft" at bounding box center [1371, 514] width 85 height 19
click at [1386, 499] on span "Draft" at bounding box center [1376, 495] width 19 height 11
click at [1467, 518] on link "Cancel" at bounding box center [1459, 513] width 31 height 18
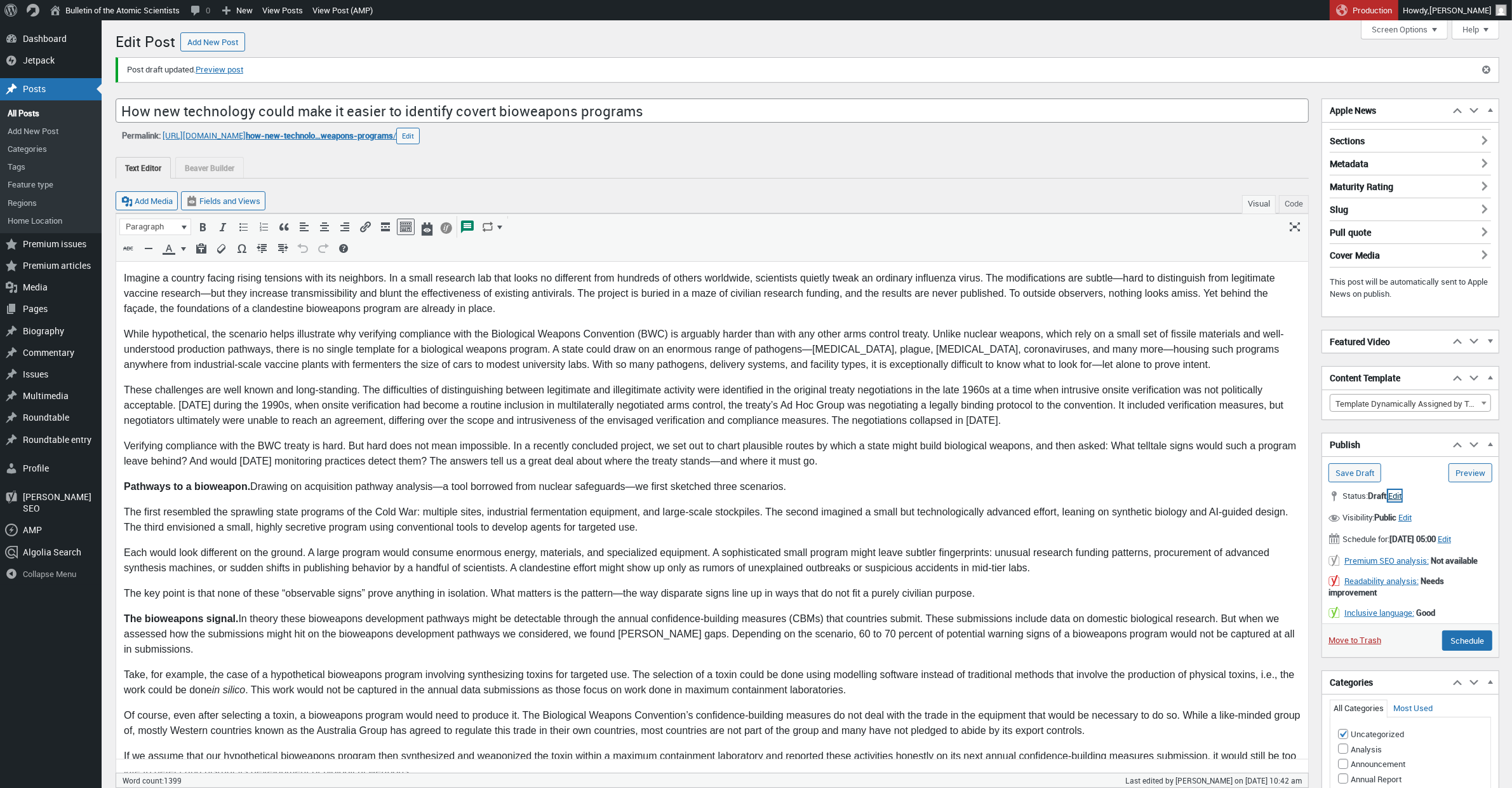
click at [1401, 501] on span "Edit" at bounding box center [1395, 495] width 13 height 11
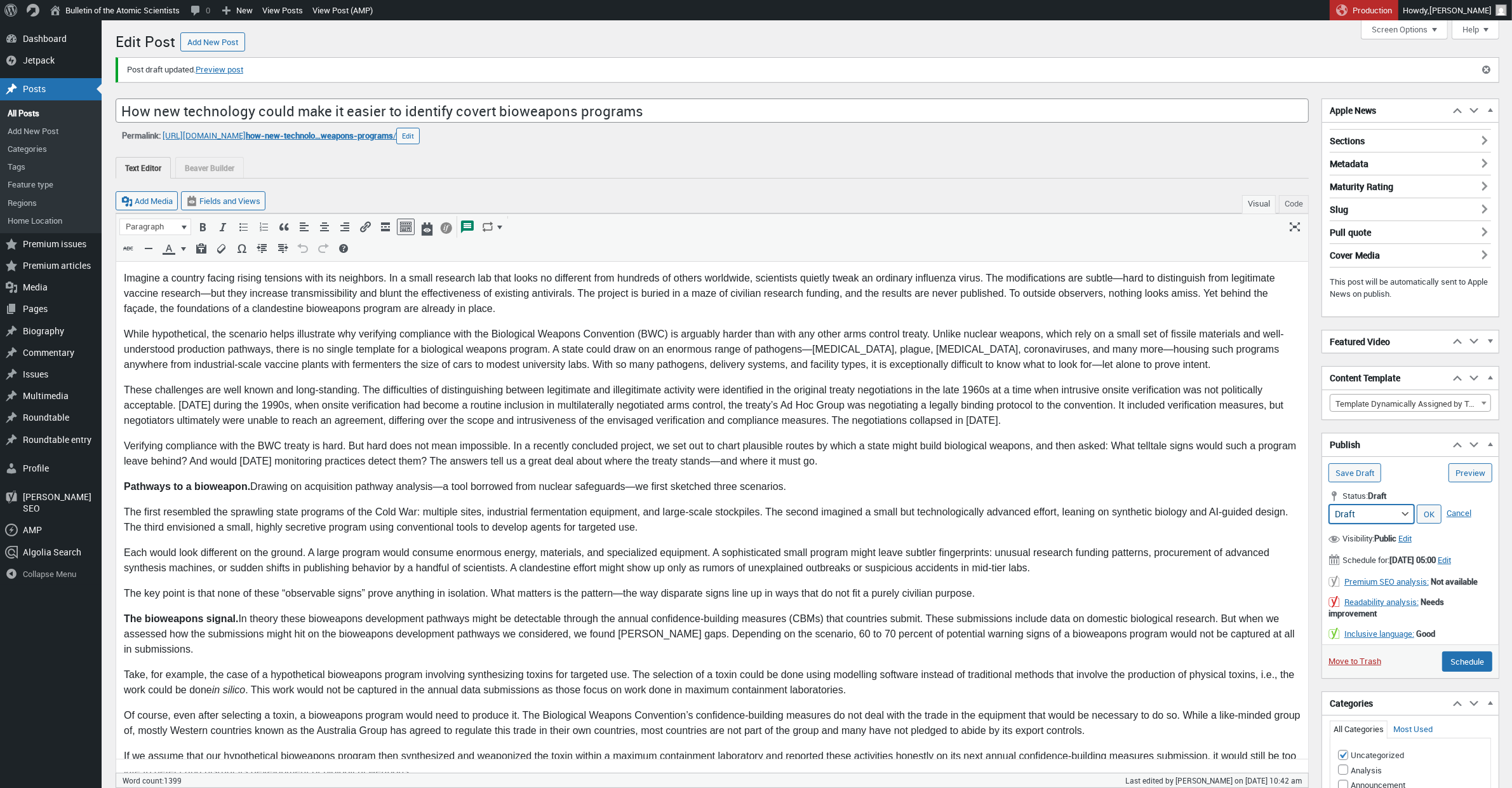
click at [1405, 515] on select "Pending Review Draft" at bounding box center [1371, 514] width 85 height 19
click at [1462, 515] on link "Cancel" at bounding box center [1459, 513] width 31 height 18
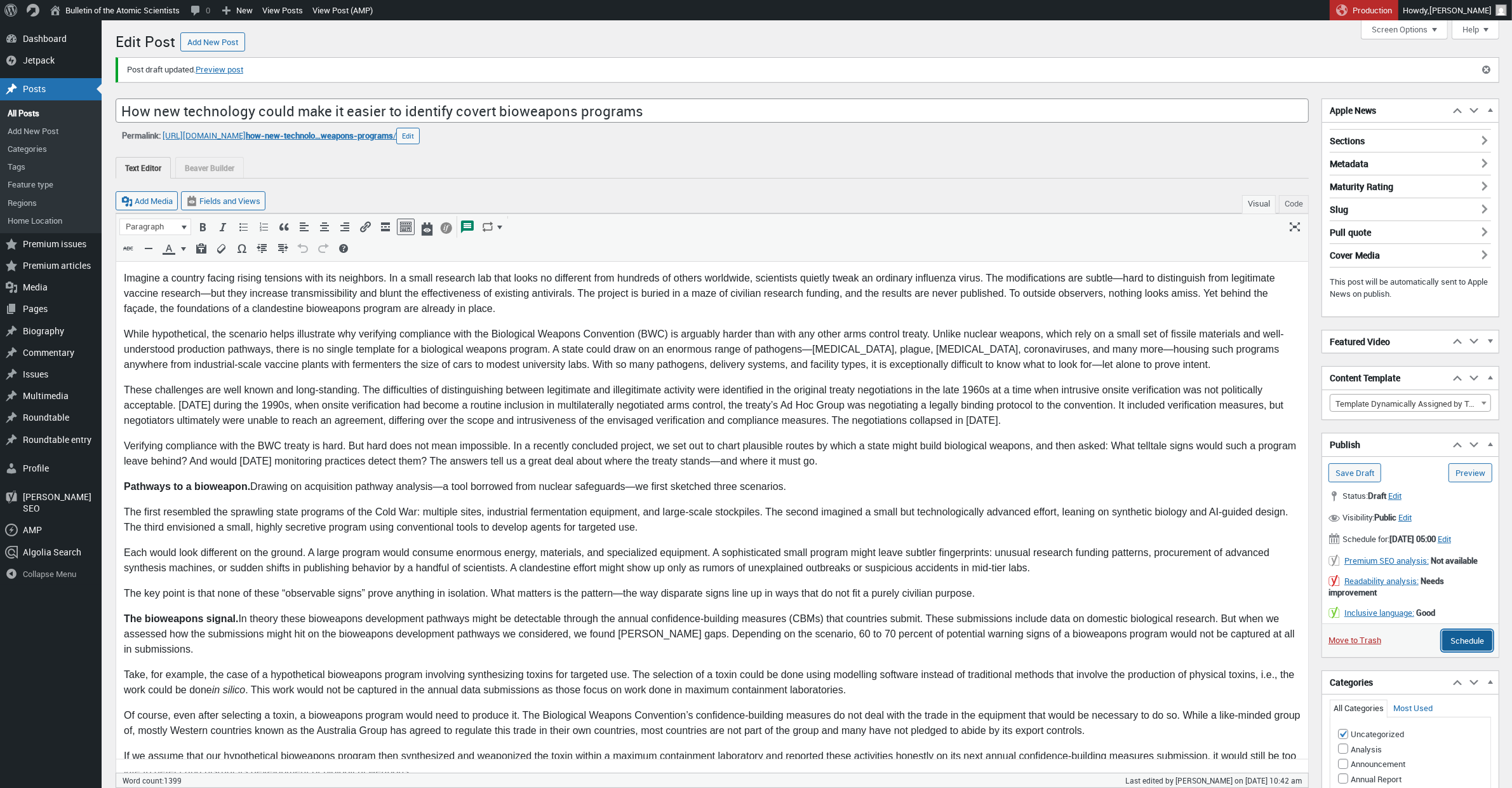
click at [1469, 651] on input "Schedule" at bounding box center [1467, 640] width 50 height 20
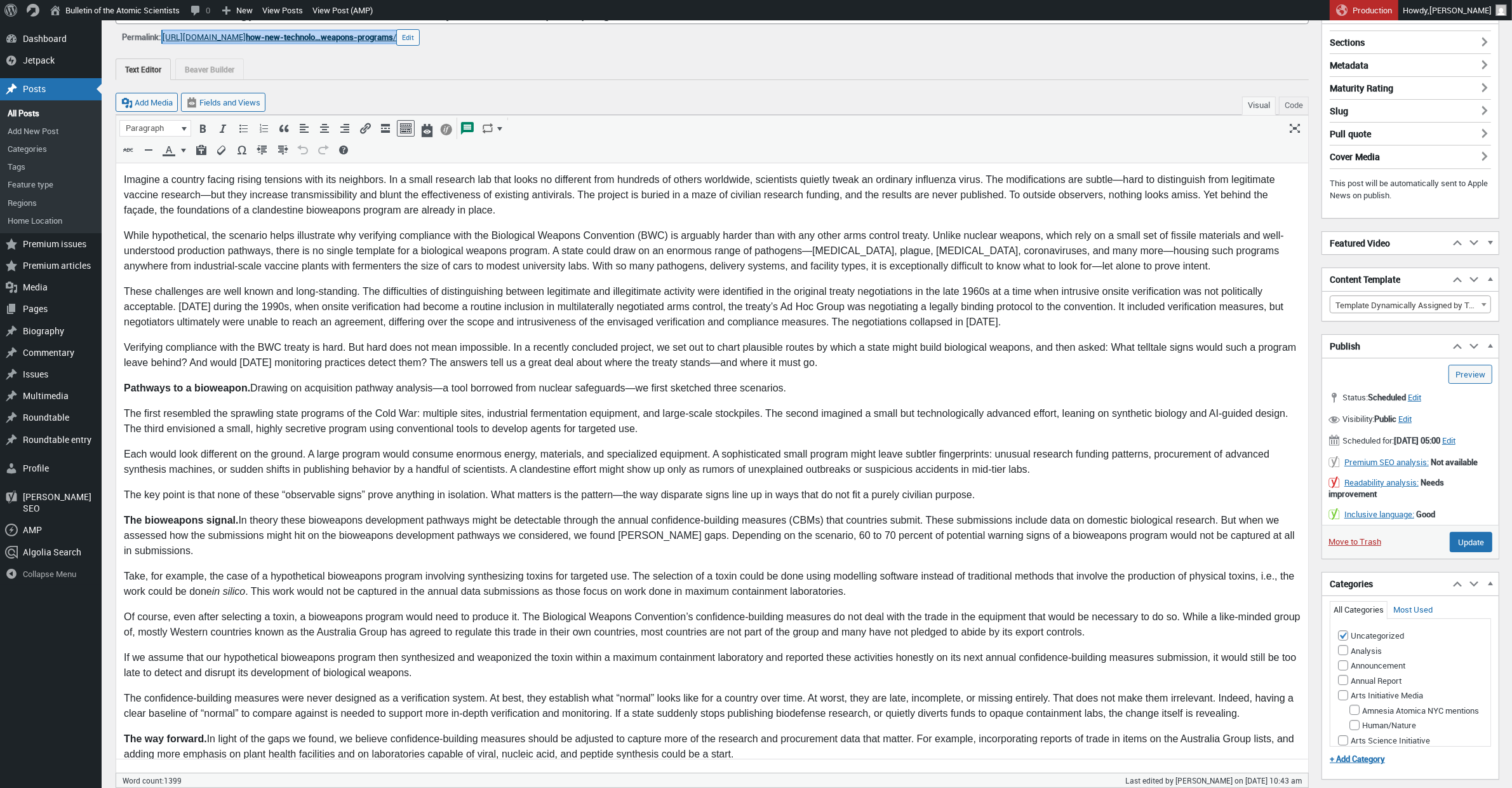
scroll to position [154, 0]
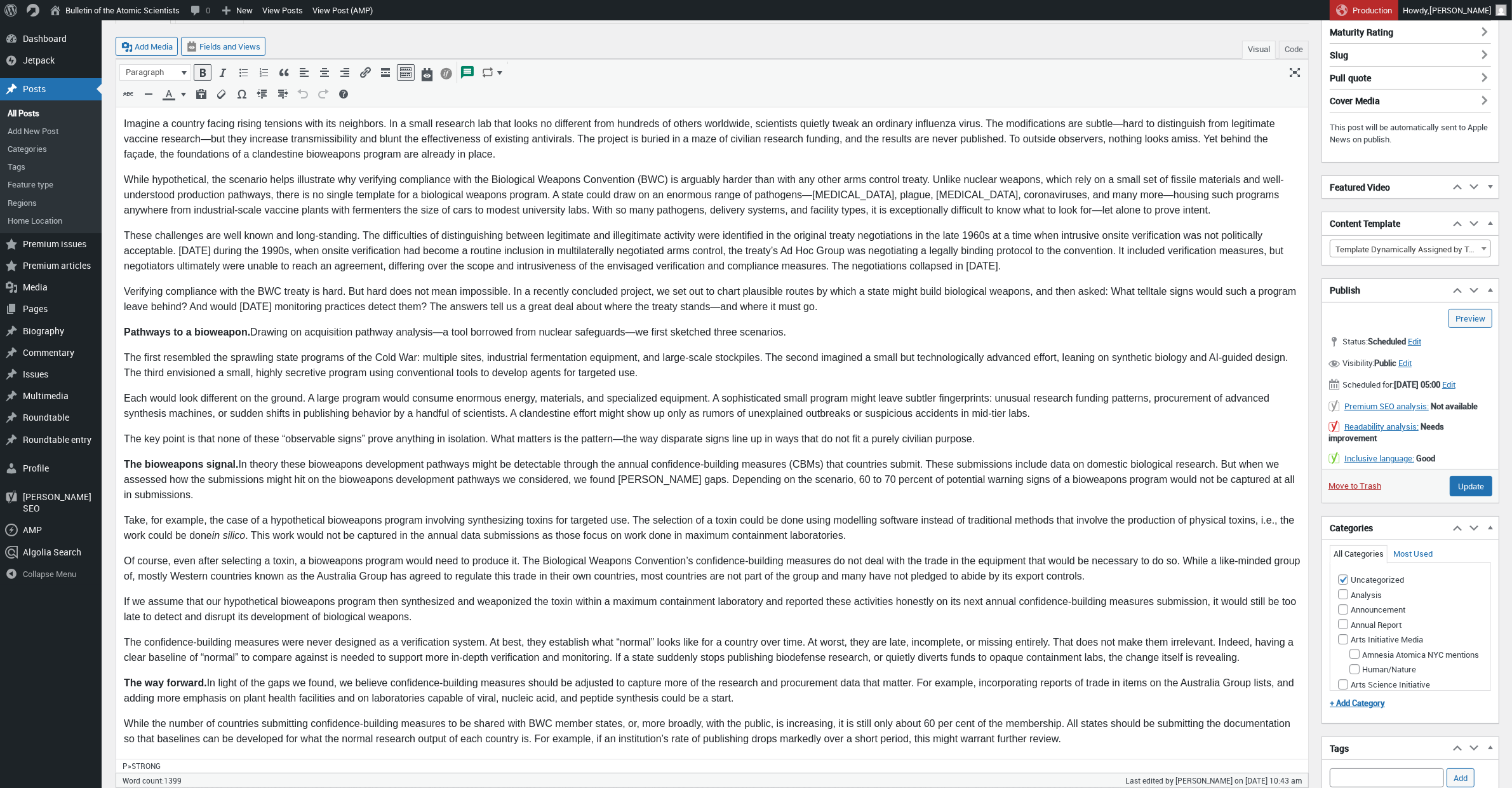
drag, startPoint x: 517, startPoint y: 290, endPoint x: 200, endPoint y: 328, distance: 319.3
click at [200, 328] on body "Imagine a country facing rising tensions with its neighbors. In a small researc…" at bounding box center [711, 586] width 1176 height 942
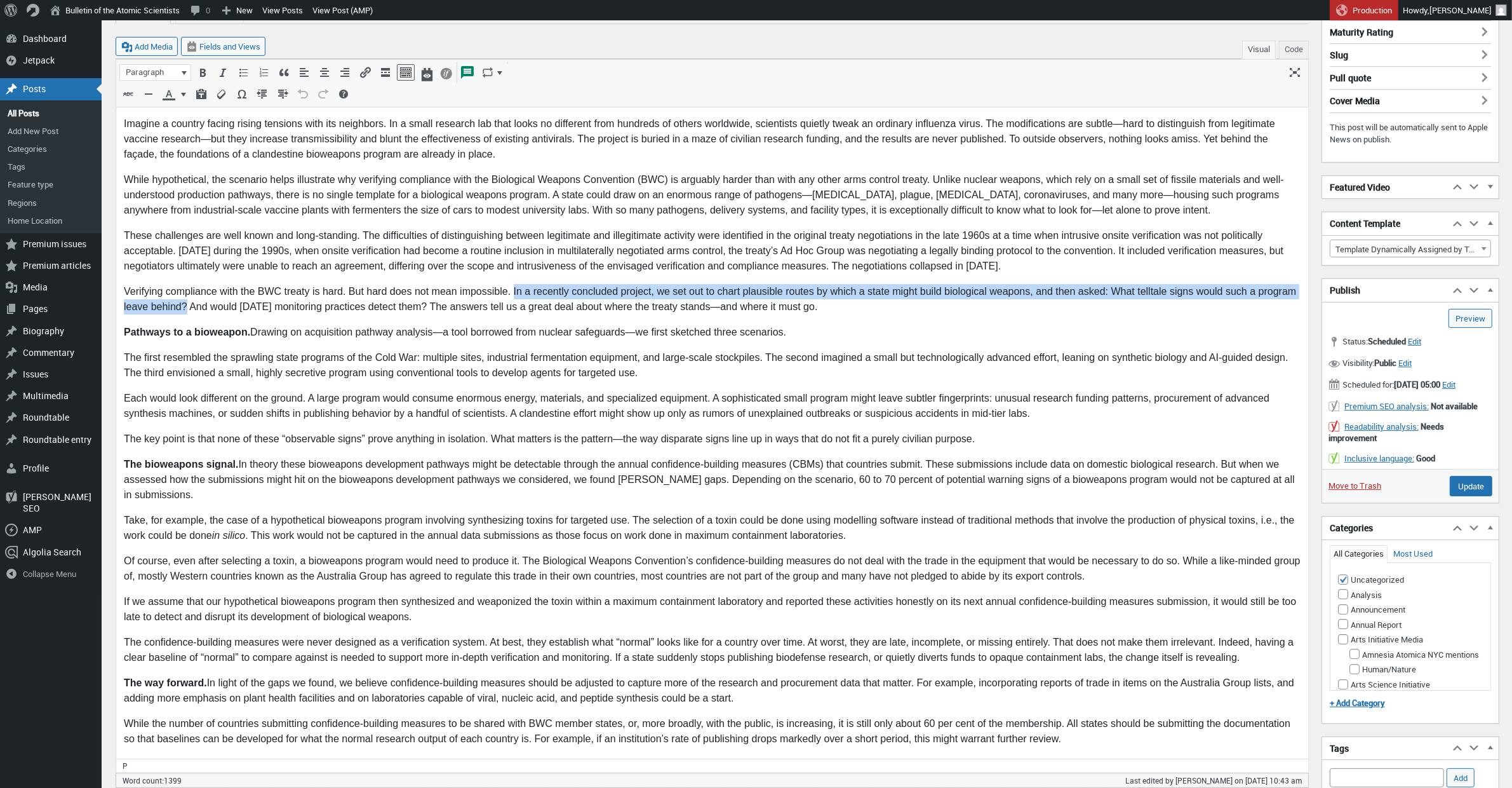
drag, startPoint x: 186, startPoint y: 305, endPoint x: 511, endPoint y: 284, distance: 325.7
click at [511, 284] on p "Verifying compliance with the BWC treaty is hard. But hard does not mean imposs…" at bounding box center [711, 298] width 1176 height 30
copy p "In a recently concluded project, we set out to chart plausible routes by which …"
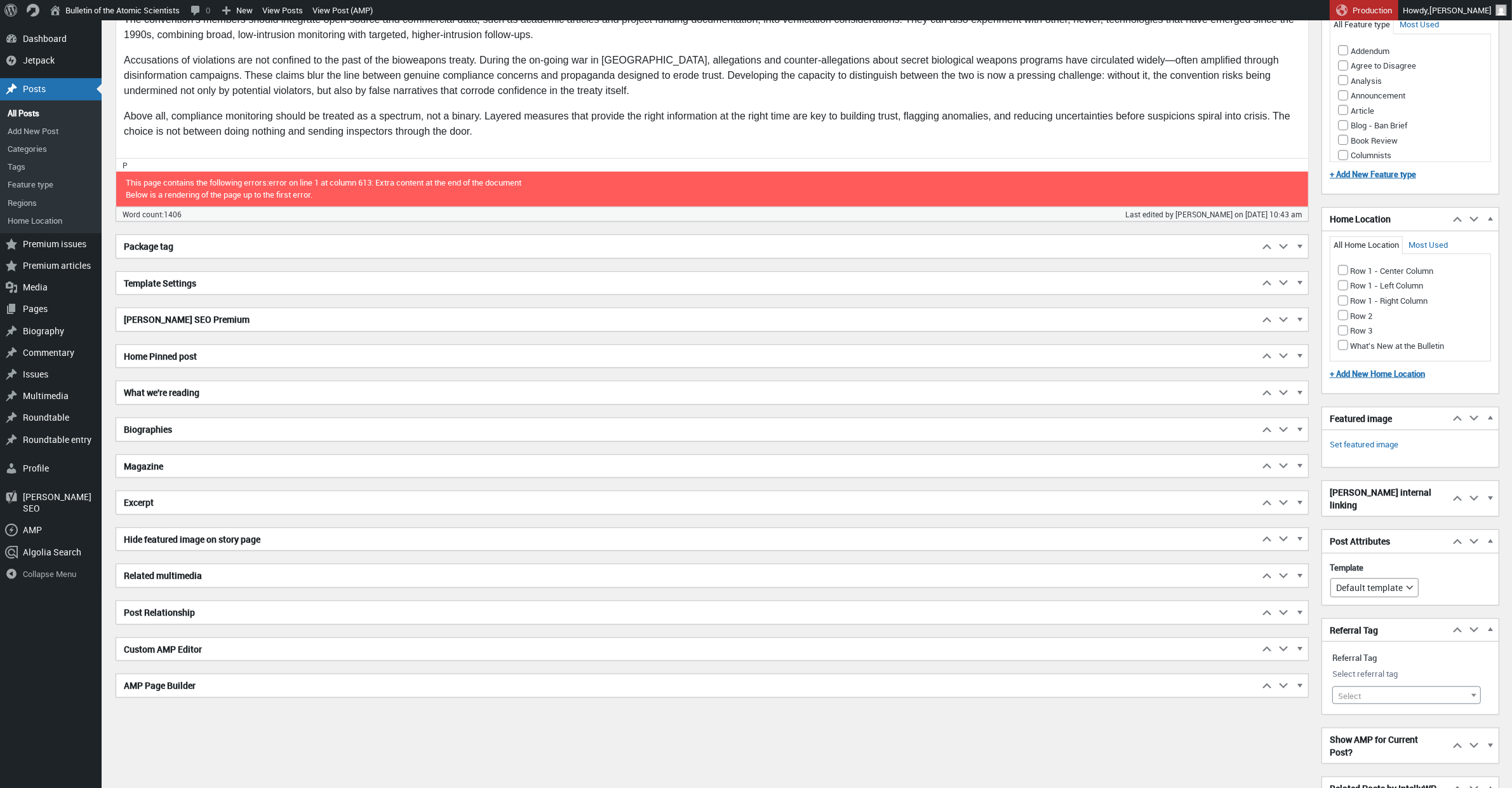
scroll to position [1217, 0]
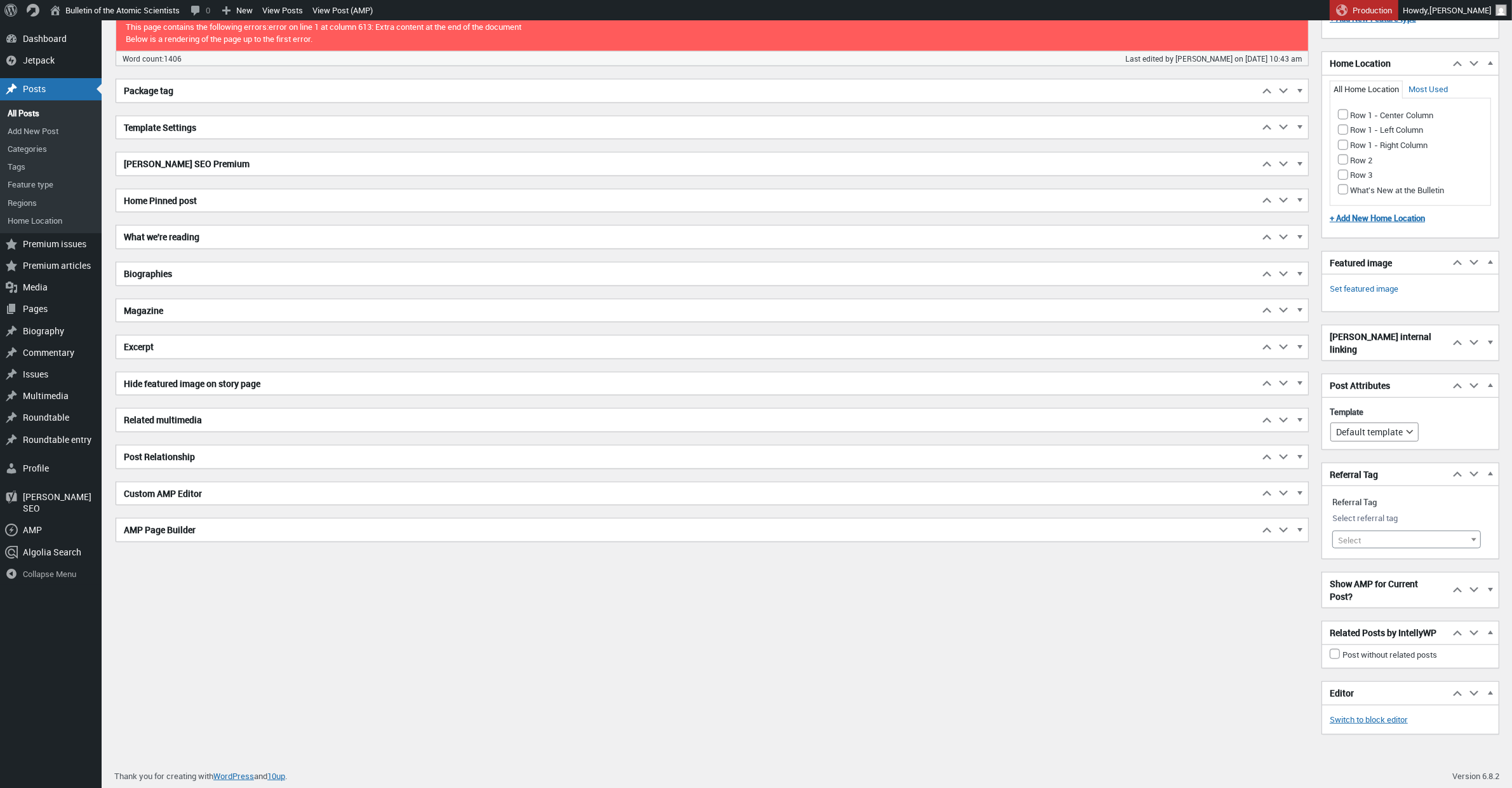
click at [230, 350] on h2 "Excerpt" at bounding box center [687, 347] width 1142 height 23
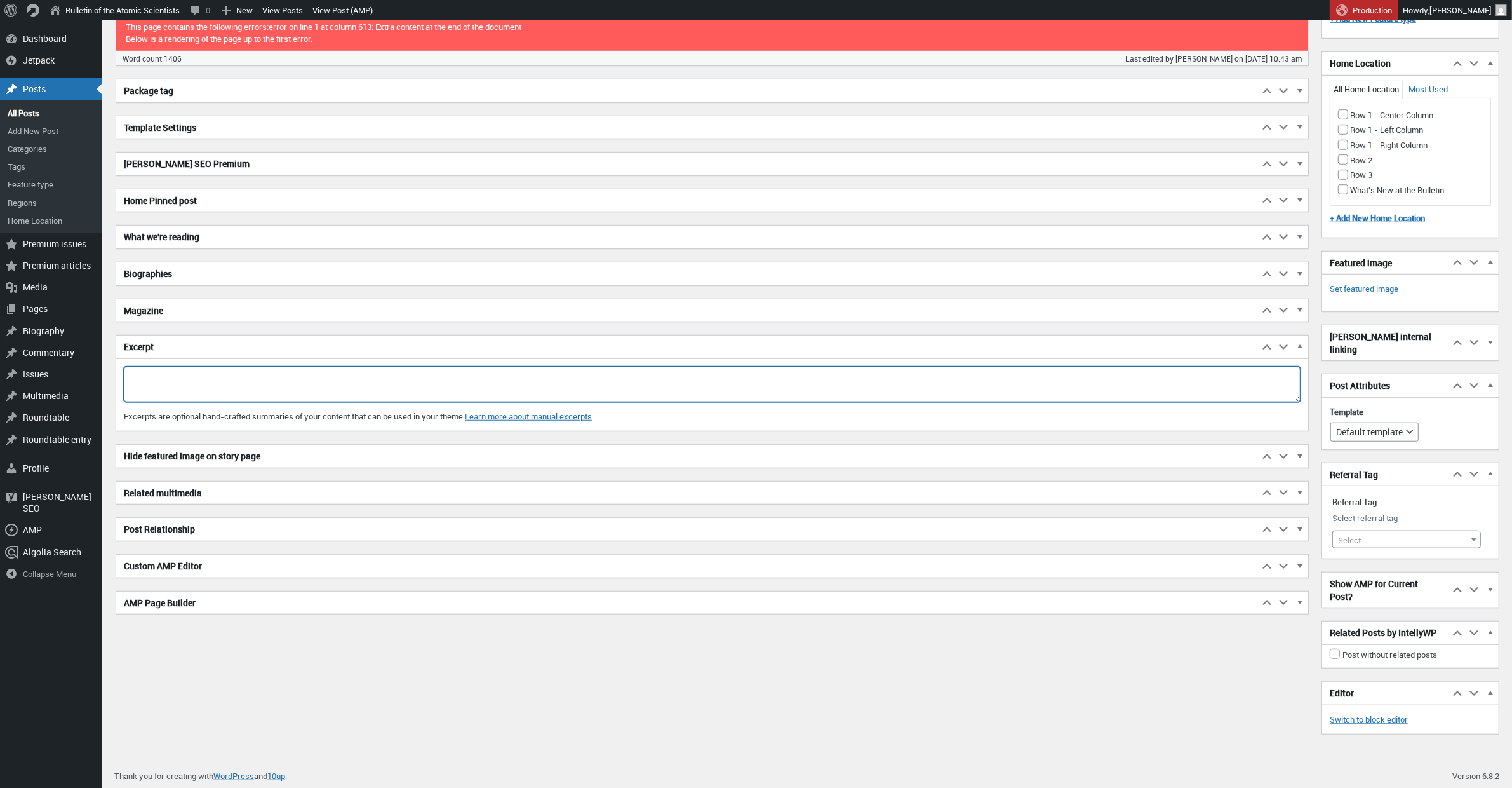
click at [220, 384] on textarea "Excerpt" at bounding box center [712, 385] width 1176 height 36
paste textarea "In a recently concluded project, we set out to chart plausible routes by which …"
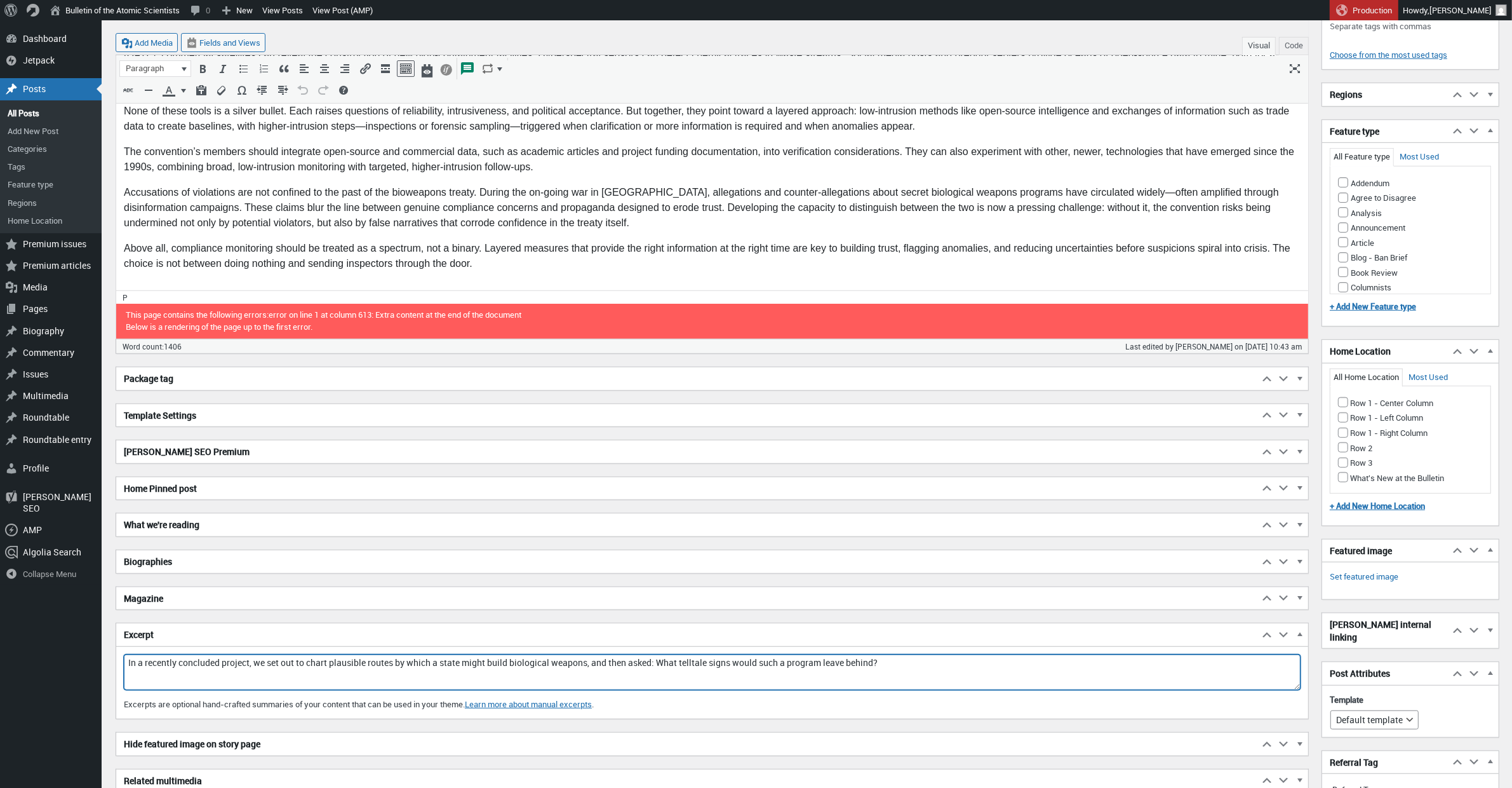
scroll to position [948, 0]
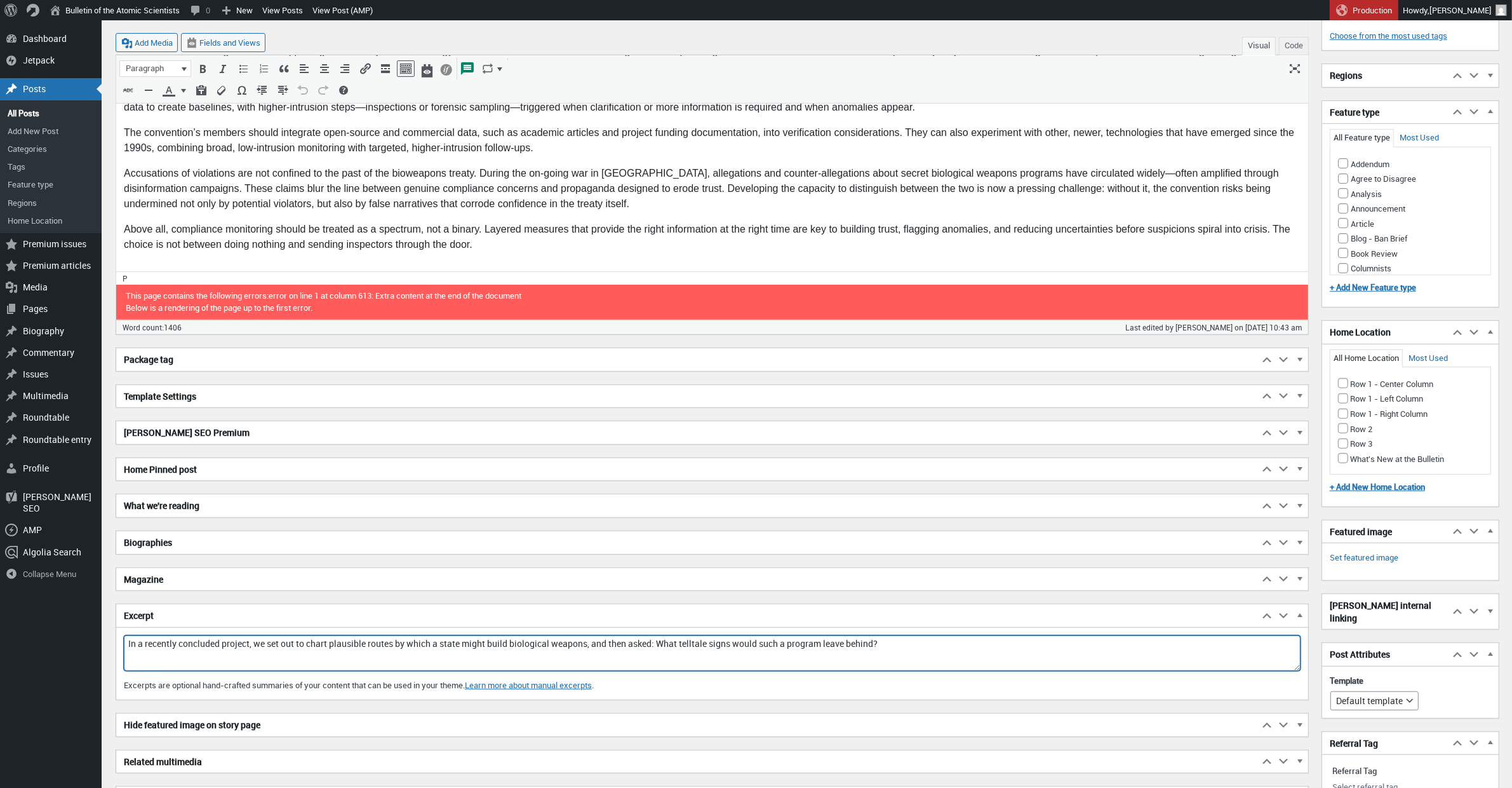
drag, startPoint x: 143, startPoint y: 651, endPoint x: 121, endPoint y: 648, distance: 22.2
click at [121, 648] on div "Excerpt In a recently concluded project, we set out to chart plausible routes b…" at bounding box center [712, 667] width 1191 height 65
drag, startPoint x: 266, startPoint y: 648, endPoint x: 254, endPoint y: 657, distance: 15.0
click at [255, 648] on textarea "A recently concluded project, we set out to chart plausible routes by which a s…" at bounding box center [712, 653] width 1176 height 36
click at [875, 641] on textarea "A recently concluded project set out to chart plausible routes by which a state…" at bounding box center [712, 653] width 1176 height 36
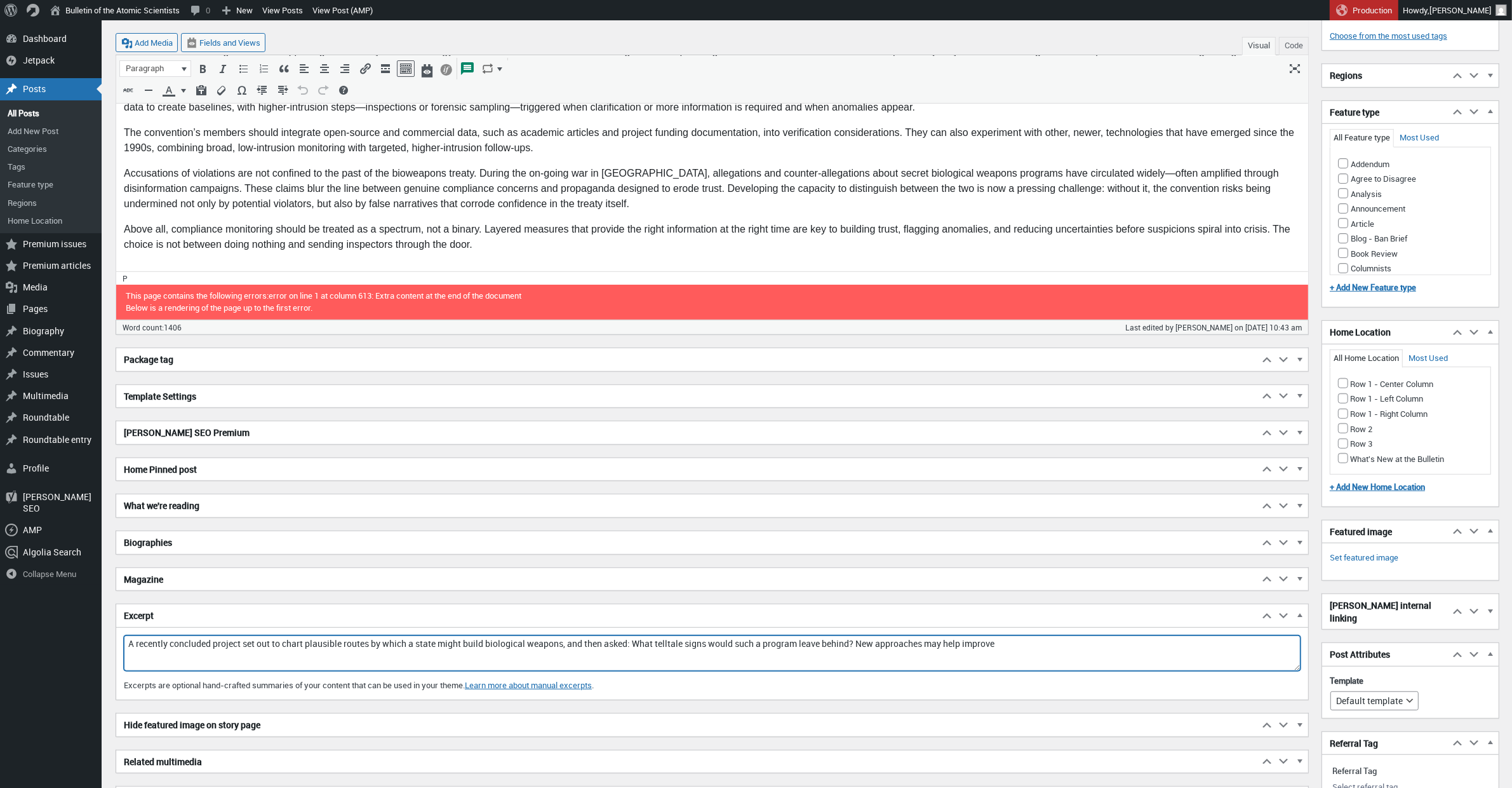
drag, startPoint x: 899, startPoint y: 645, endPoint x: 887, endPoint y: 646, distance: 12.0
click at [887, 646] on textarea "A recently concluded project set out to chart plausible routes by which a state…" at bounding box center [712, 653] width 1176 height 36
click at [943, 664] on textarea "A recently concluded project set out to chart plausible routes by which a state…" at bounding box center [712, 653] width 1176 height 36
drag, startPoint x: 1084, startPoint y: 645, endPoint x: 1021, endPoint y: 649, distance: 63.1
click at [1021, 649] on textarea "A recently concluded project set out to chart plausible routes by which a state…" at bounding box center [712, 653] width 1176 height 36
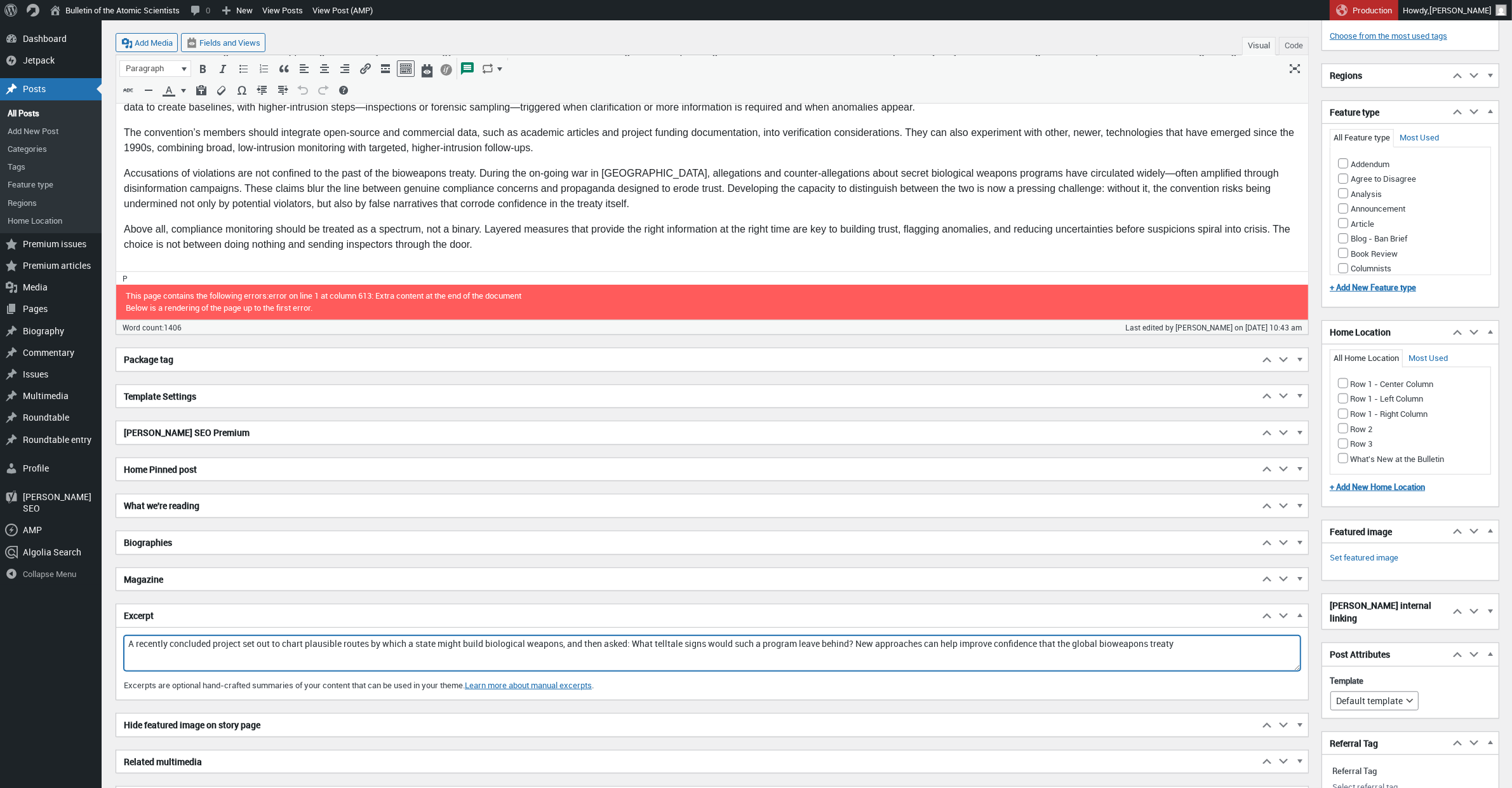
click at [1177, 645] on textarea "A recently concluded project set out to chart plausible routes by which a state…" at bounding box center [712, 653] width 1176 height 36
click at [950, 647] on textarea "A recently concluded project set out to chart plausible routes by which a state…" at bounding box center [712, 653] width 1176 height 36
drag, startPoint x: 1270, startPoint y: 640, endPoint x: 884, endPoint y: 677, distance: 387.8
click at [880, 648] on textarea "A recently concluded project set out to chart plausible routes by which a state…" at bounding box center [712, 653] width 1176 height 36
click at [503, 658] on textarea "A recently concluded project set out to chart plausible routes by which a state…" at bounding box center [712, 653] width 1176 height 36
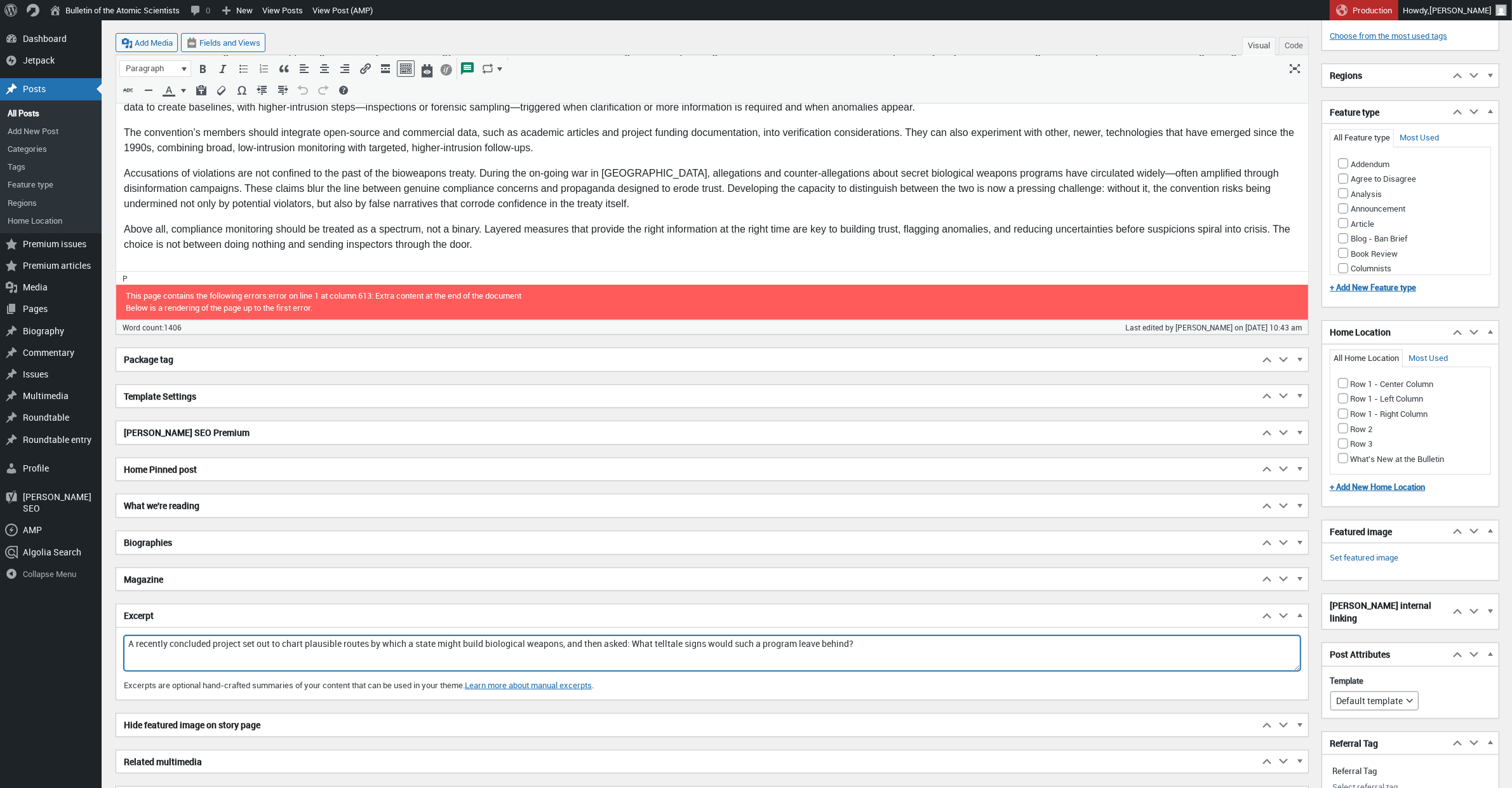
drag, startPoint x: 646, startPoint y: 647, endPoint x: 102, endPoint y: 639, distance: 544.1
click at [102, 639] on div "Menu About WordPress About WordPress Get Involved WordPress.org Documentation L…" at bounding box center [807, 64] width 1410 height 1985
drag, startPoint x: 261, startPoint y: 649, endPoint x: 230, endPoint y: 648, distance: 31.0
click at [230, 648] on textarea "What telltale signs would such a program leave behind?" at bounding box center [712, 653] width 1176 height 36
click at [402, 648] on textarea "What telltale signs would a bioweapons program leave behind?" at bounding box center [712, 653] width 1176 height 36
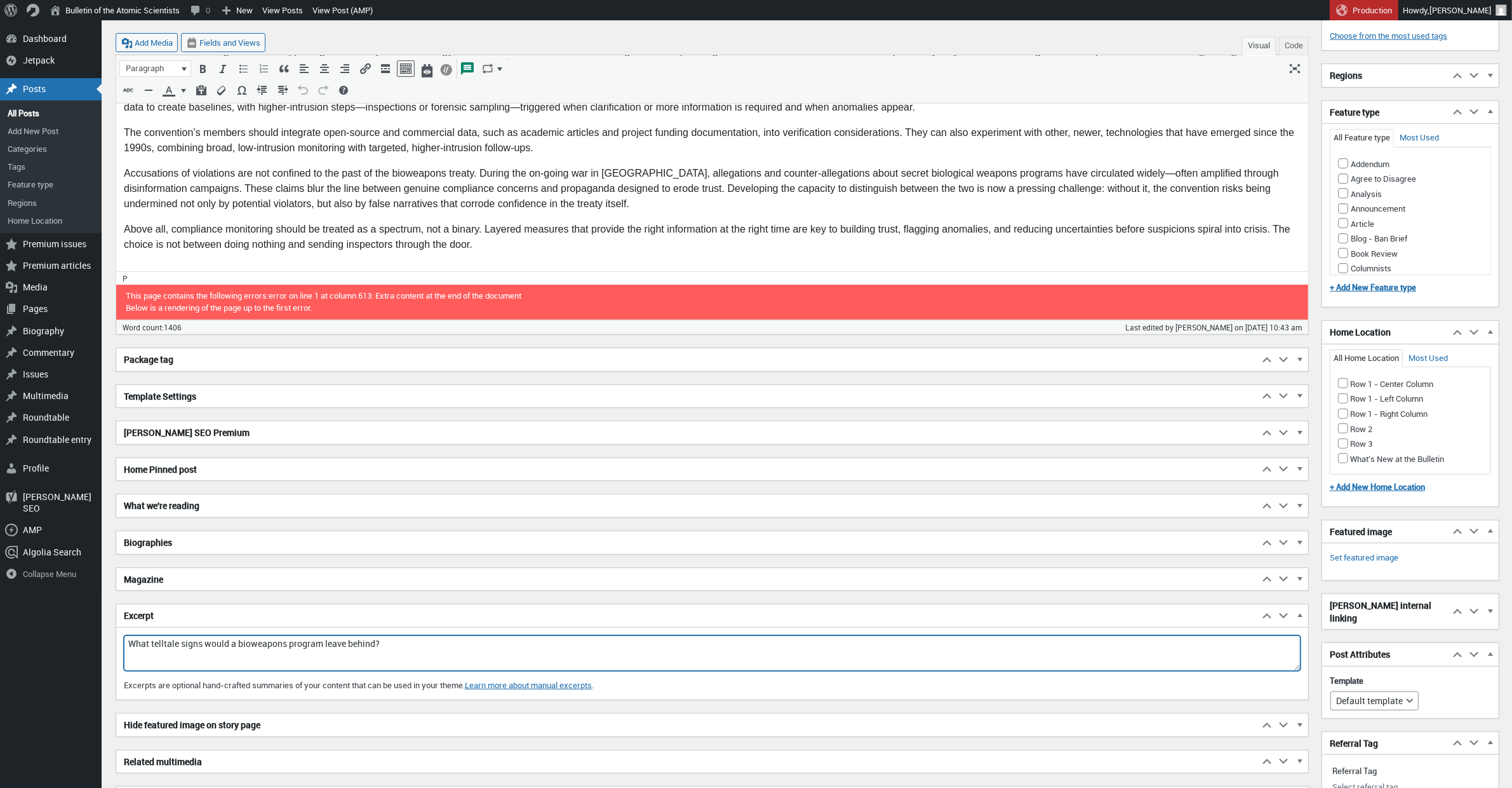
drag, startPoint x: 151, startPoint y: 650, endPoint x: 125, endPoint y: 649, distance: 26.0
click at [125, 649] on textarea "What telltale signs would a bioweapons program leave behind?" at bounding box center [712, 653] width 1176 height 36
click at [513, 642] on textarea "A recent project asked what telltale signs would a bioweapons program leave beh…" at bounding box center [712, 653] width 1176 height 36
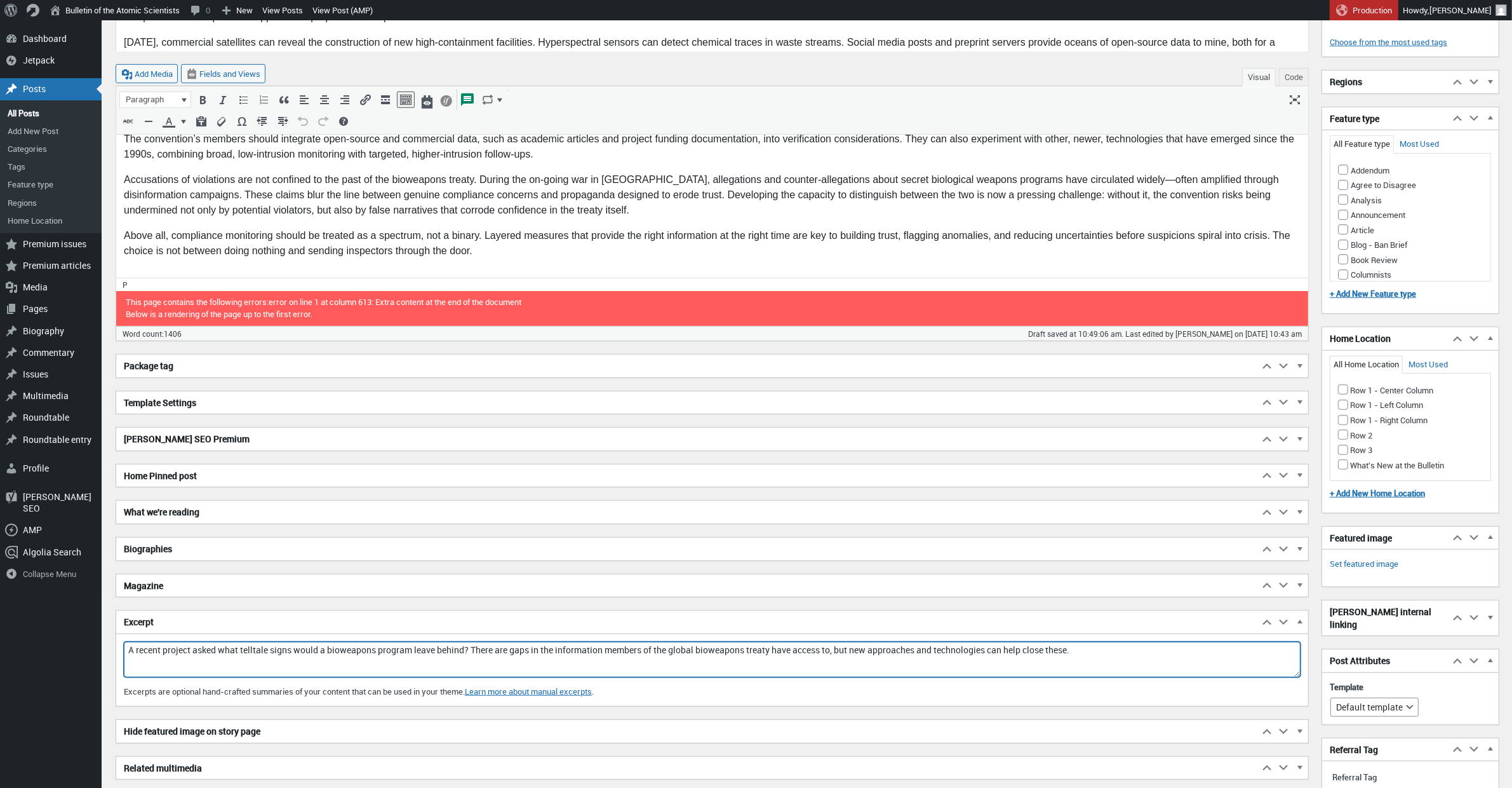
scroll to position [1025, 0]
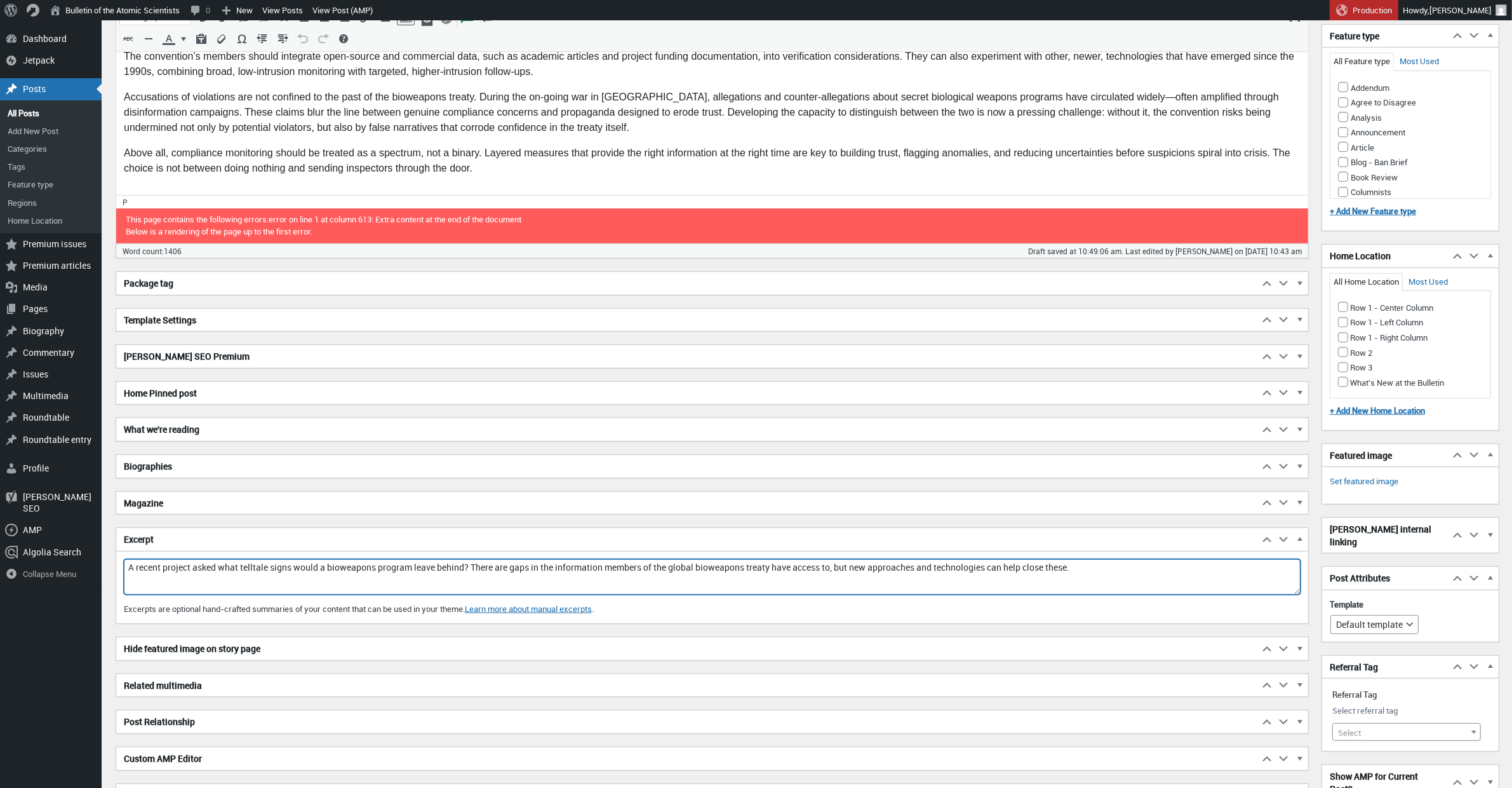
click at [475, 565] on textarea "A recent project asked what telltale signs would a bioweapons program leave beh…" at bounding box center [712, 577] width 1176 height 36
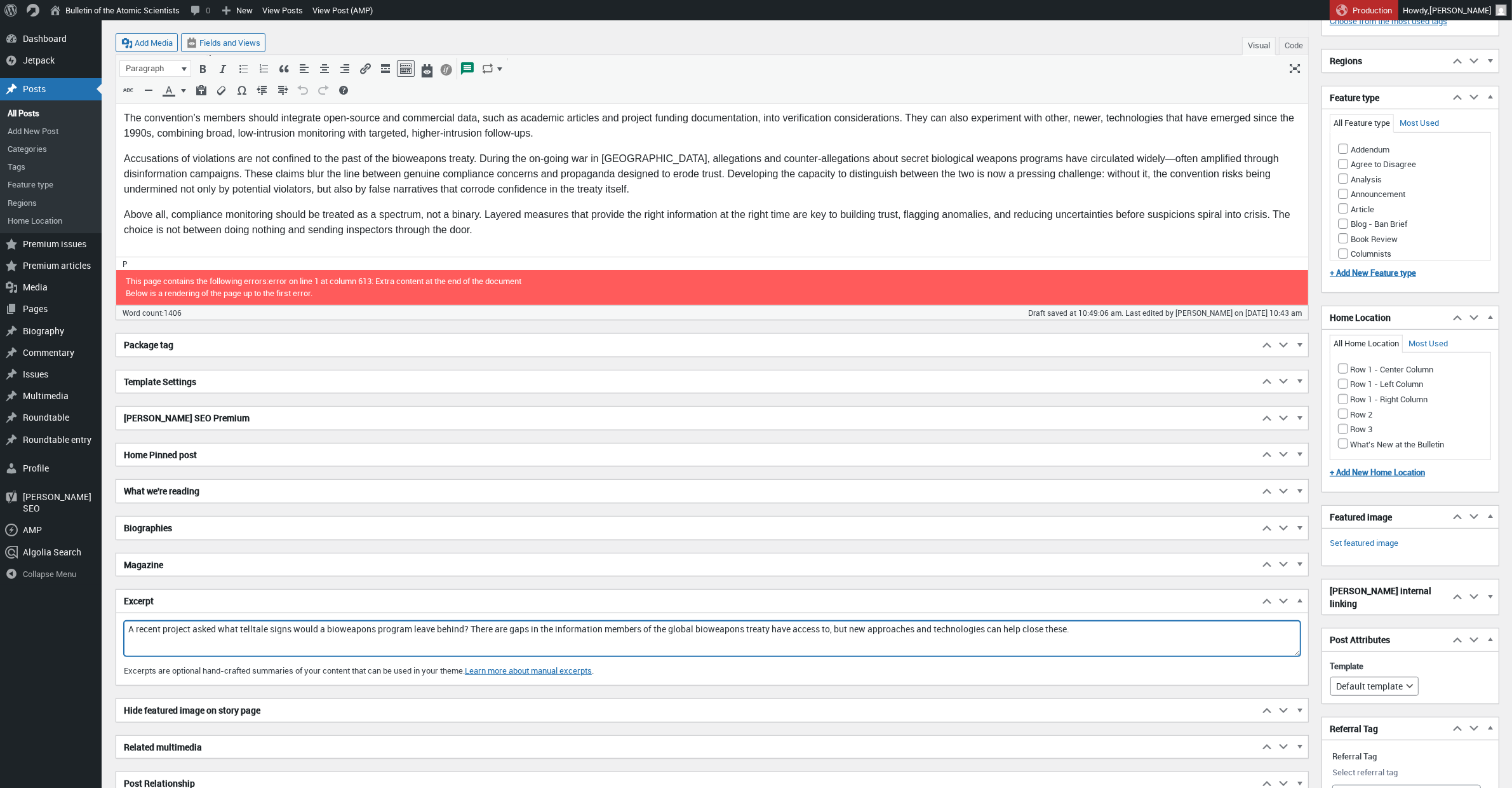
scroll to position [1155, 0]
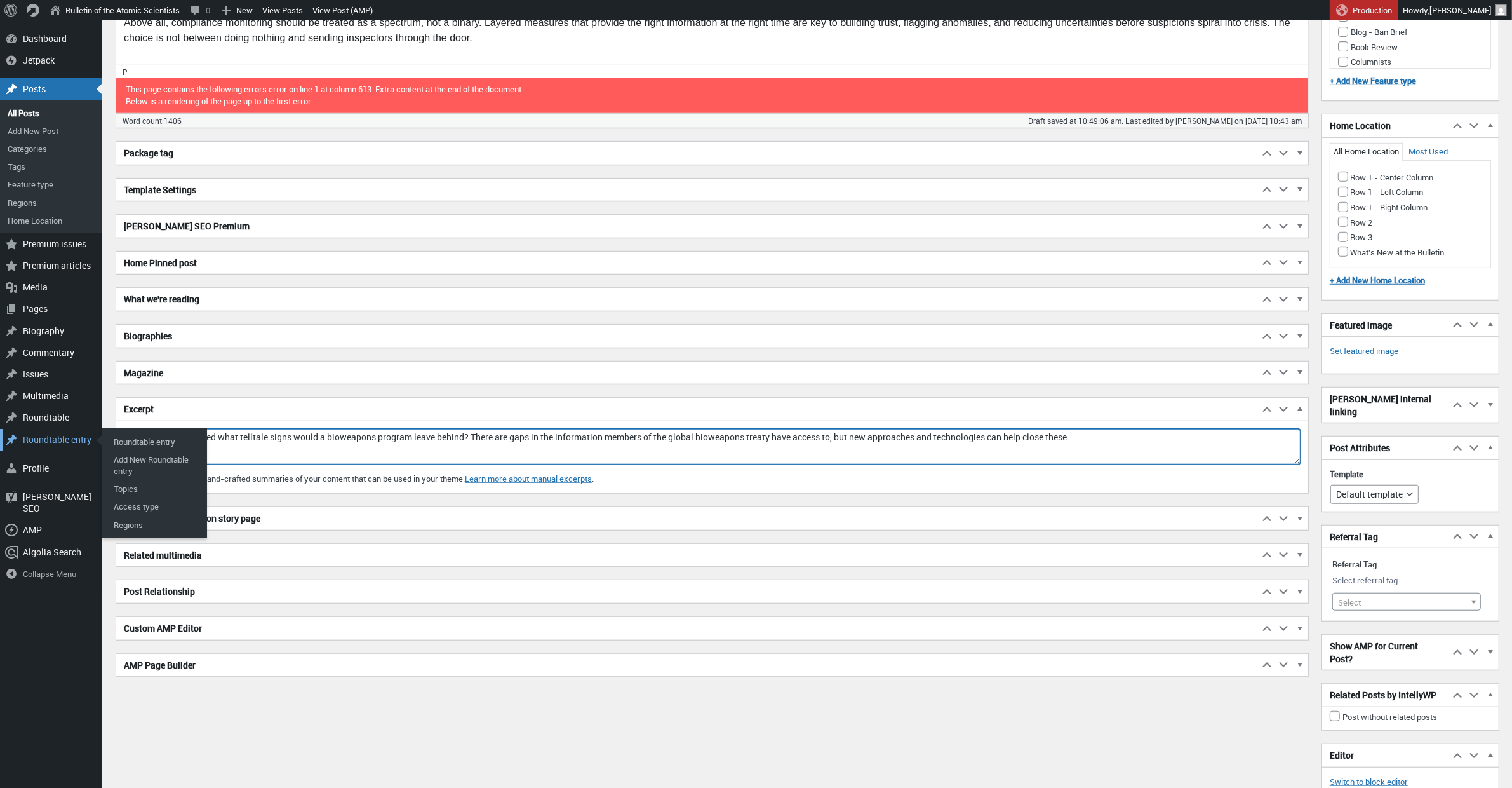
drag, startPoint x: 1138, startPoint y: 442, endPoint x: 96, endPoint y: 438, distance: 1042.0
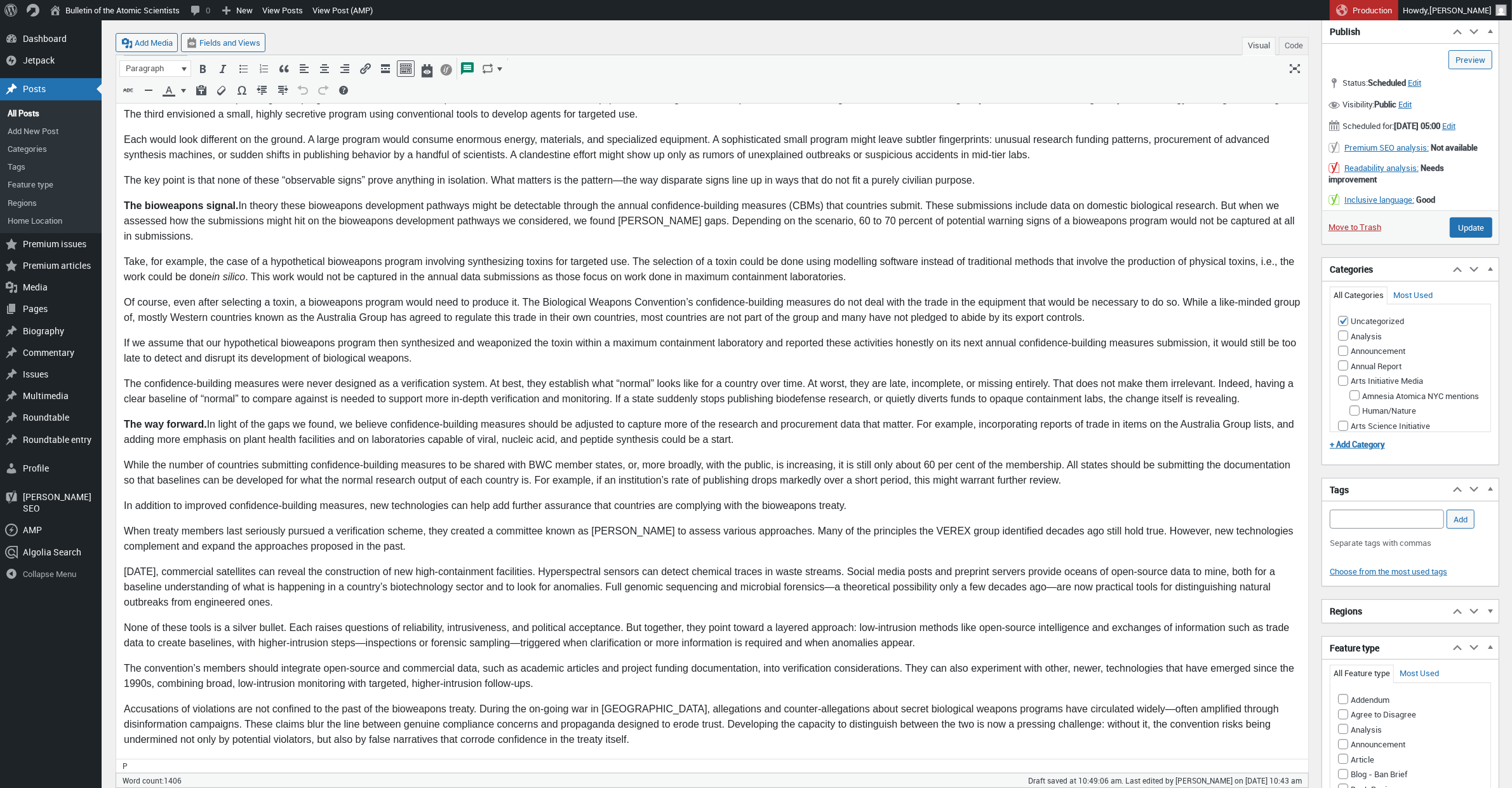
scroll to position [337, 0]
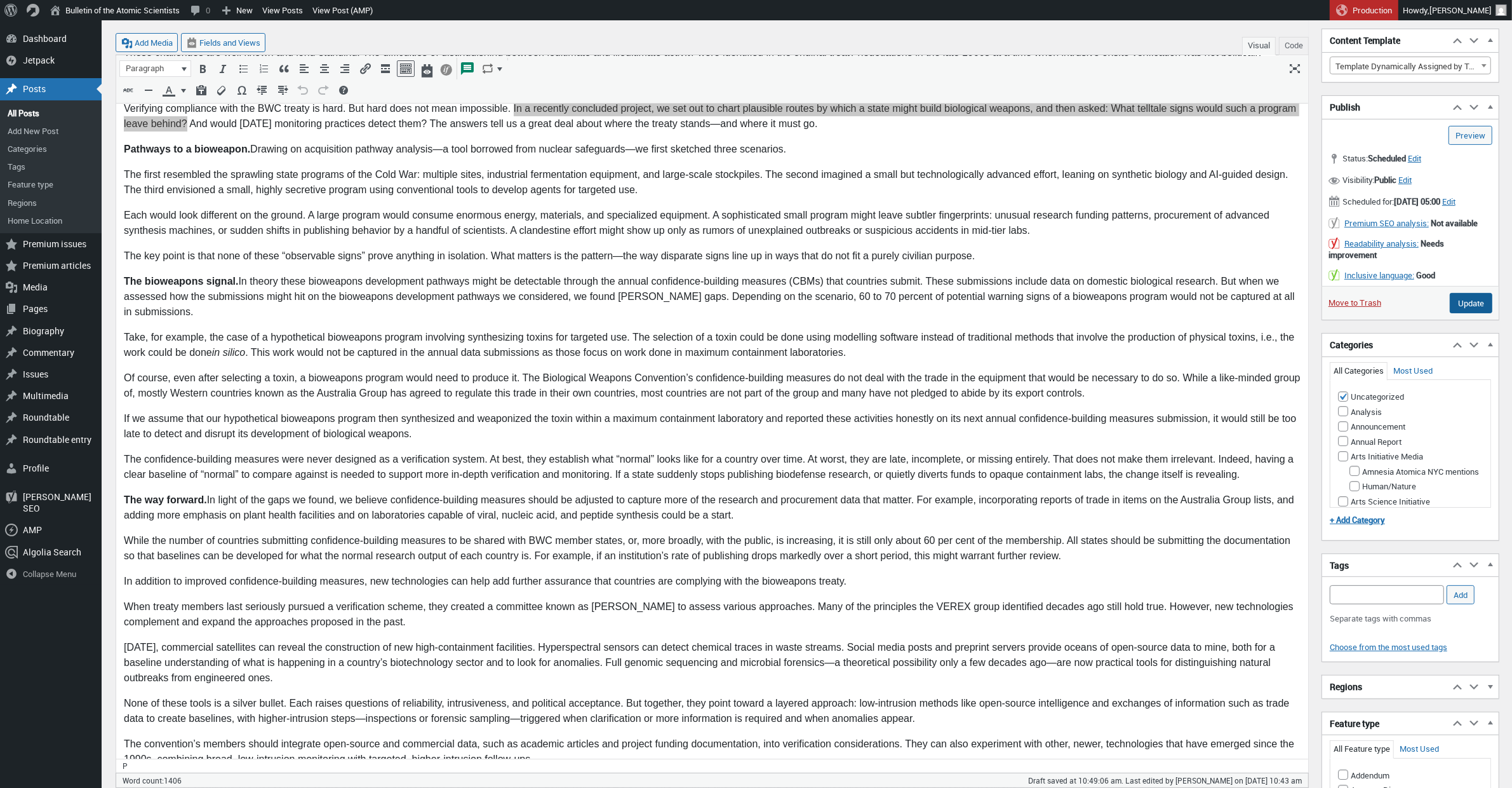
type textarea "A recent project asked what telltale signs would a bioweapons program leave beh…"
click at [1482, 313] on input "Update" at bounding box center [1470, 302] width 42 height 20
type input "Schedule"
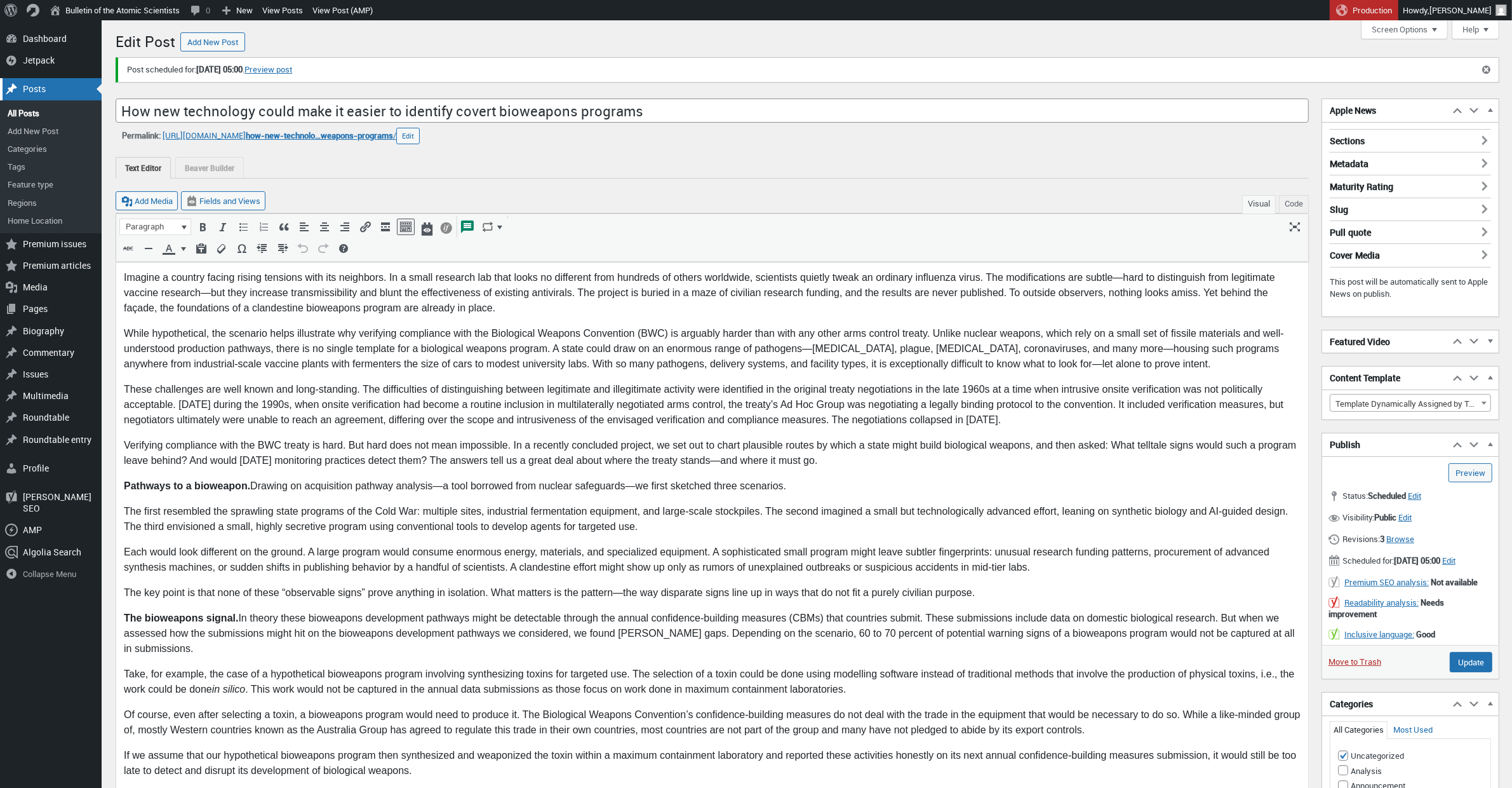
click at [46, 92] on div "Posts" at bounding box center [50, 88] width 102 height 22
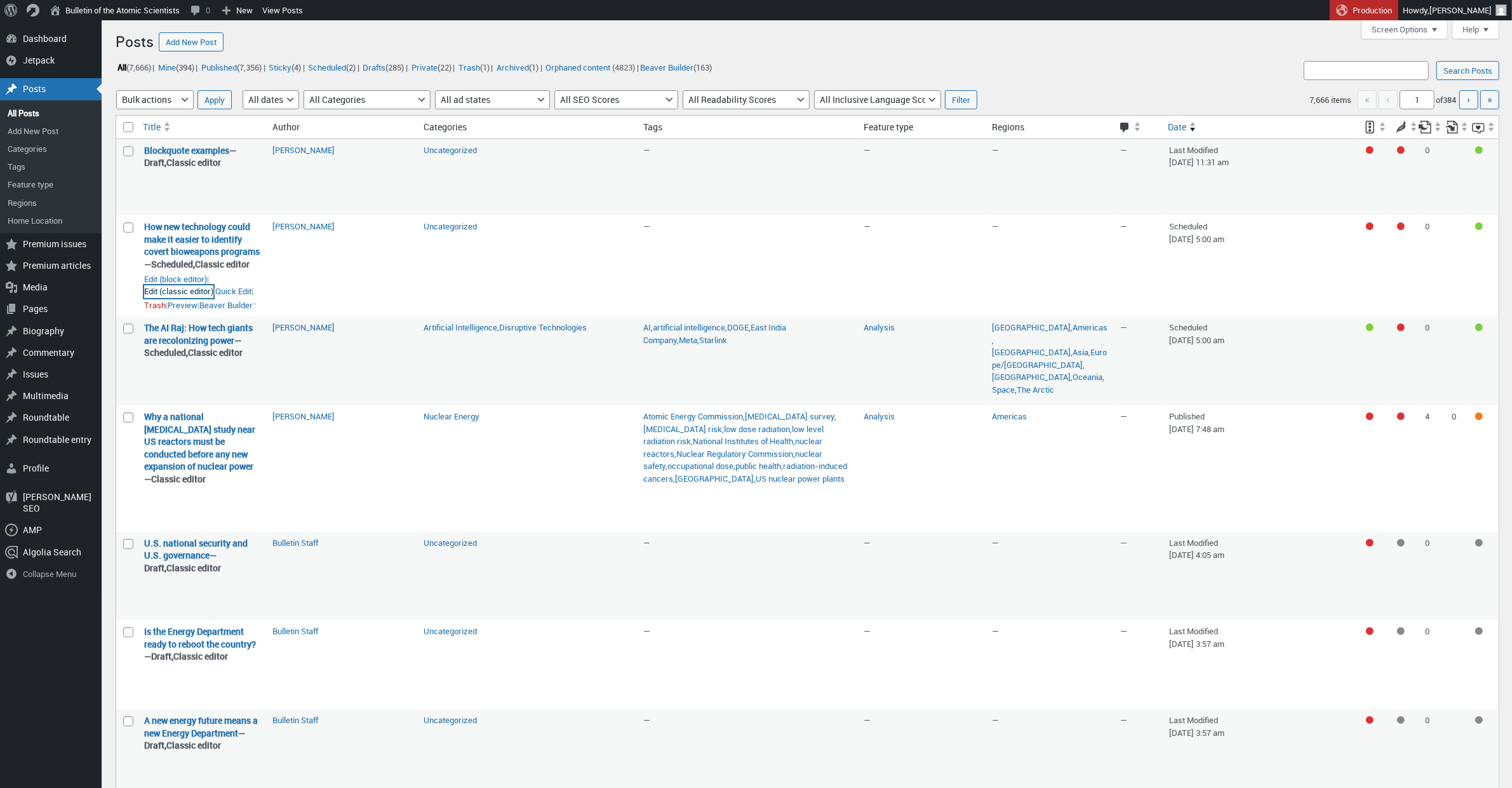
click at [166, 298] on link "Edit (classic editor)" at bounding box center [178, 291] width 69 height 13
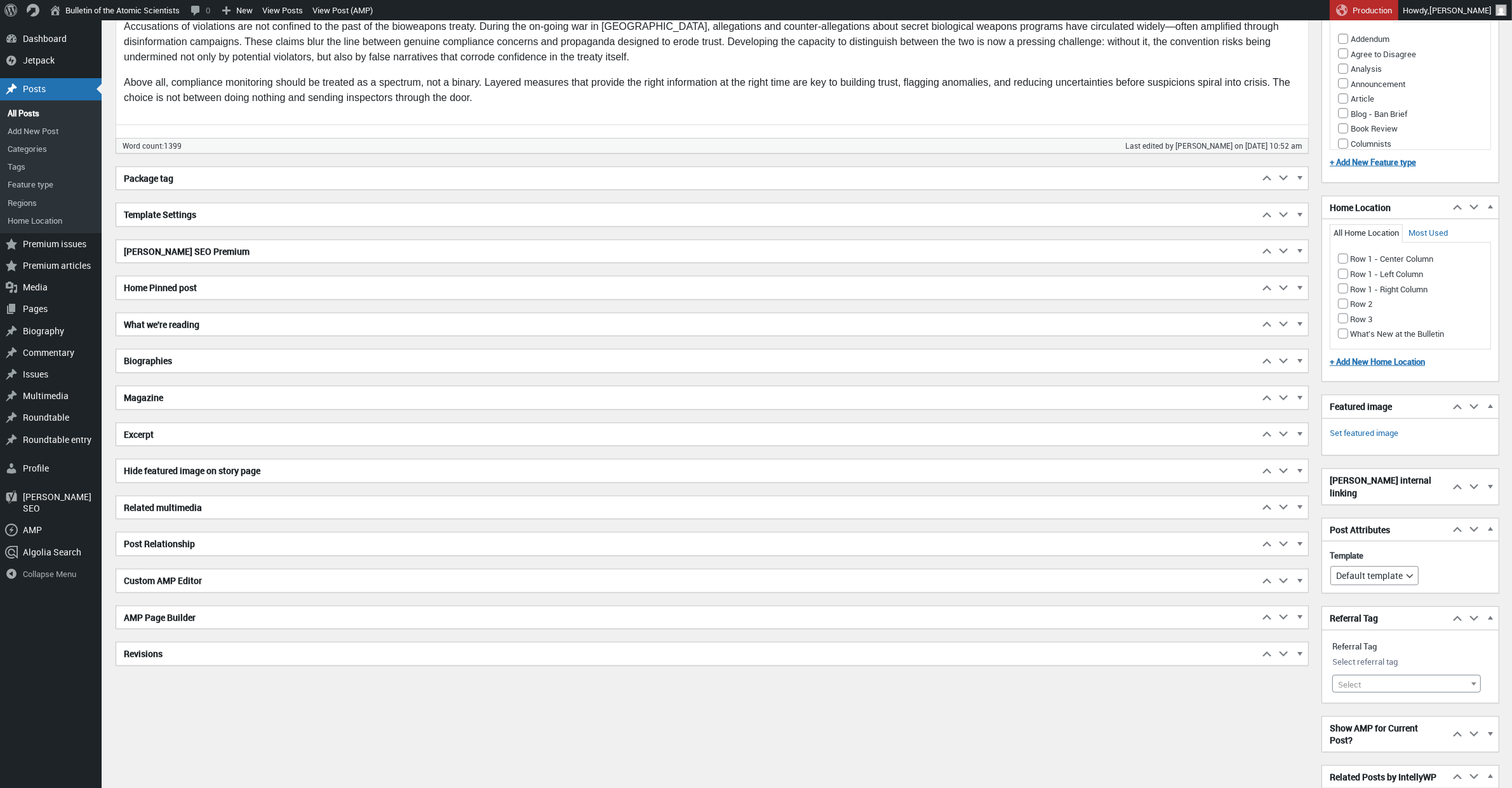
scroll to position [963, 0]
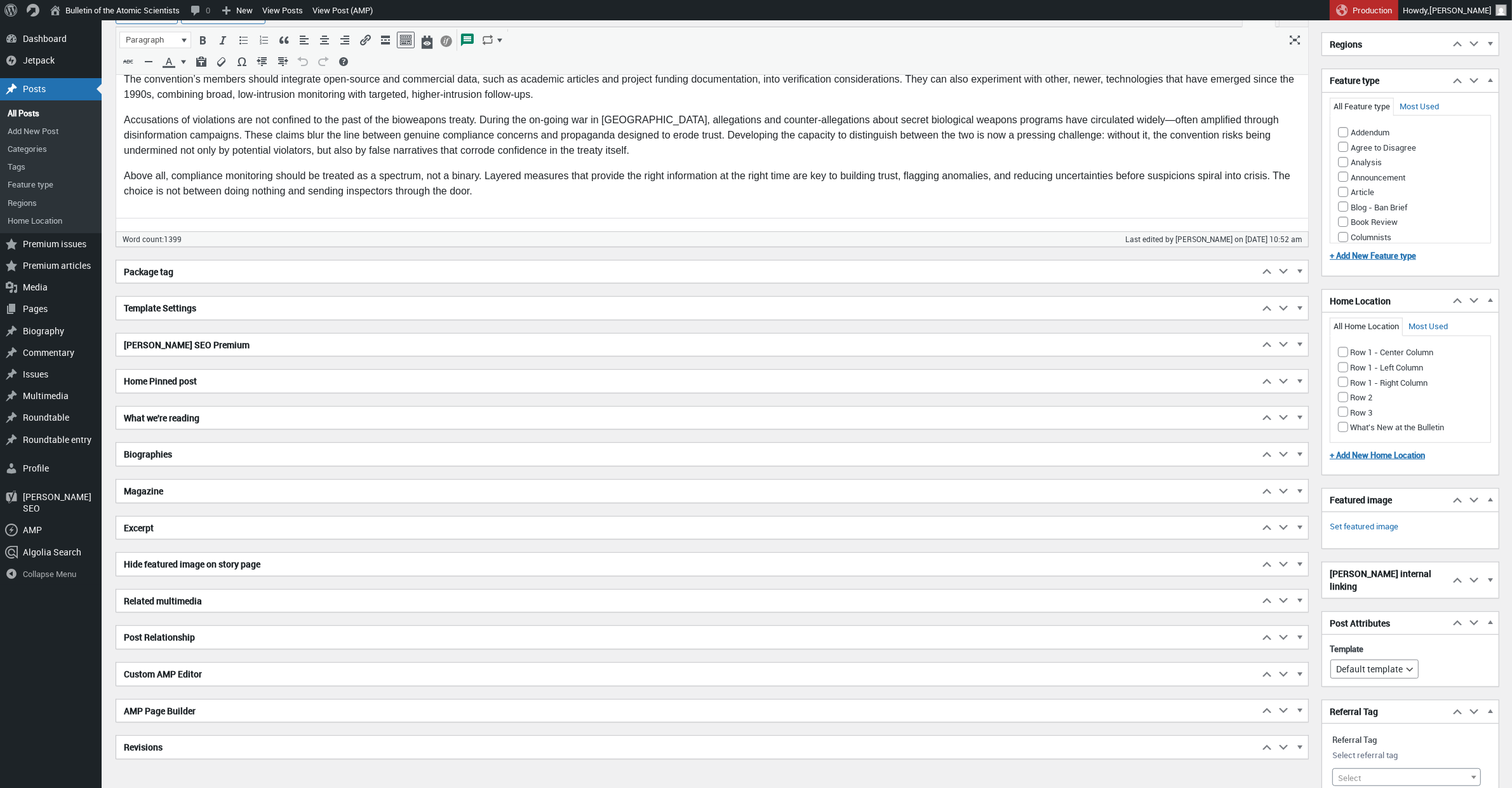
click at [166, 535] on h2 "Excerpt" at bounding box center [687, 527] width 1142 height 23
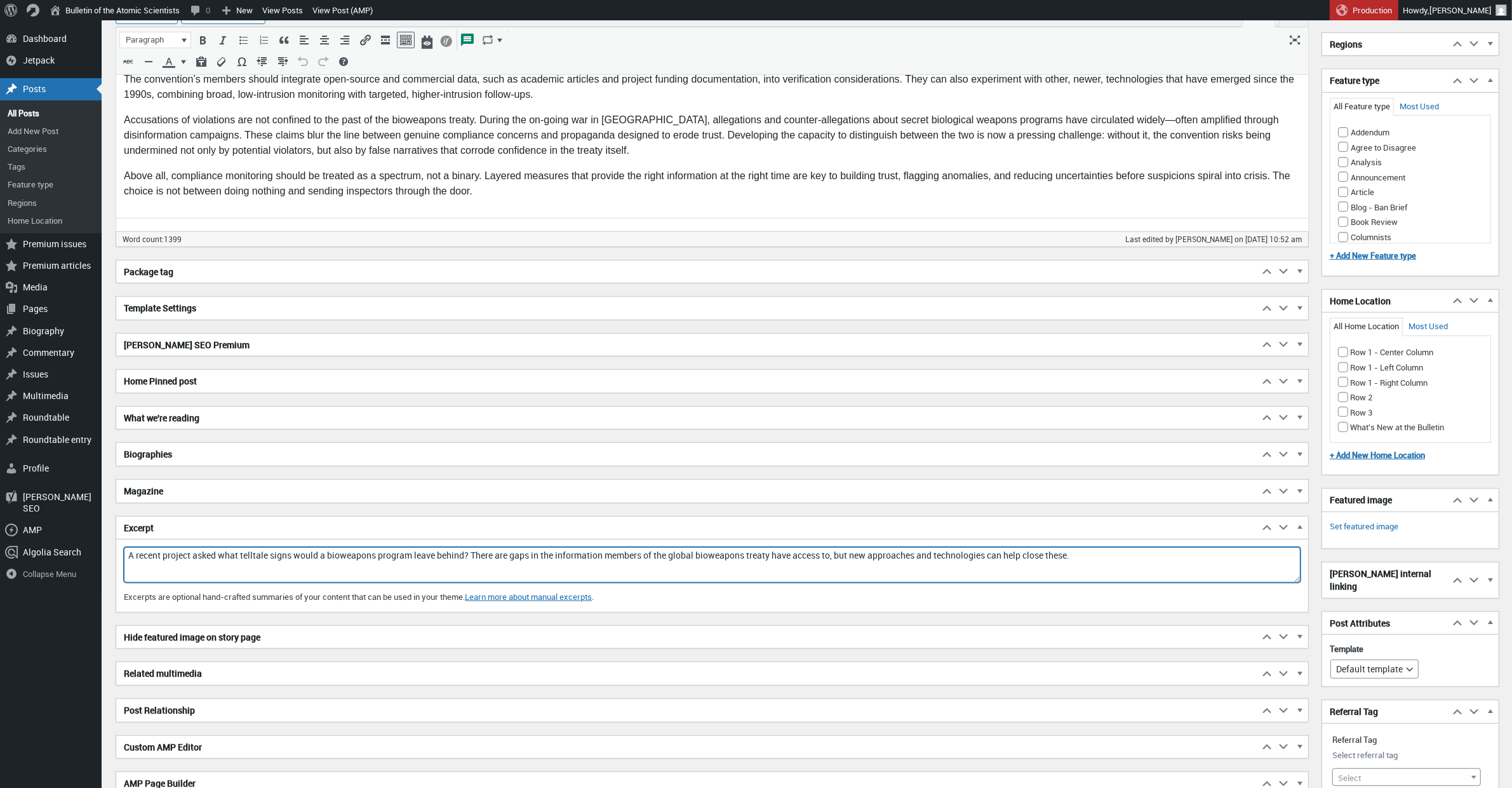
drag, startPoint x: 1140, startPoint y: 565, endPoint x: 112, endPoint y: 555, distance: 1028.0
click at [112, 555] on div "Menu About WordPress About WordPress Get Involved WordPress.org Documentation L…" at bounding box center [807, 42] width 1410 height 1969
paste textarea "A recent project asked what the telltale signs of a bioweapons program would be…"
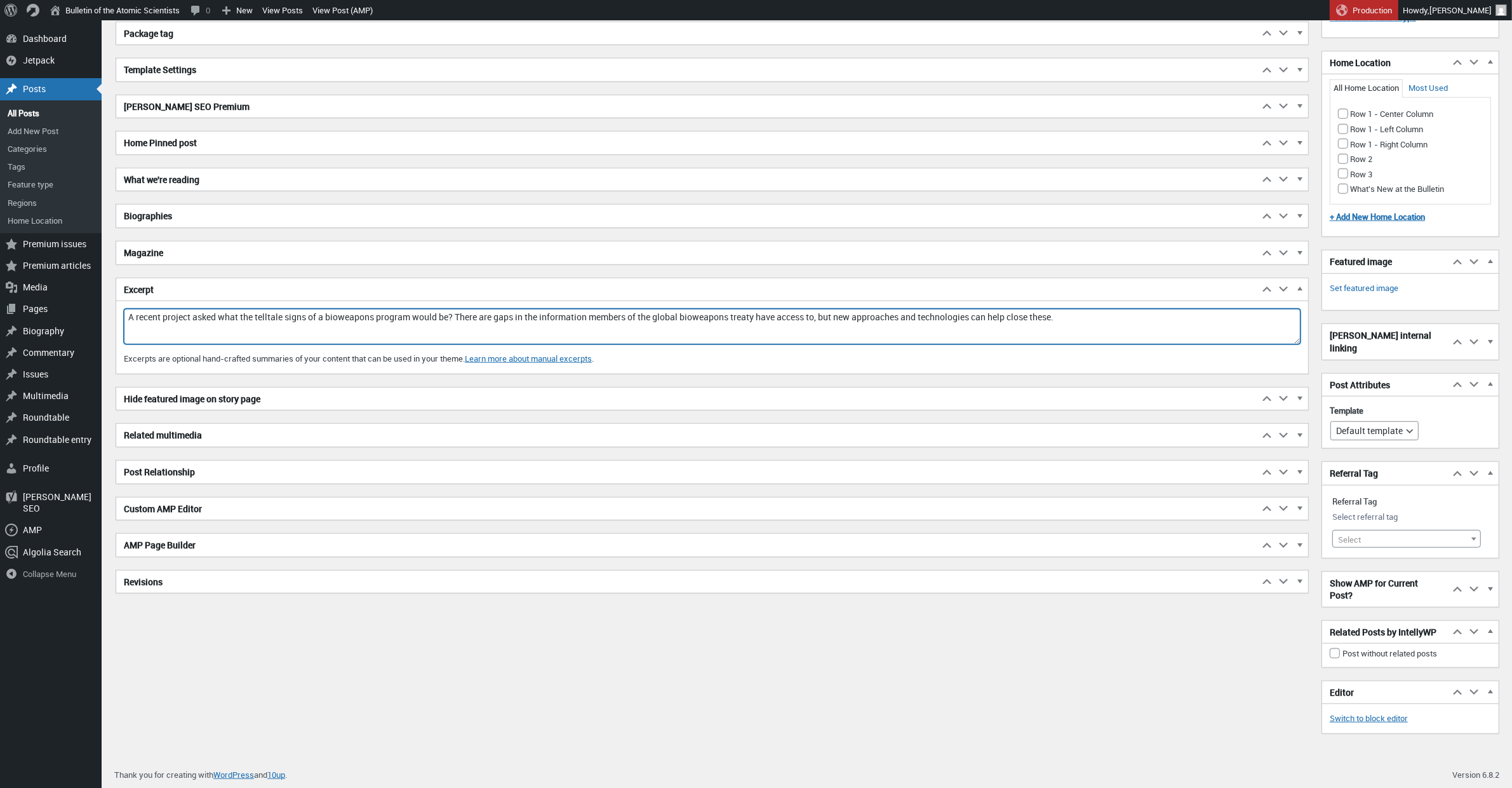
scroll to position [253, 0]
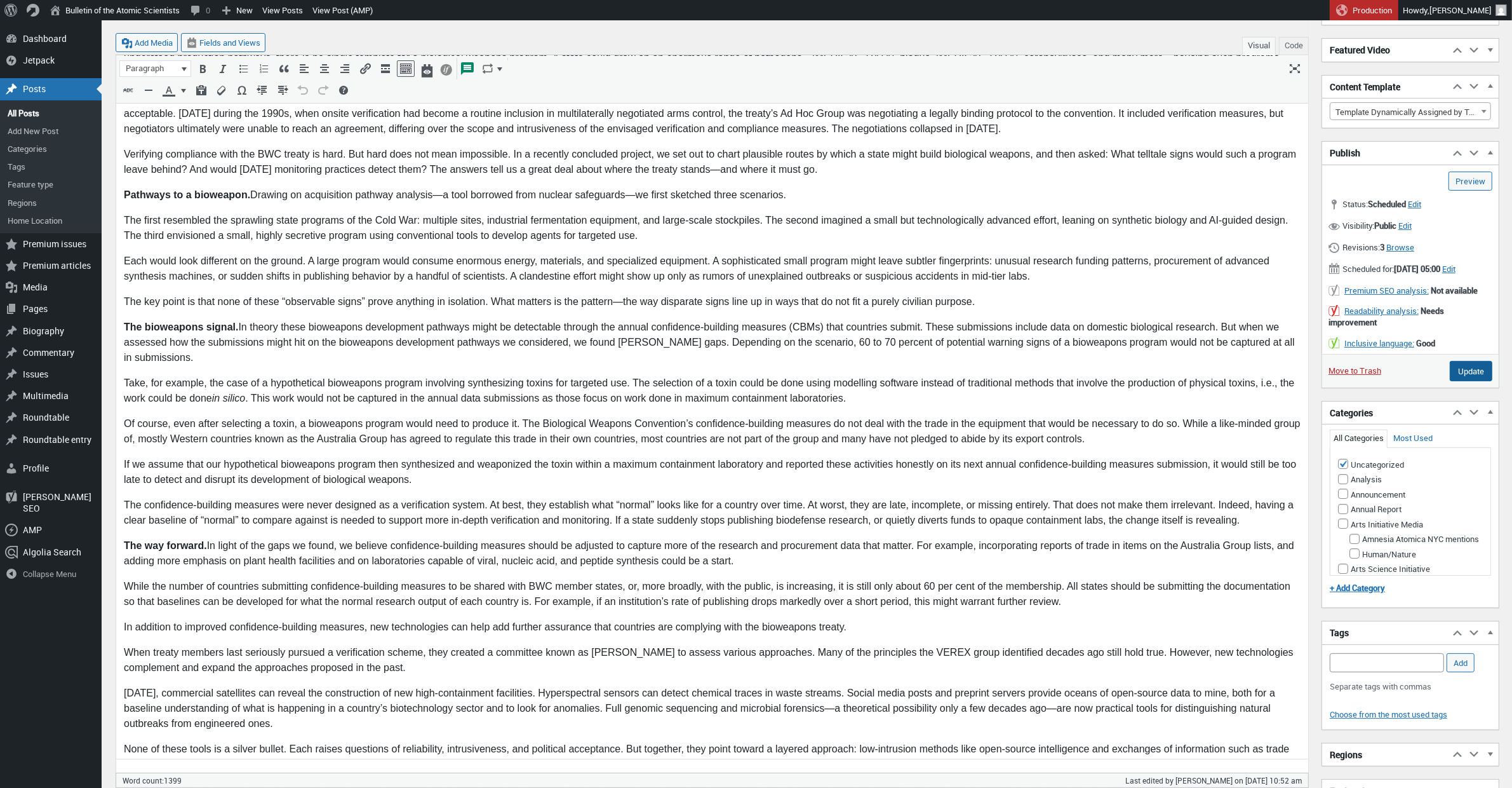
type textarea "A recent project asked what the telltale signs of a bioweapons program would be…"
click at [1468, 381] on input "Update" at bounding box center [1470, 371] width 42 height 20
type input "Schedule"
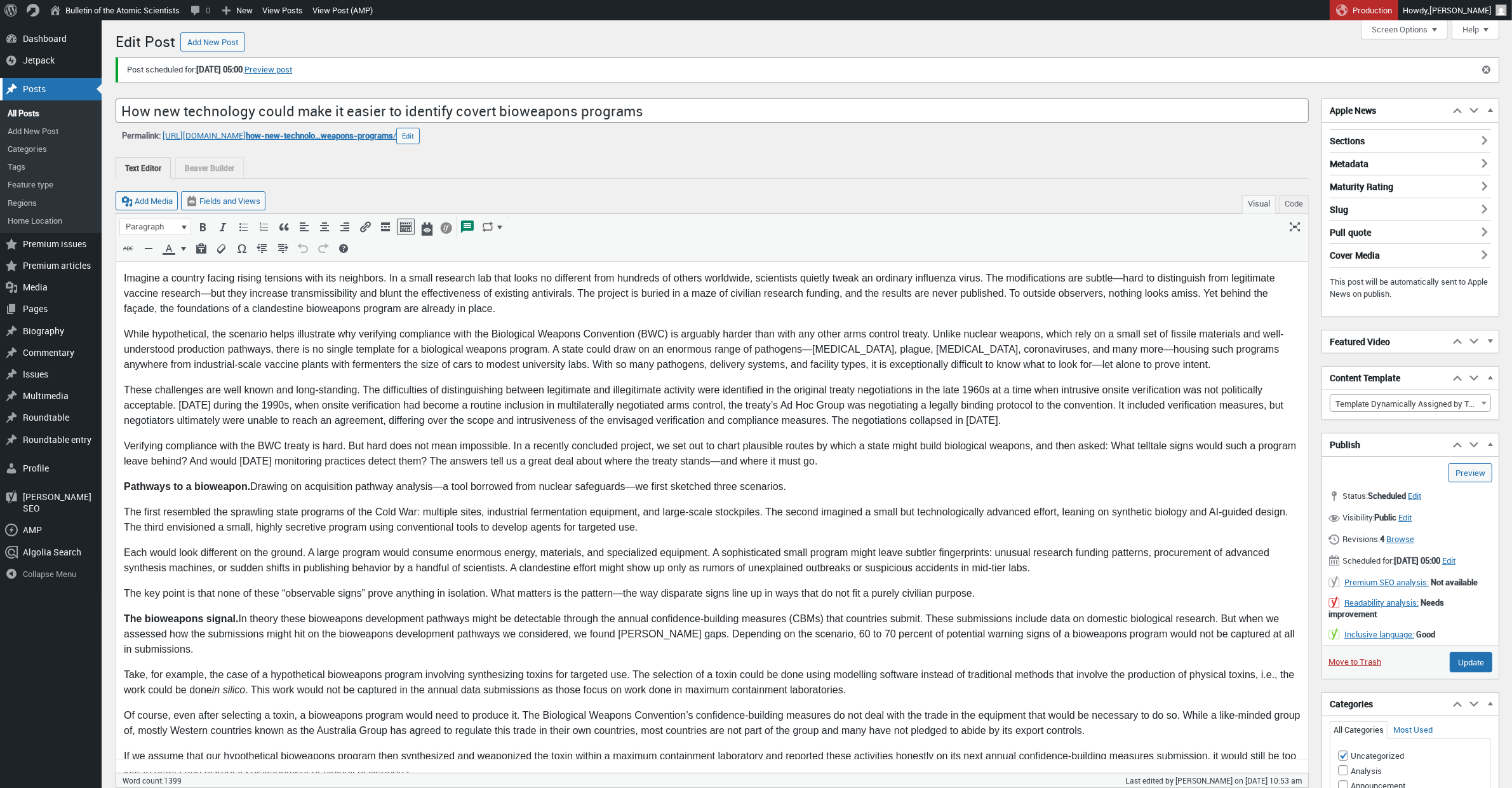
scroll to position [10, 0]
click at [38, 89] on div "Posts" at bounding box center [50, 88] width 102 height 22
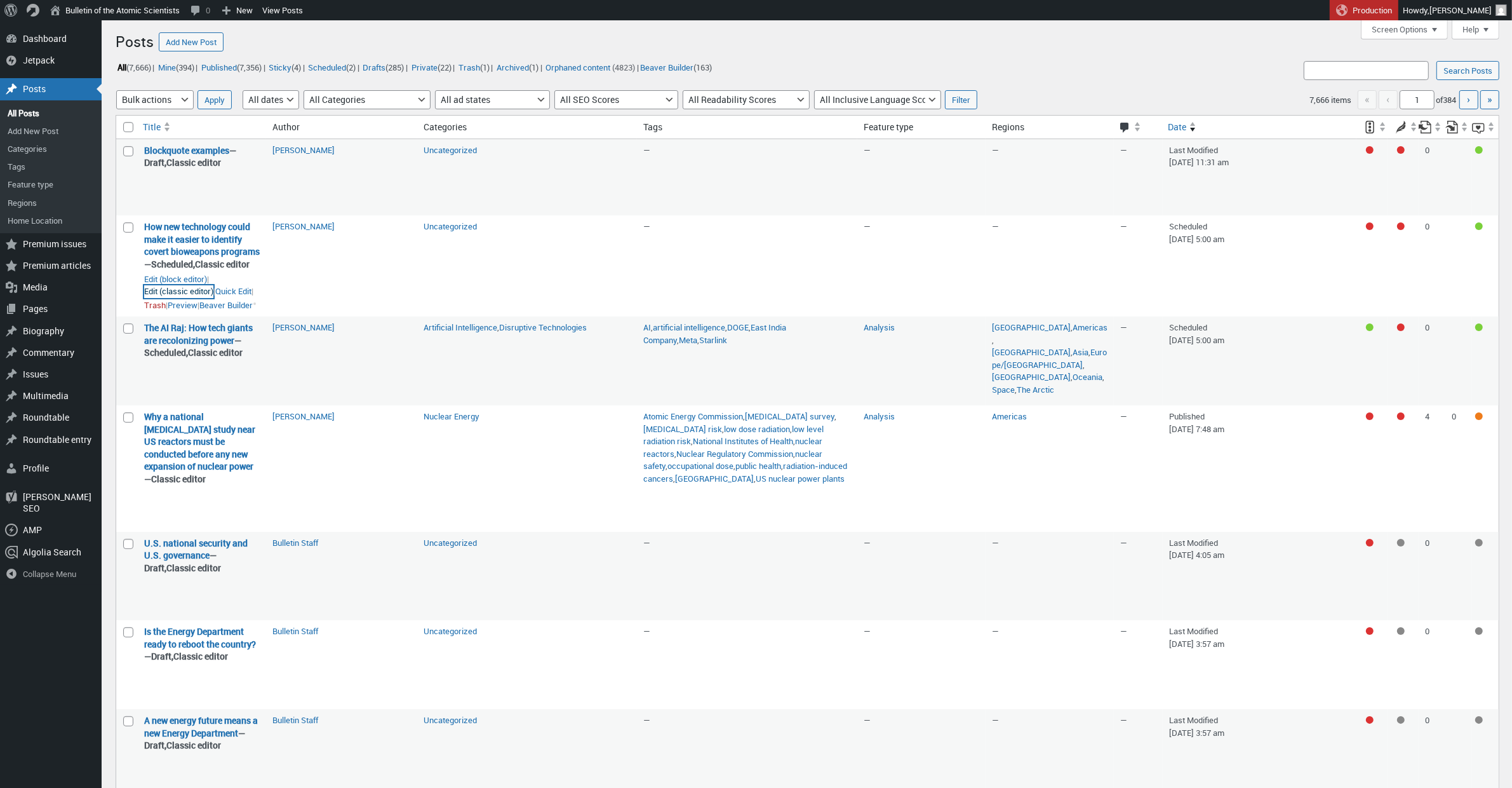
click at [166, 298] on link "Edit (classic editor)" at bounding box center [178, 291] width 69 height 13
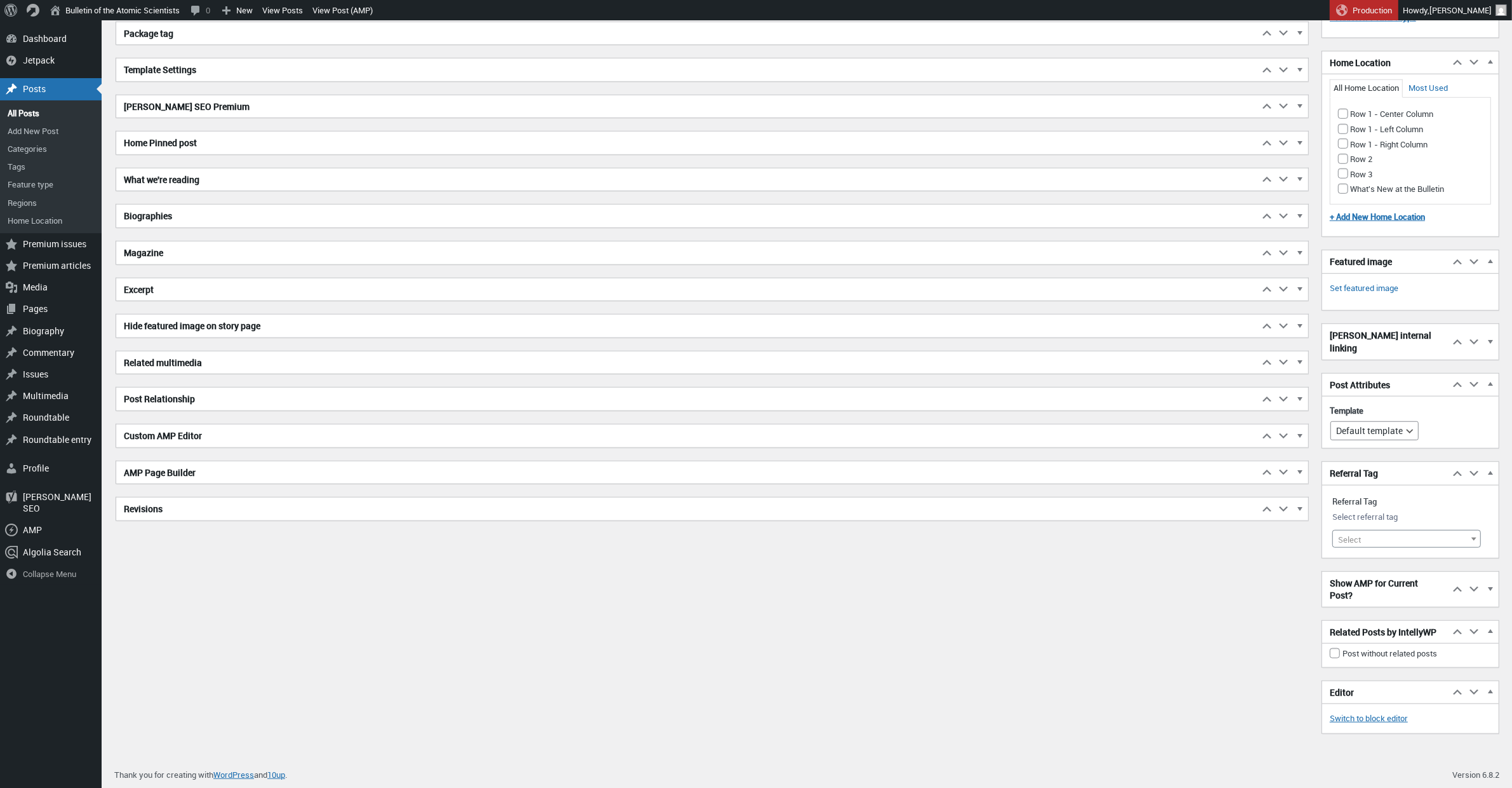
scroll to position [888, 0]
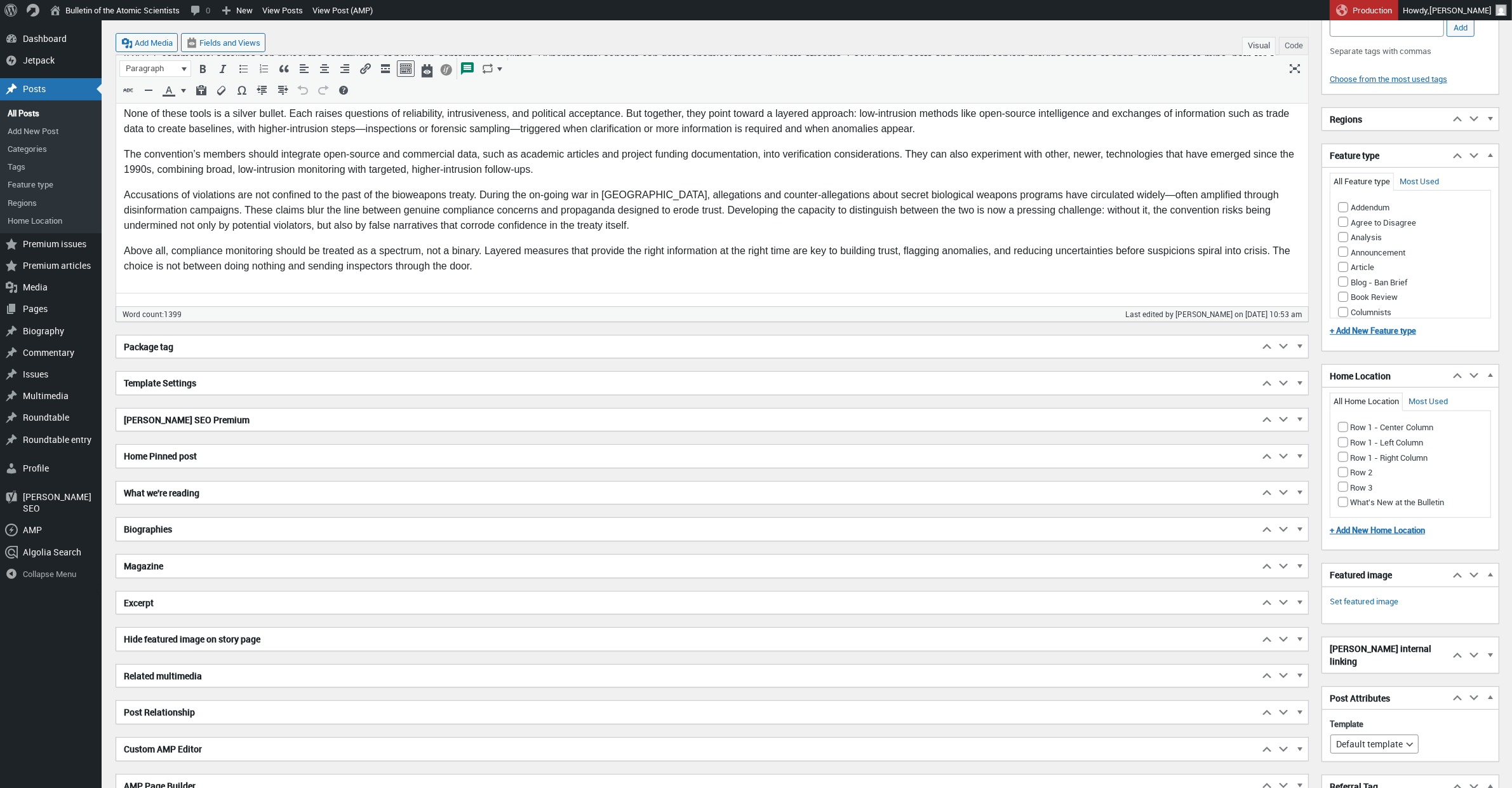
click at [180, 538] on h2 "Biographies" at bounding box center [687, 529] width 1142 height 23
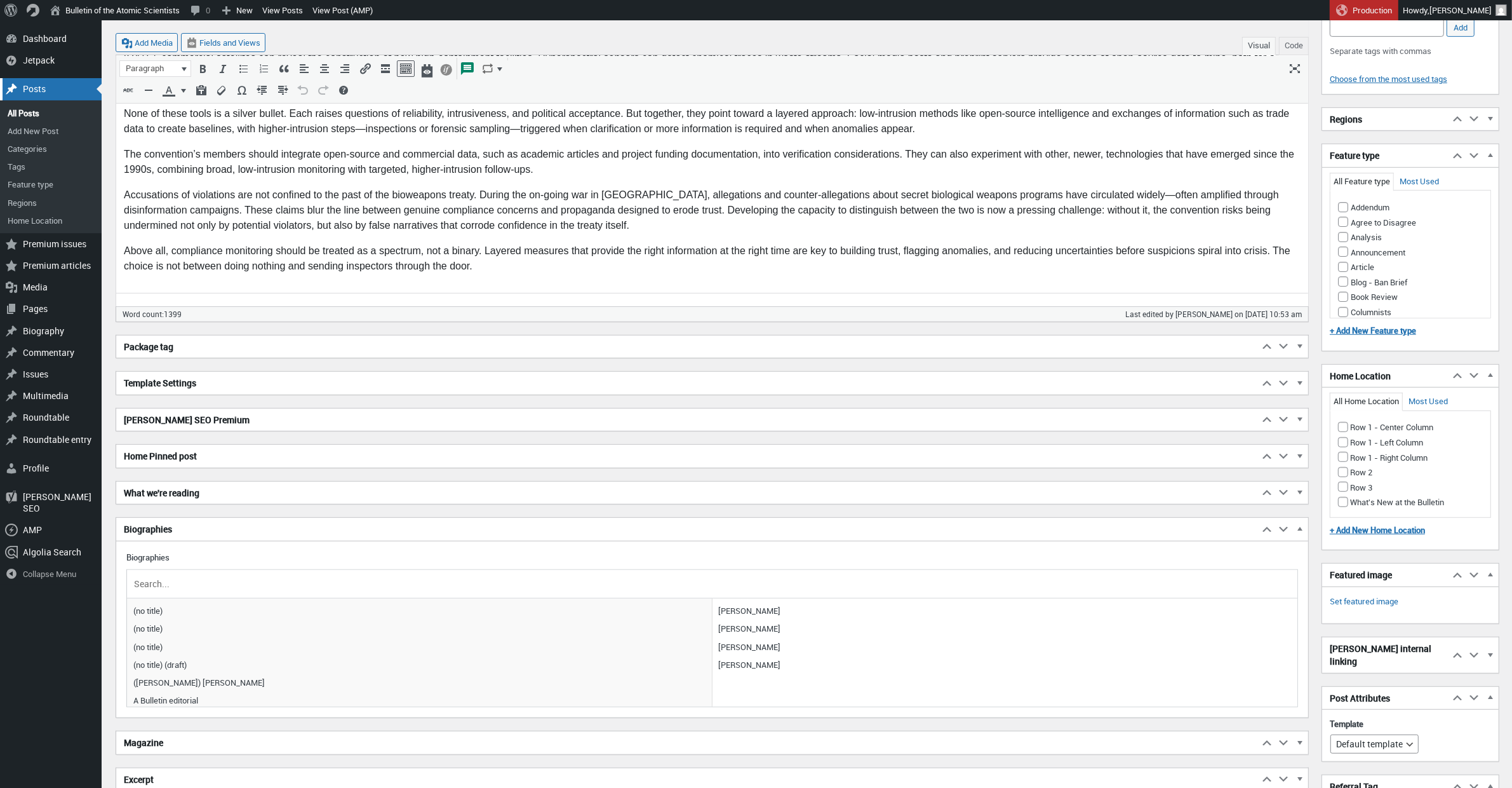
click at [41, 90] on div "Posts" at bounding box center [50, 88] width 102 height 22
